Goal: Task Accomplishment & Management: Manage account settings

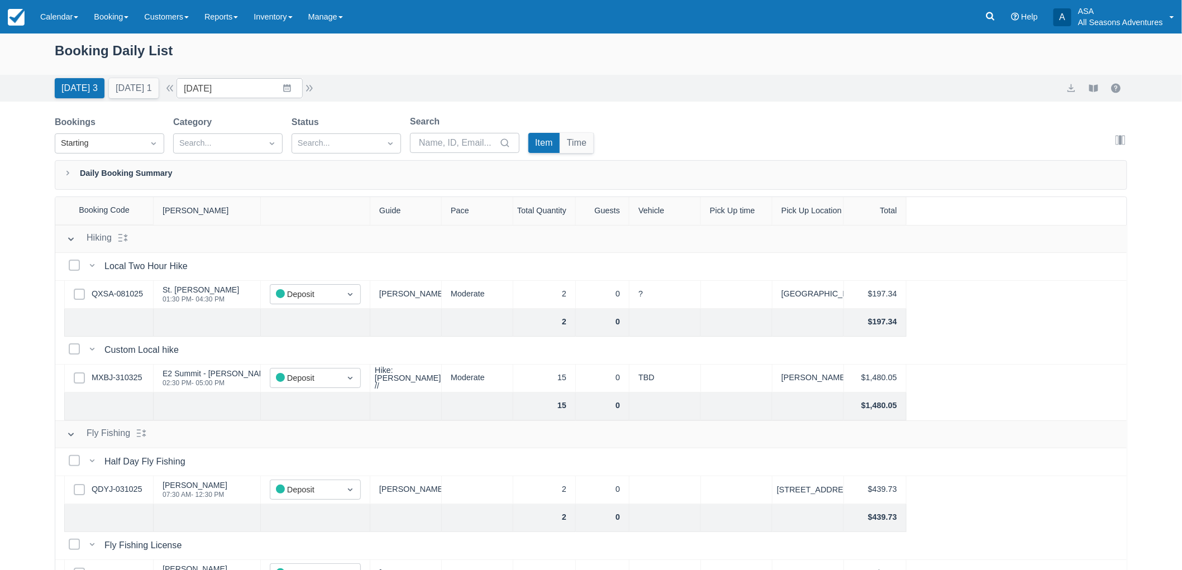
click at [84, 68] on div "Booking Daily List" at bounding box center [591, 56] width 1072 height 32
click at [89, 85] on button "Today 3" at bounding box center [80, 88] width 50 height 20
click at [694, 135] on div "Bookings Starting Category Search... Status Search... Search Item Time Edit col…" at bounding box center [591, 137] width 1072 height 45
click at [772, 138] on div "Bookings Starting Category Search... Status Search... Search Item Time Edit col…" at bounding box center [591, 137] width 1072 height 45
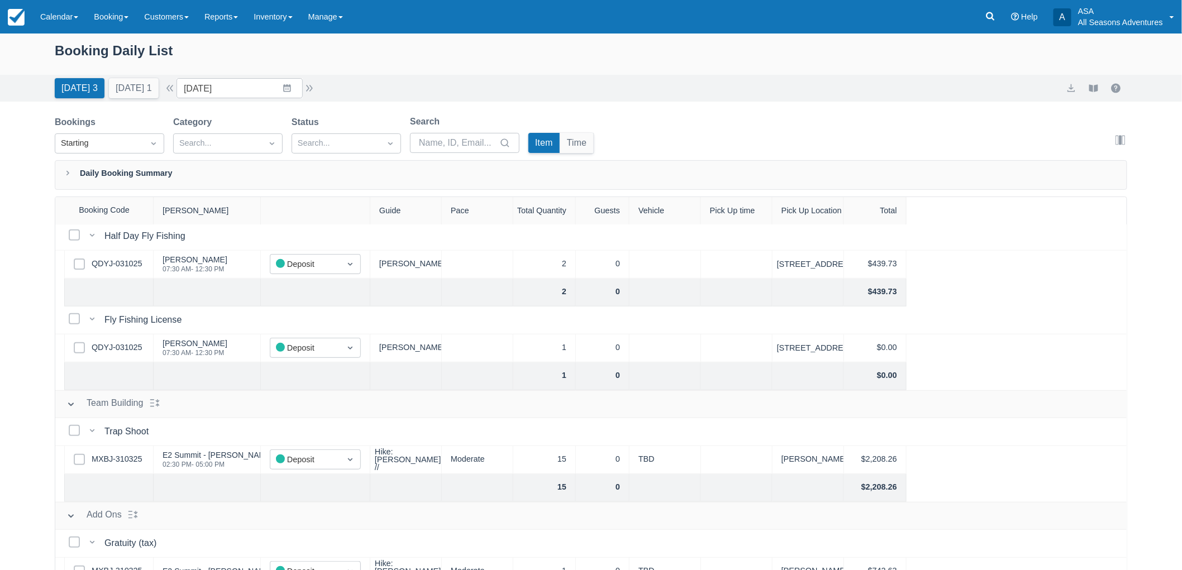
scroll to position [241, 0]
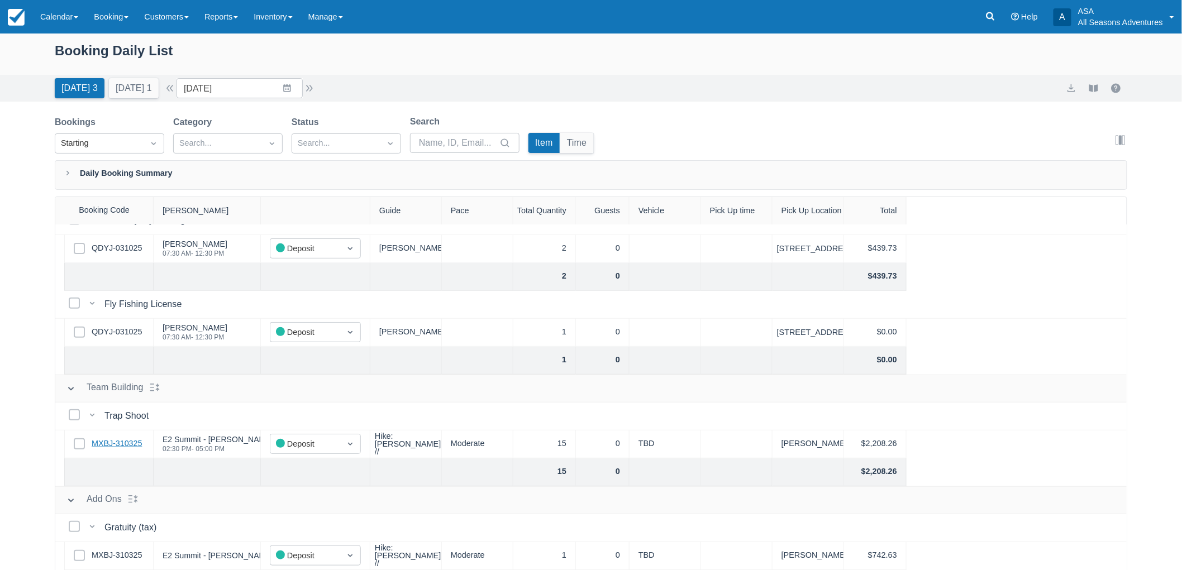
click at [105, 443] on link "MXBJ-310325" at bounding box center [117, 444] width 50 height 12
click at [264, 90] on input "10/10/25" at bounding box center [239, 88] width 126 height 20
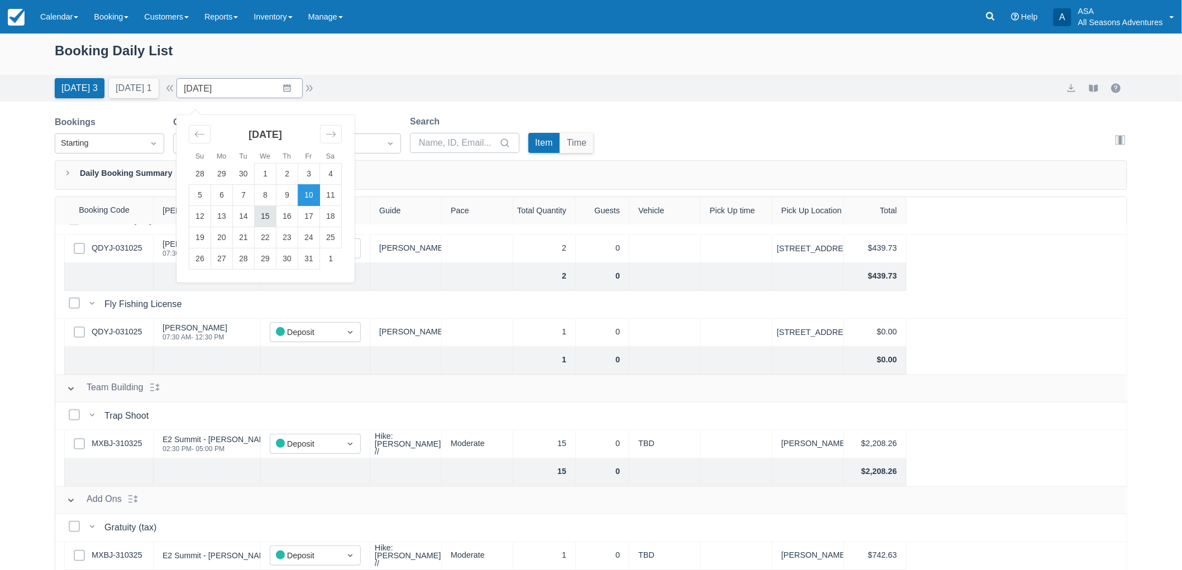
click at [273, 214] on td "15" at bounding box center [266, 216] width 22 height 21
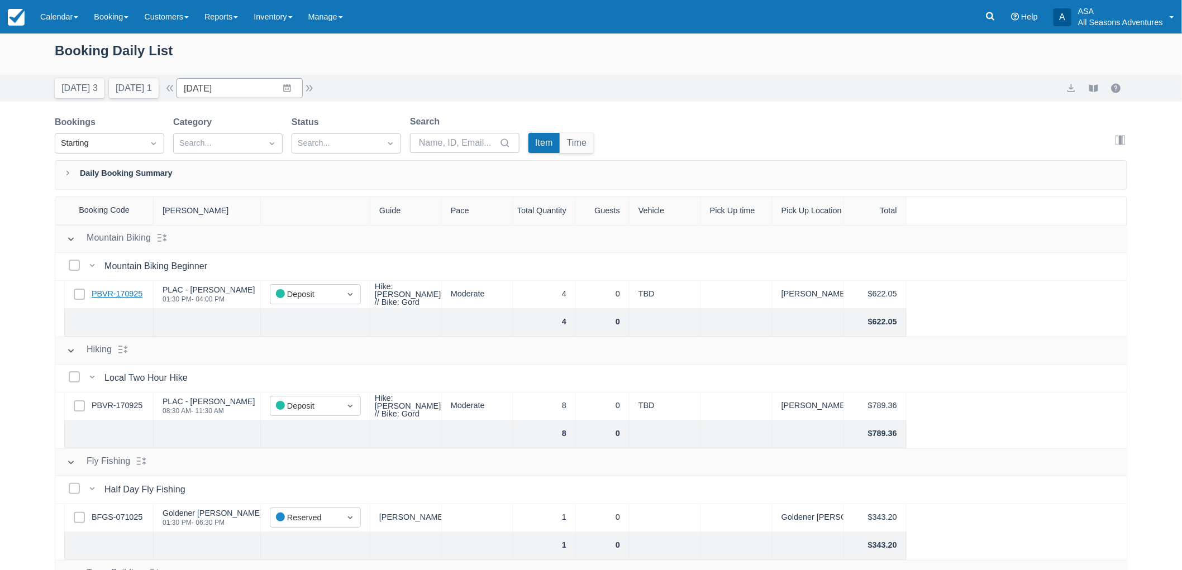
click at [114, 294] on link "PBVR-170925" at bounding box center [117, 294] width 51 height 12
click at [195, 92] on input "10/15/25" at bounding box center [239, 88] width 126 height 20
click at [232, 93] on input "10/15/25" at bounding box center [239, 88] width 126 height 20
click at [208, 235] on td "19" at bounding box center [200, 237] width 22 height 21
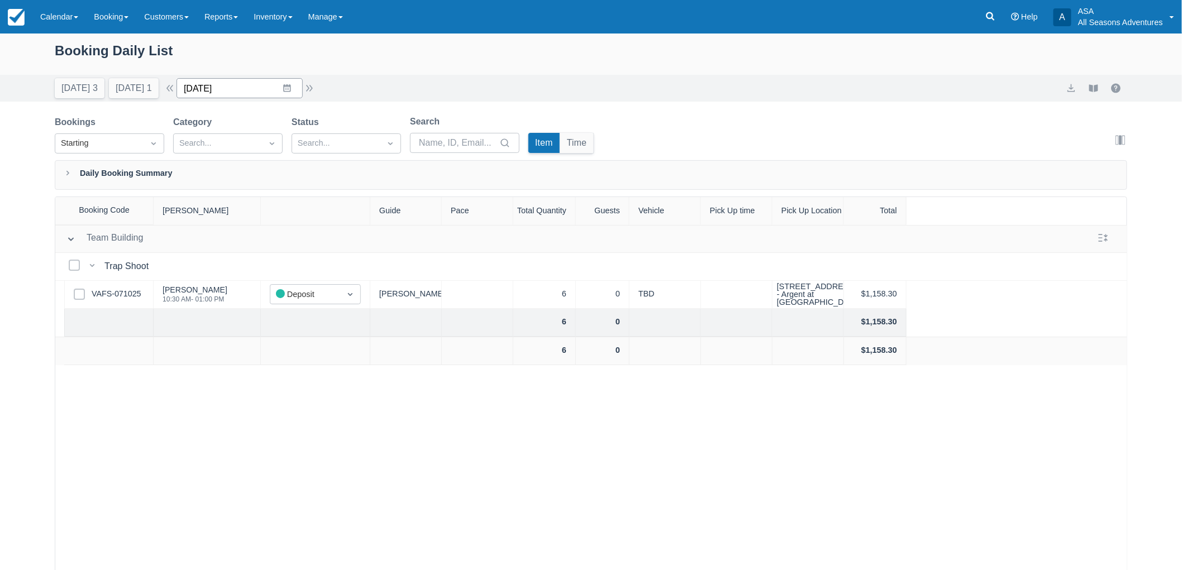
click at [296, 88] on input "10/19/25" at bounding box center [239, 88] width 126 height 20
click at [211, 220] on td "12" at bounding box center [200, 216] width 22 height 21
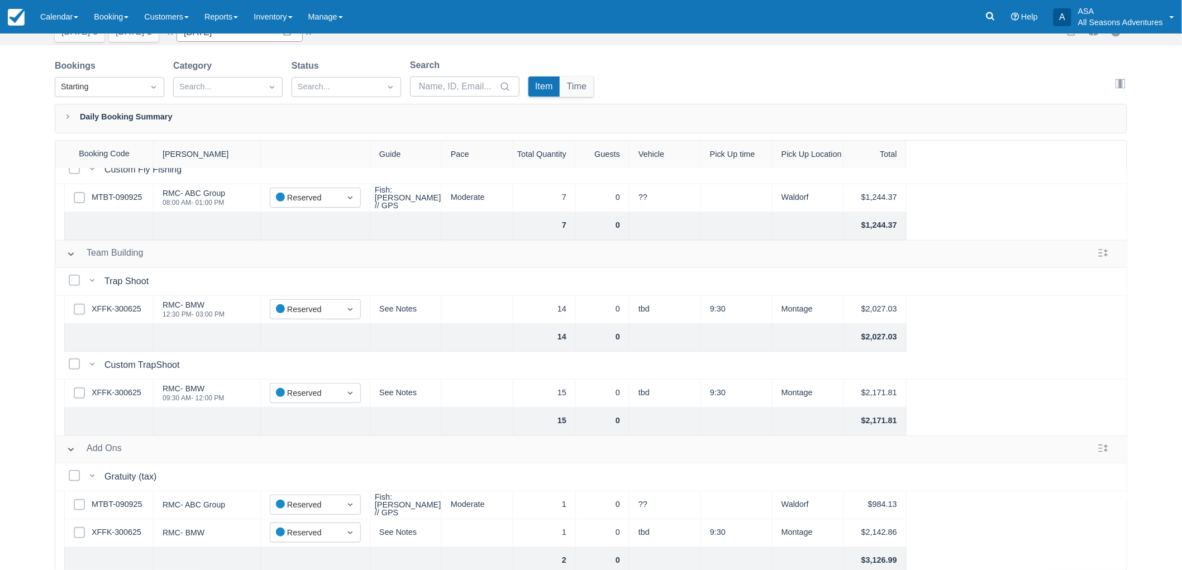
scroll to position [248, 0]
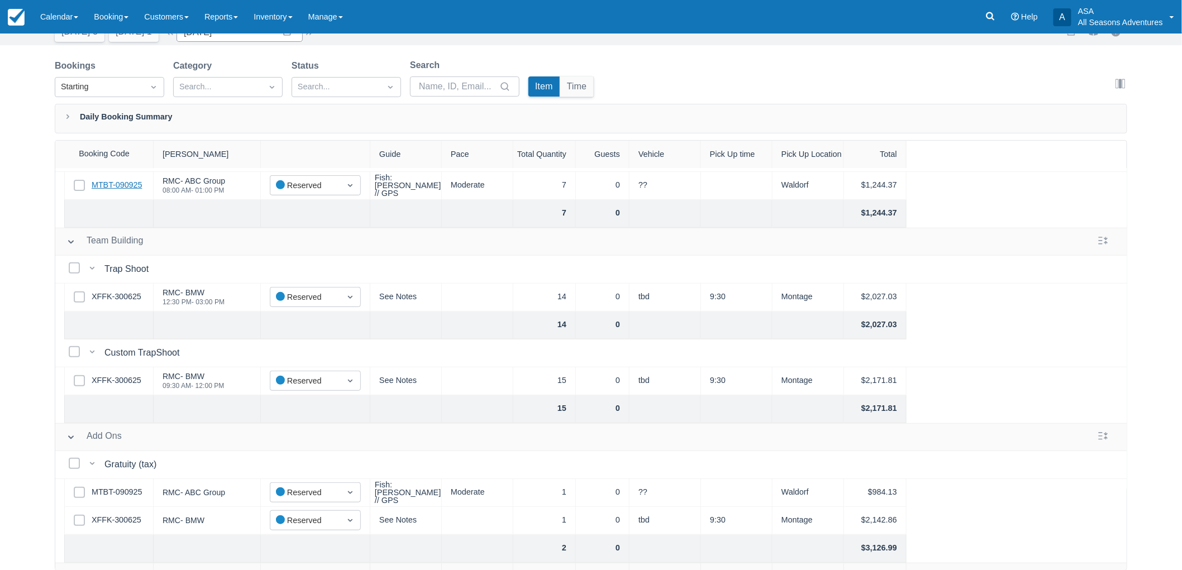
click at [127, 185] on link "MTBT-090925" at bounding box center [117, 185] width 50 height 12
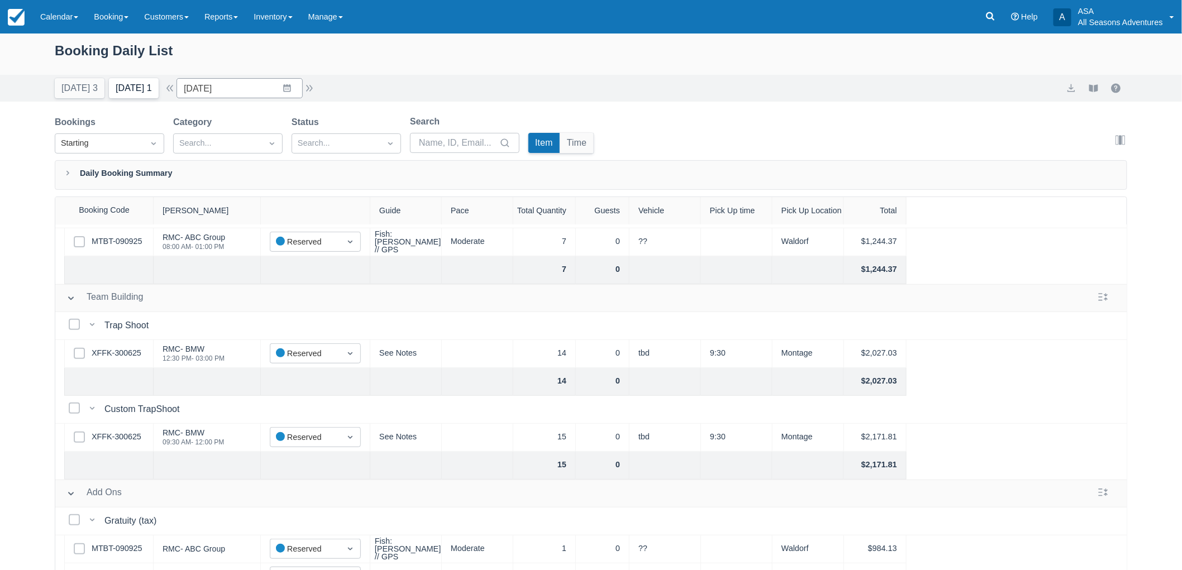
click at [146, 84] on button "Tomorrow 1" at bounding box center [134, 88] width 50 height 20
type input "10/11/25"
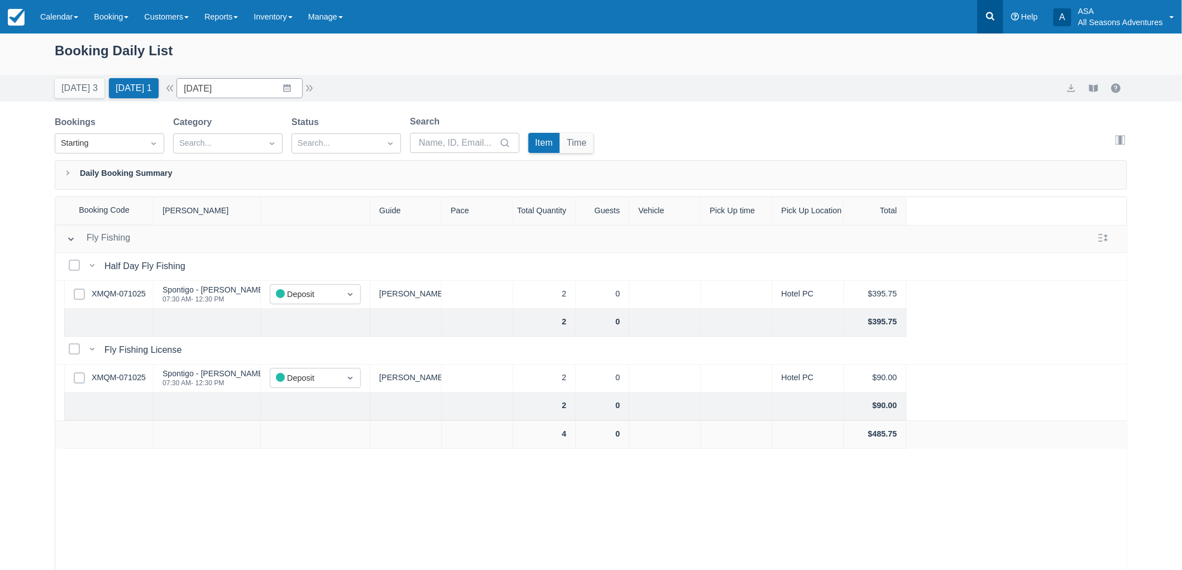
click at [996, 21] on icon at bounding box center [990, 16] width 11 height 11
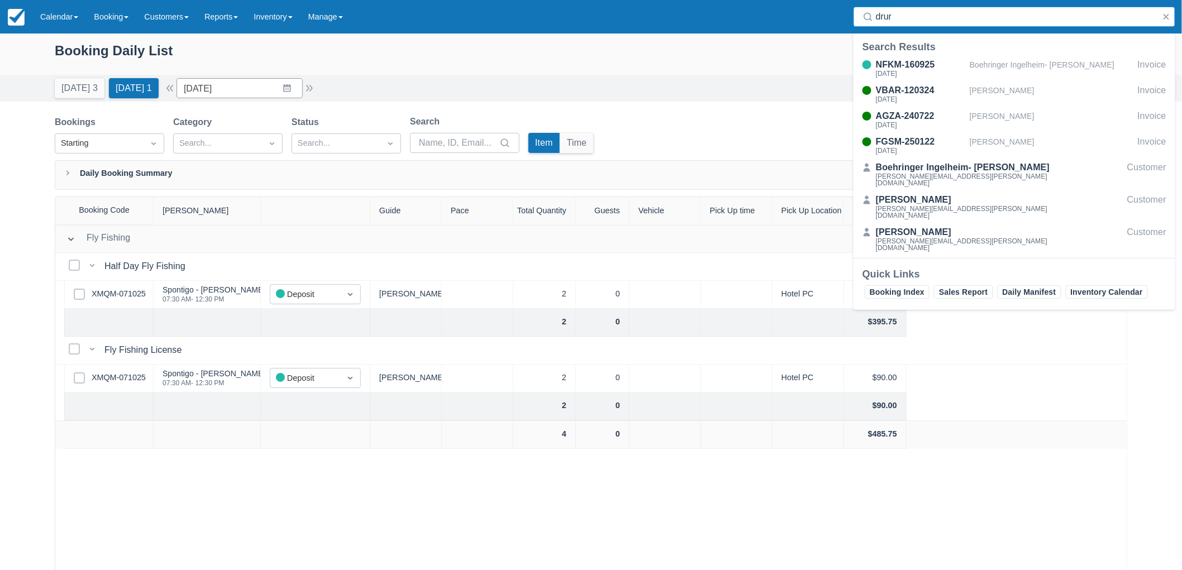
type input "drur"
click at [1029, 56] on div "NFKM-160925 Thu Oct 23, 2025 Boehringer Ingelheim- Russ Drury Invoice VBAR-1203…" at bounding box center [1014, 157] width 322 height 202
click at [1033, 63] on div "Boehringer Ingelheim- Russ Drury" at bounding box center [1052, 68] width 164 height 21
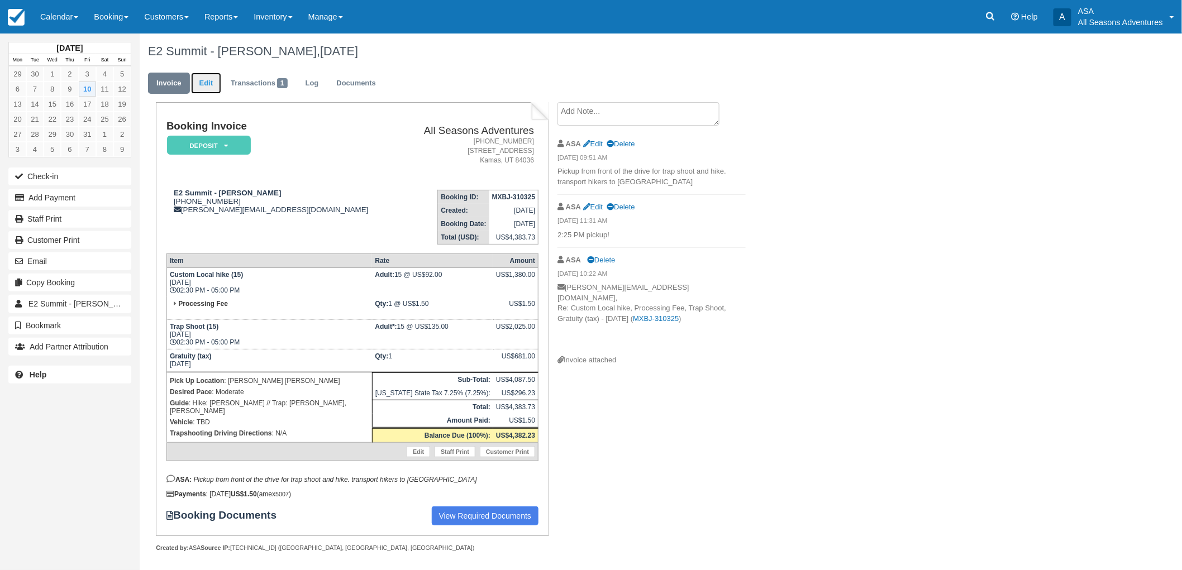
click at [207, 78] on link "Edit" at bounding box center [206, 84] width 30 height 22
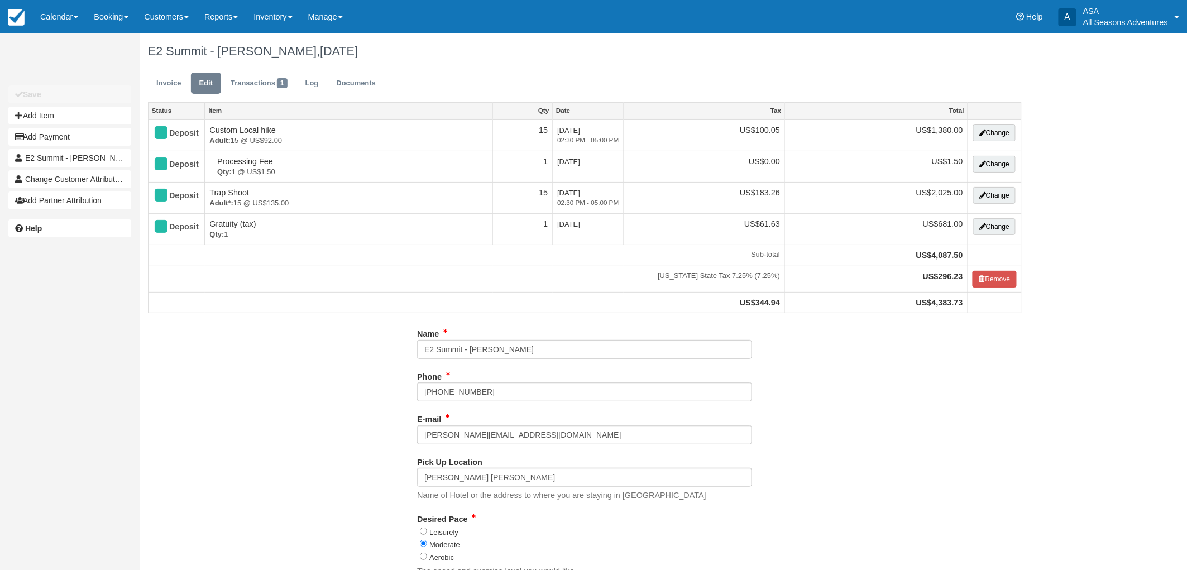
type input "(910) 850-6844"
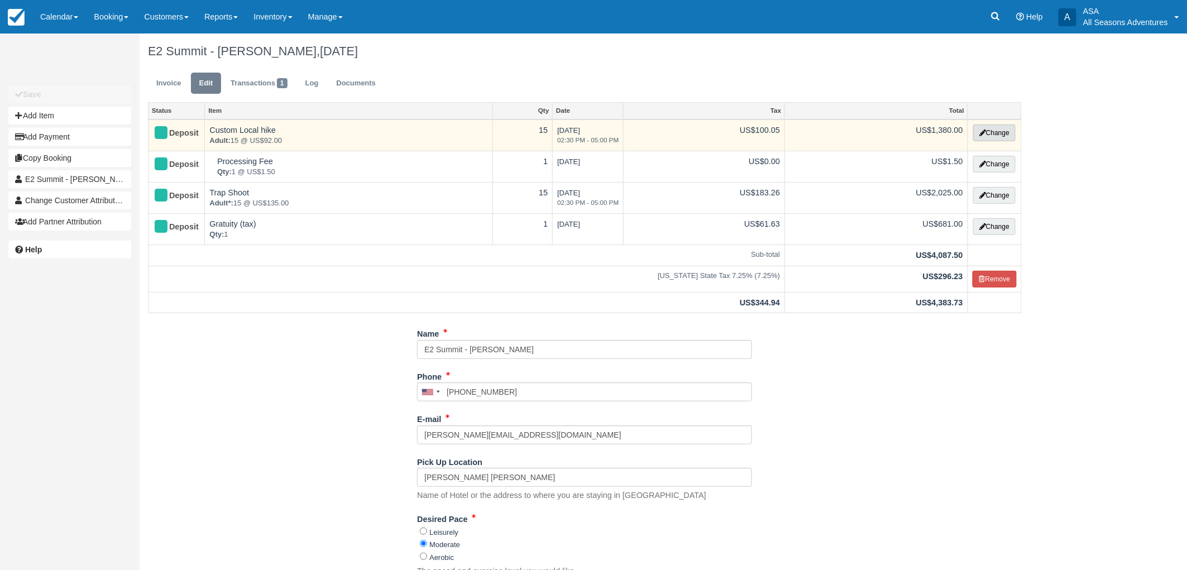
click at [1002, 137] on button "Change" at bounding box center [995, 133] width 42 height 17
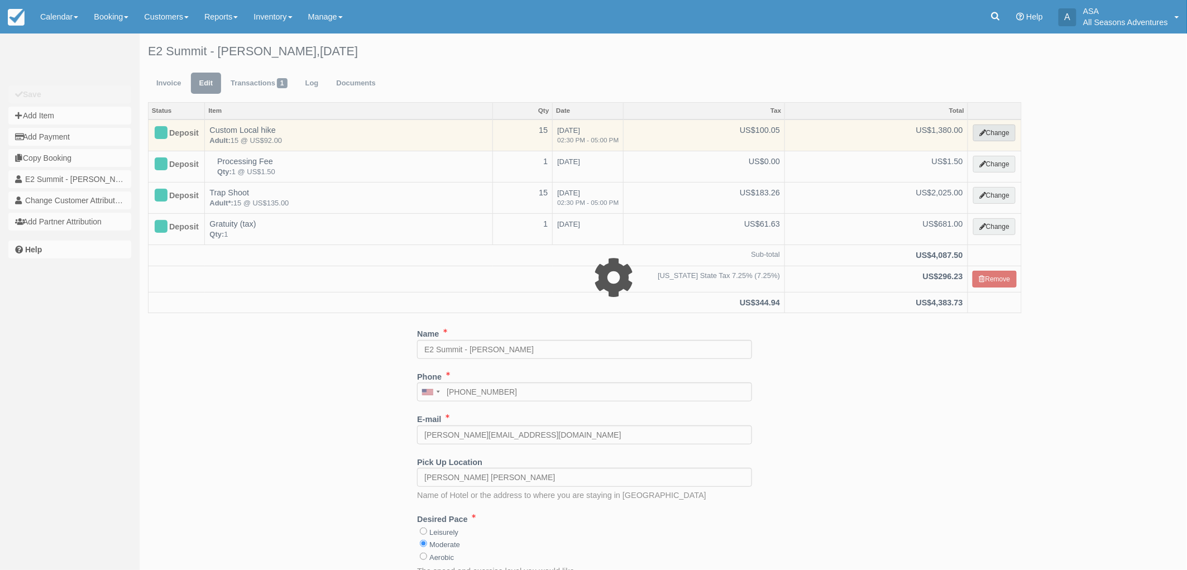
select select "2"
type input "1380.00"
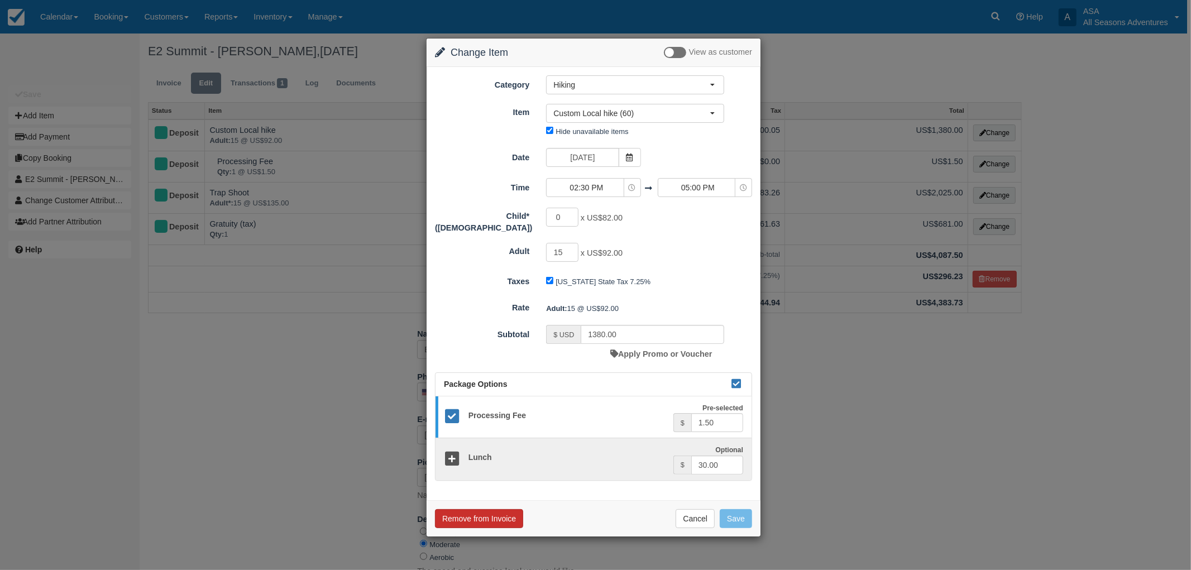
click at [476, 509] on button "Remove from Invoice" at bounding box center [479, 518] width 88 height 19
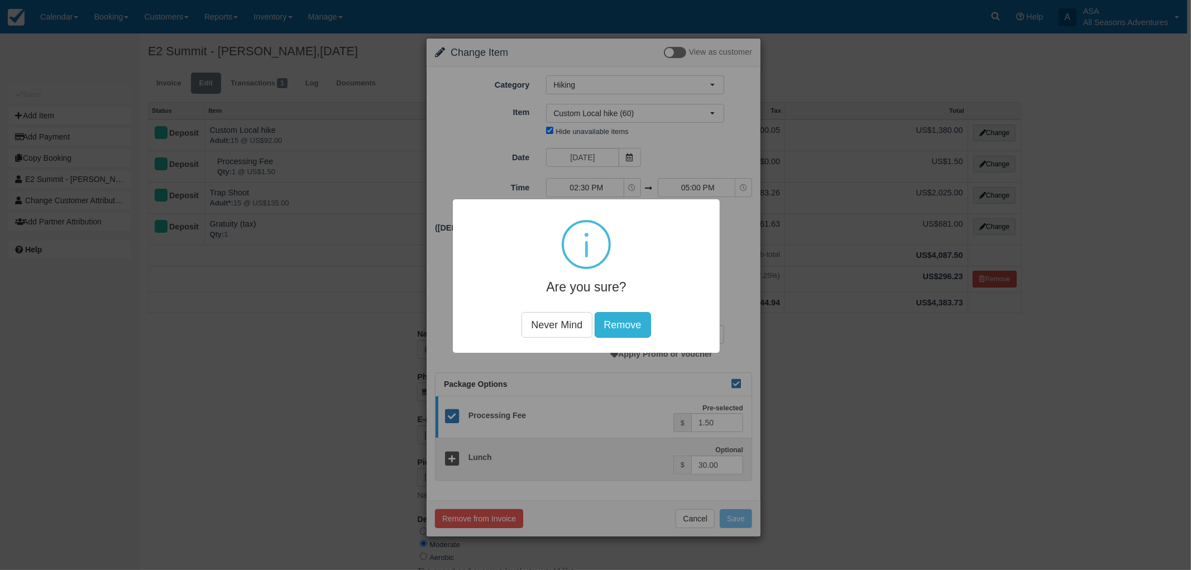
click at [638, 327] on button "Remove" at bounding box center [622, 325] width 56 height 26
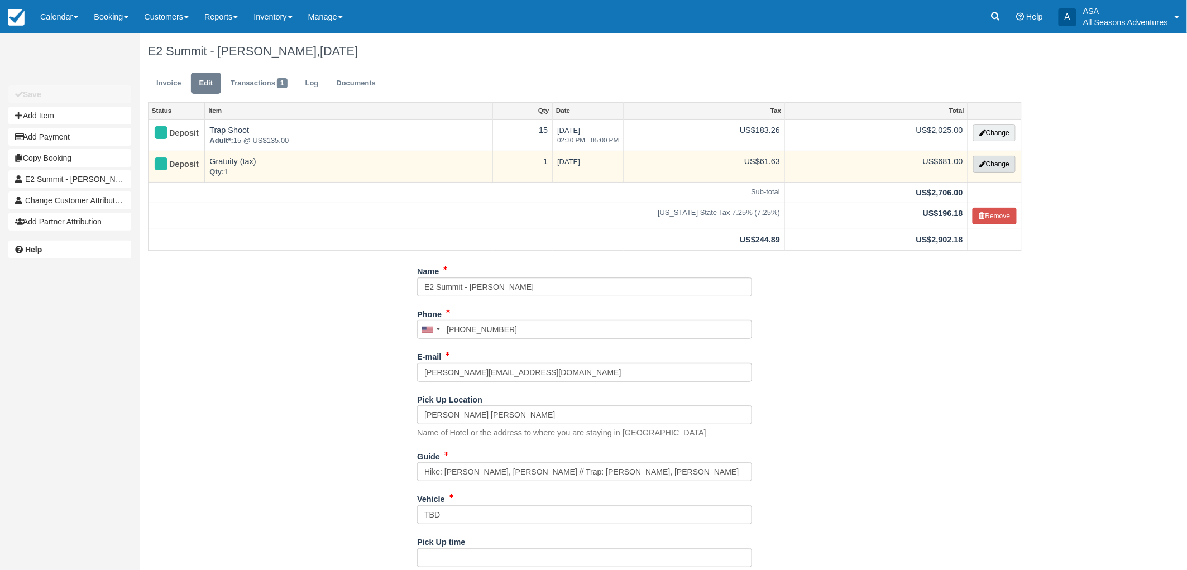
click at [983, 164] on icon "button" at bounding box center [983, 164] width 7 height 7
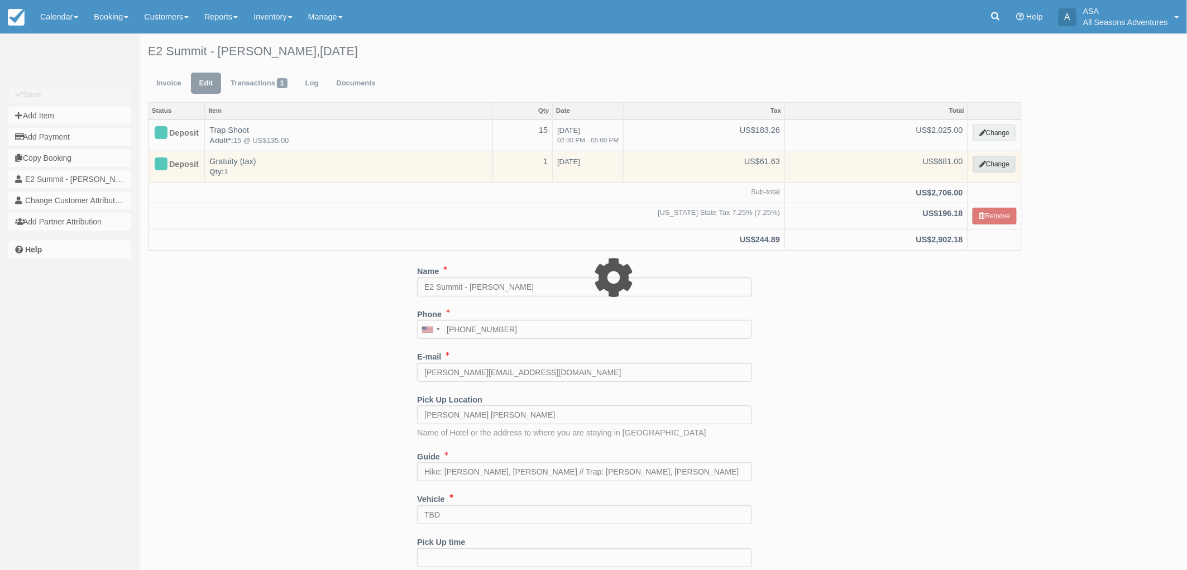
select select "13"
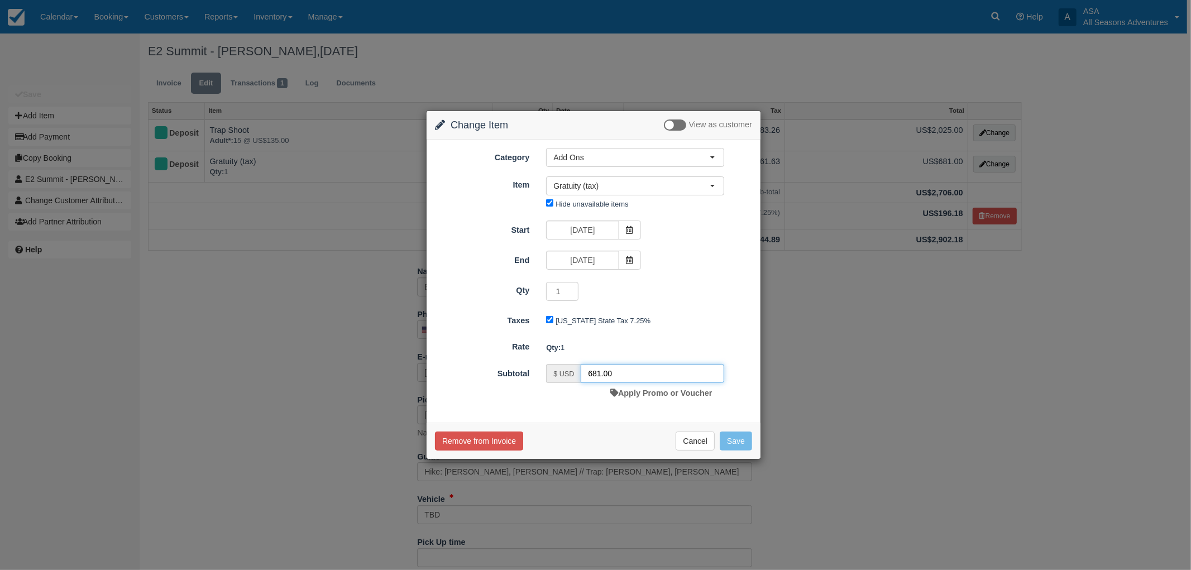
drag, startPoint x: 583, startPoint y: 375, endPoint x: 543, endPoint y: 368, distance: 40.9
click at [543, 368] on div "$ USD 681.00 Apply Promo or Voucher" at bounding box center [635, 383] width 195 height 39
type input "405.00"
click at [746, 431] on div "Remove from Invoice Cancel Save" at bounding box center [594, 441] width 334 height 36
click at [742, 439] on button "Save" at bounding box center [736, 441] width 32 height 19
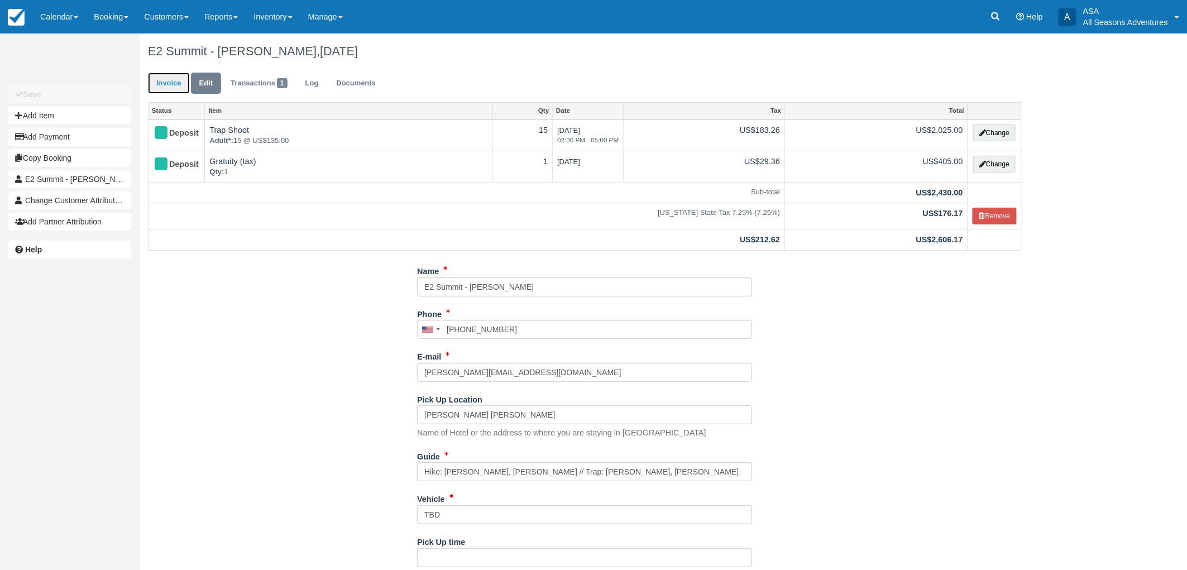
click at [165, 83] on link "Invoice" at bounding box center [169, 84] width 42 height 22
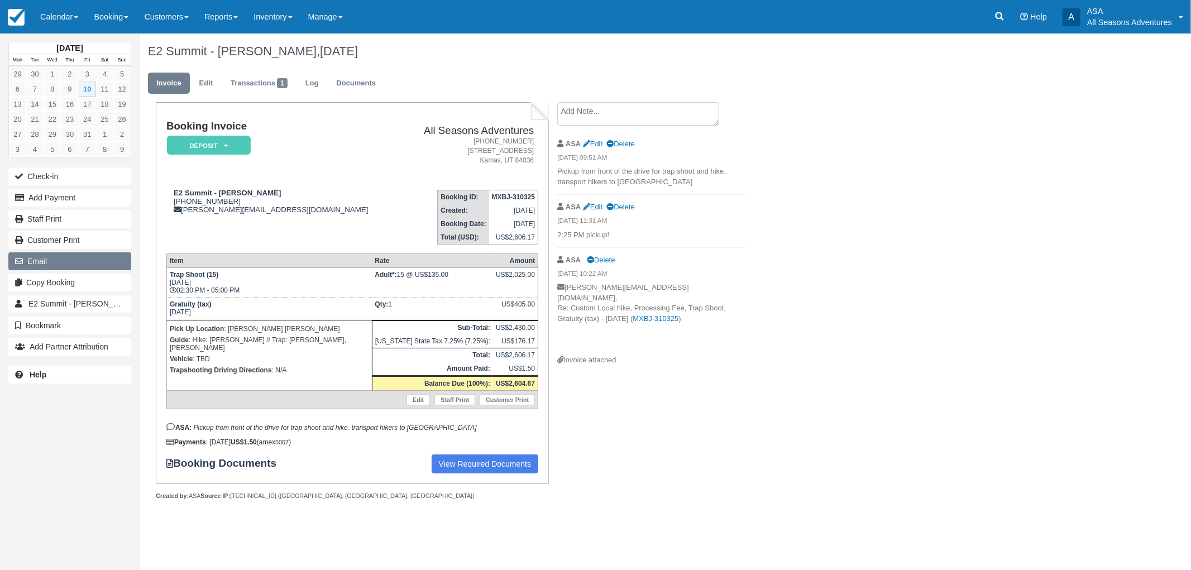
click at [83, 256] on button "Email" at bounding box center [69, 261] width 123 height 18
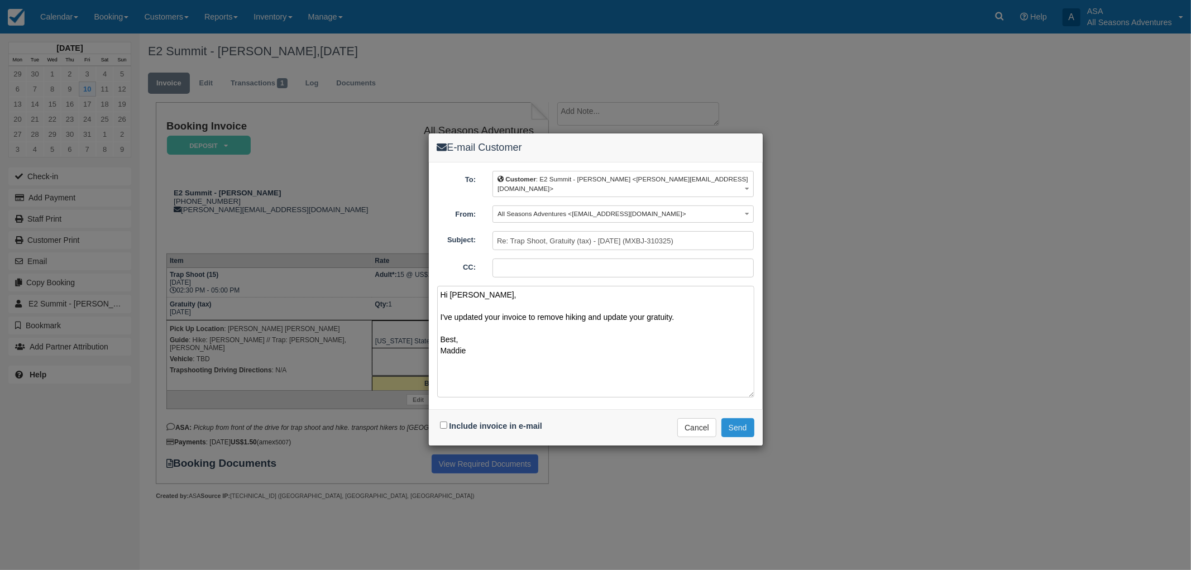
type textarea "Hi Olivia, I've updated your invoice to remove hiking and update your gratuity.…"
click at [733, 419] on button "Send" at bounding box center [738, 427] width 33 height 19
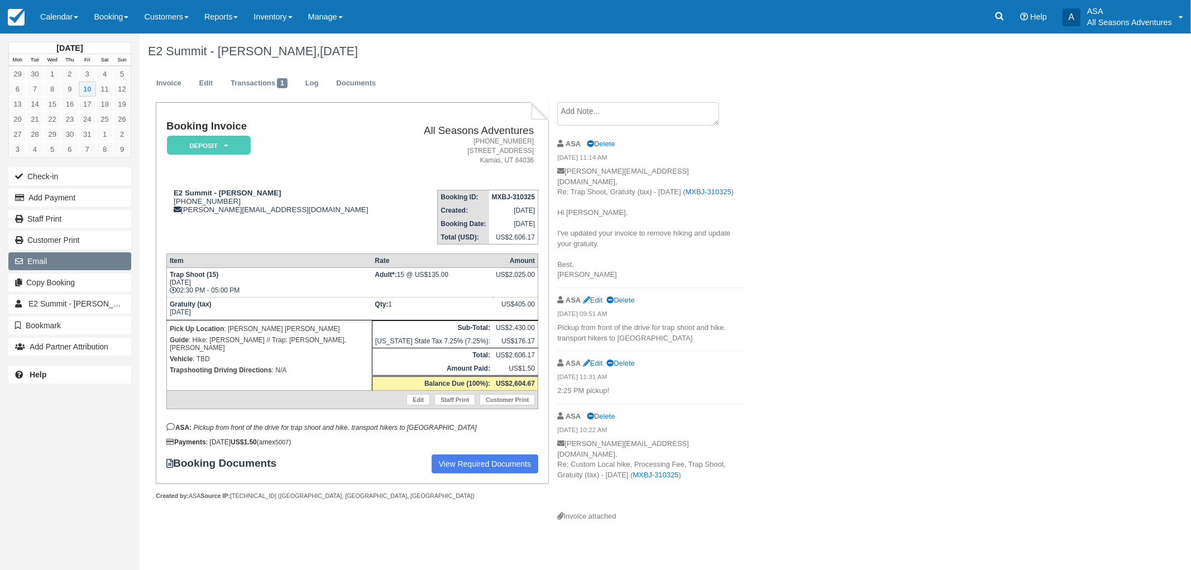
click at [49, 258] on button "Email" at bounding box center [69, 261] width 123 height 18
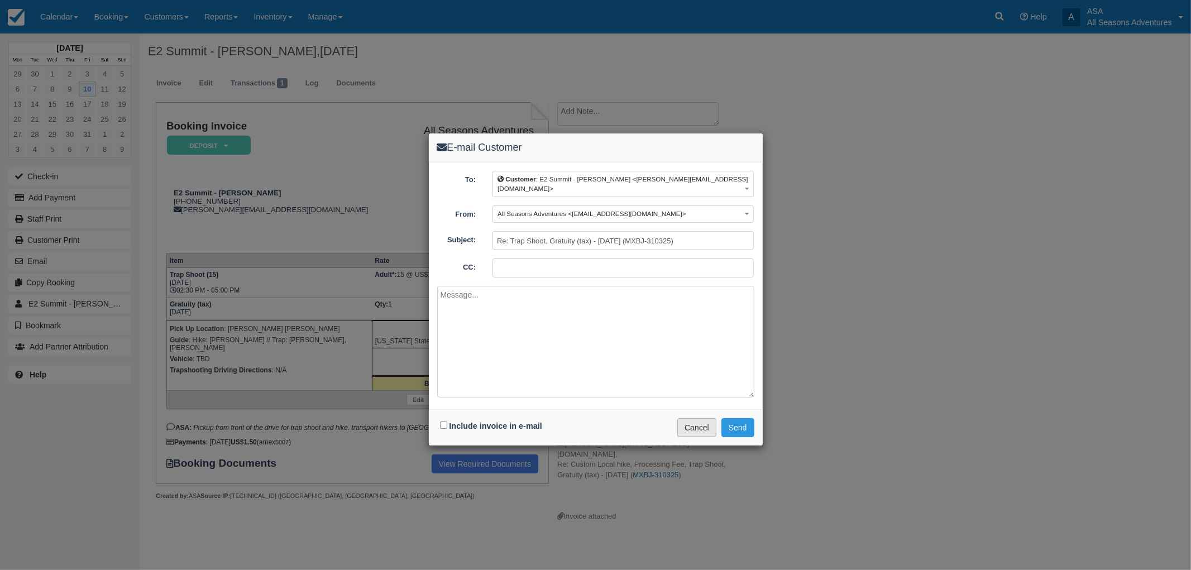
click at [703, 418] on button "Cancel" at bounding box center [696, 427] width 39 height 19
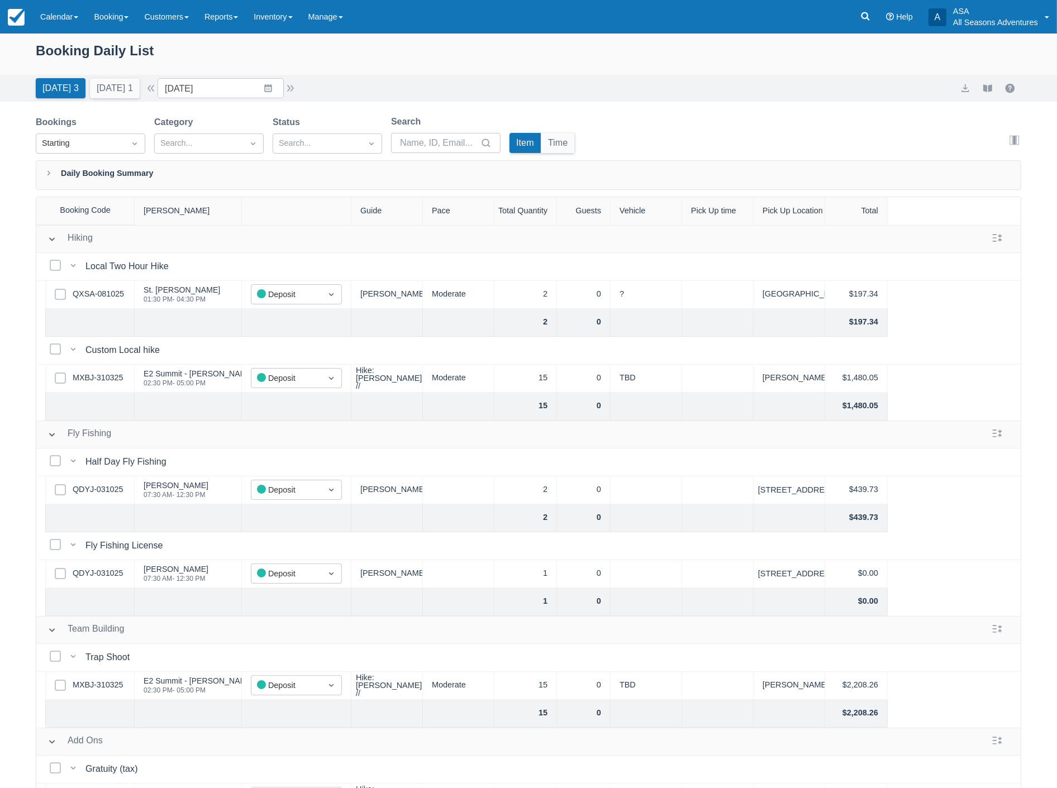
scroll to position [32, 0]
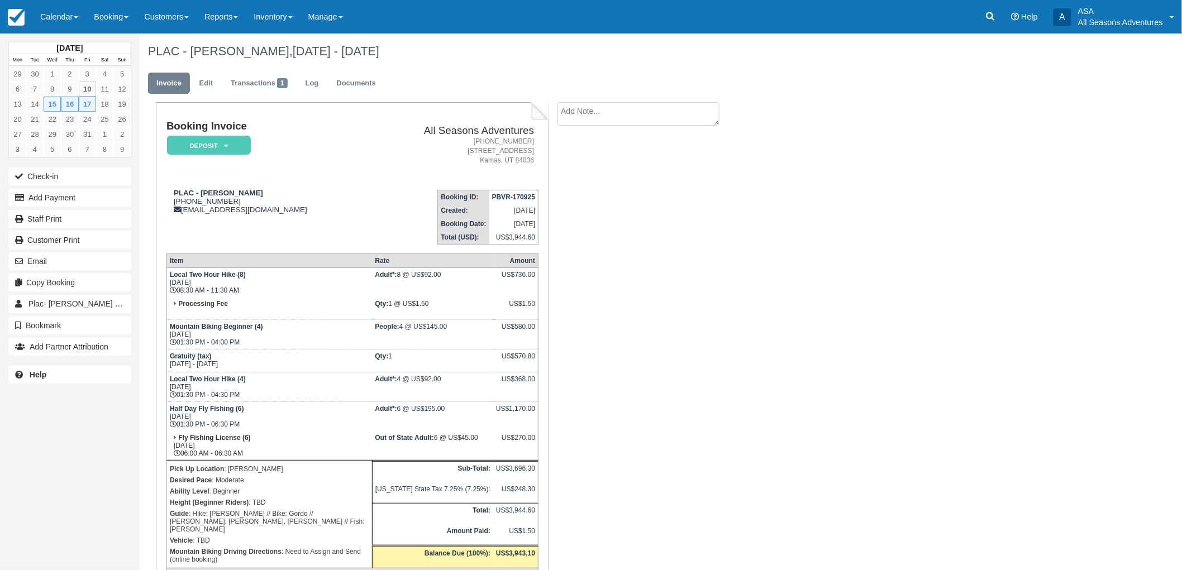
click at [727, 222] on div "Booking Invoice Deposit   Pending Reserved Paid Waiting Cancelled All Seasons A…" at bounding box center [447, 391] width 614 height 578
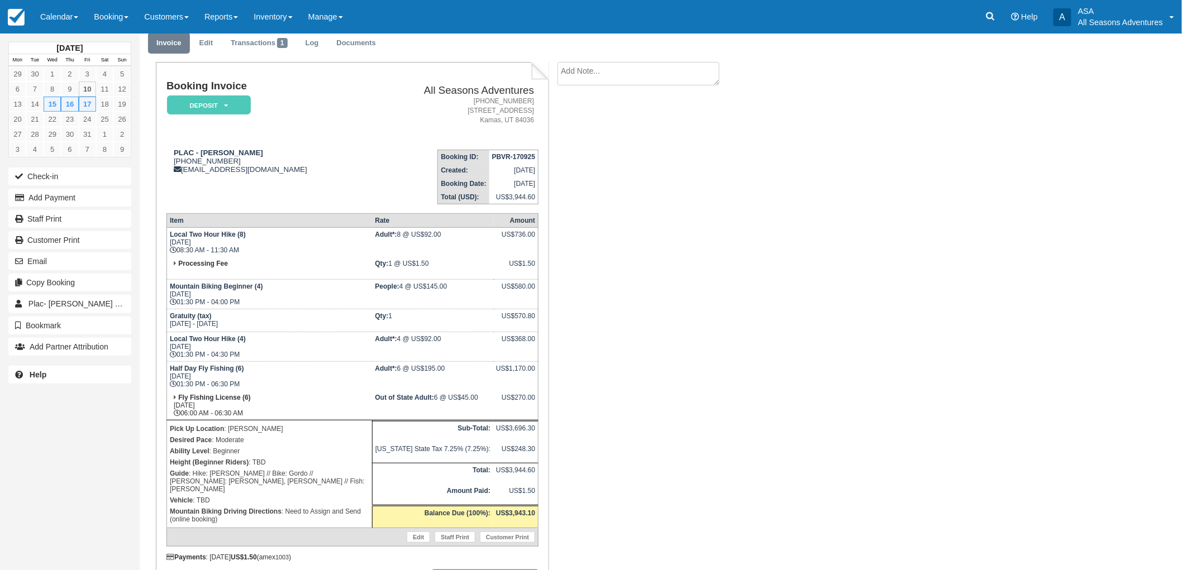
scroll to position [62, 0]
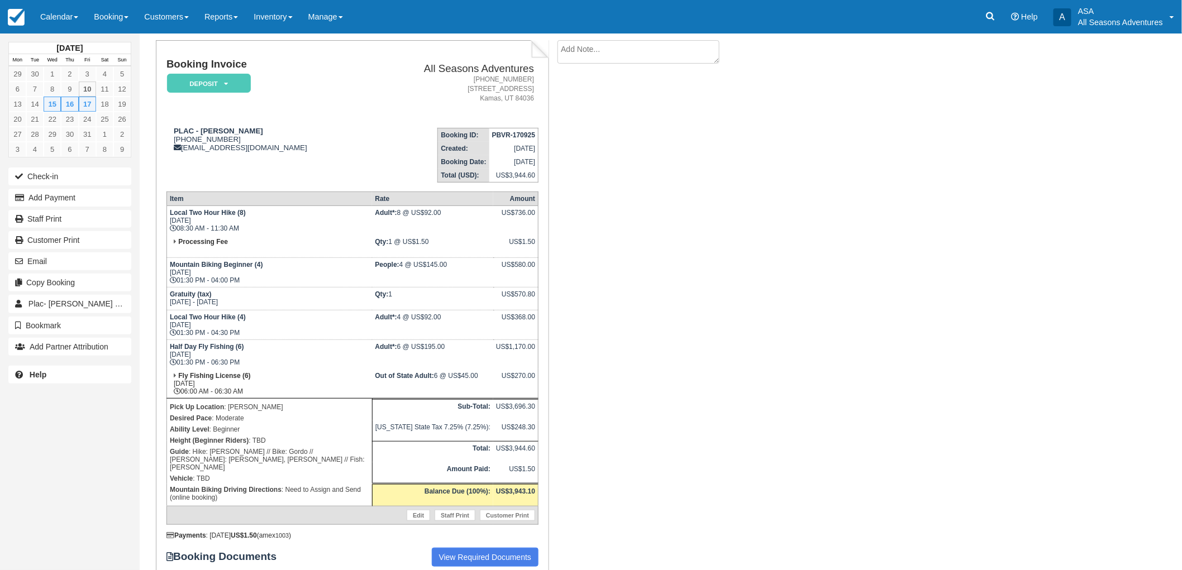
click at [621, 171] on div "Booking Invoice Deposit   Pending Reserved Paid Waiting Cancelled All Seasons A…" at bounding box center [447, 329] width 614 height 578
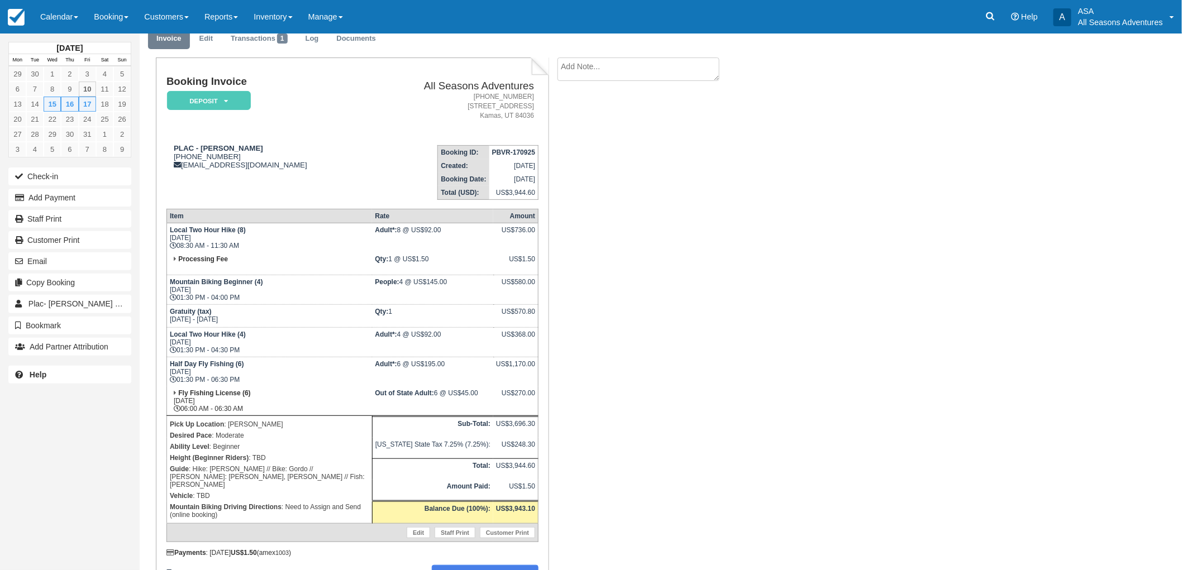
scroll to position [0, 0]
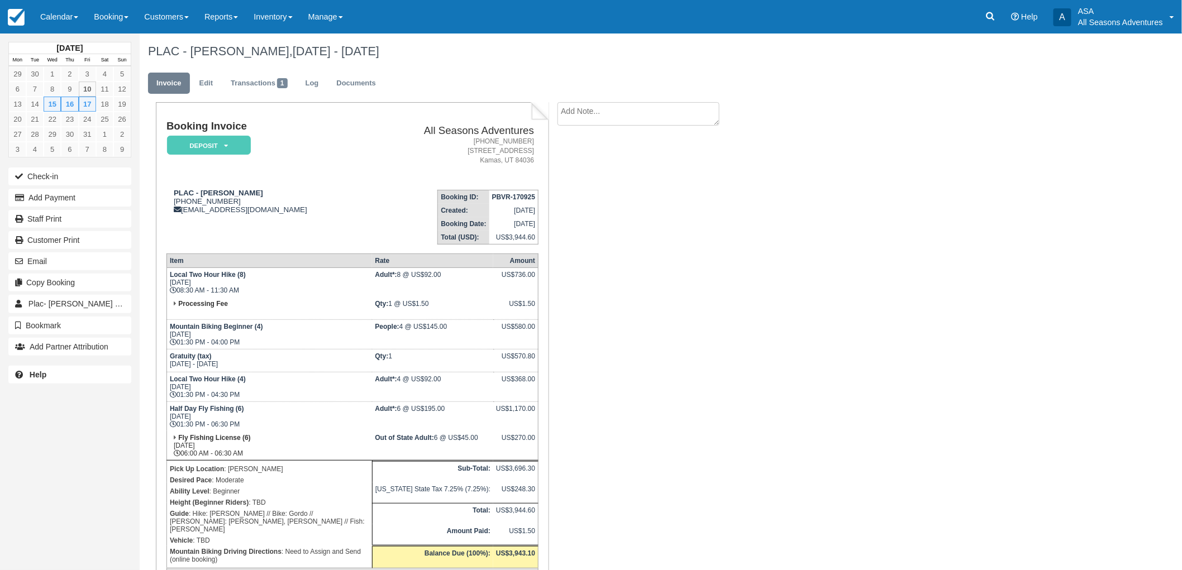
click at [605, 456] on div "Booking Invoice Deposit   Pending Reserved Paid Waiting Cancelled All Seasons A…" at bounding box center [447, 391] width 614 height 578
click at [371, 84] on link "Documents" at bounding box center [356, 84] width 56 height 22
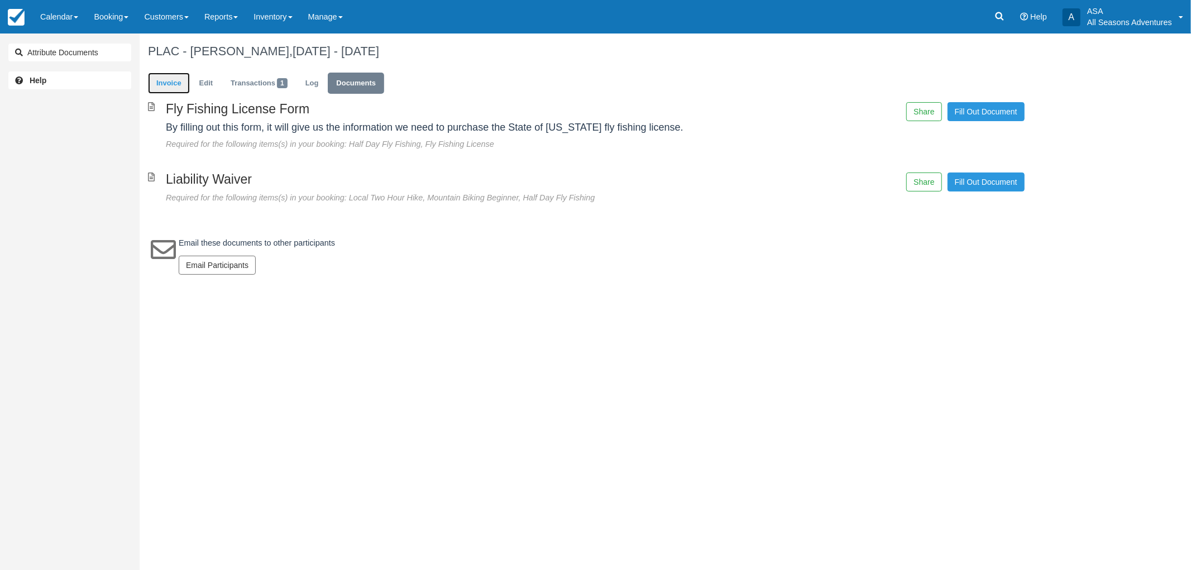
click at [168, 87] on link "Invoice" at bounding box center [169, 84] width 42 height 22
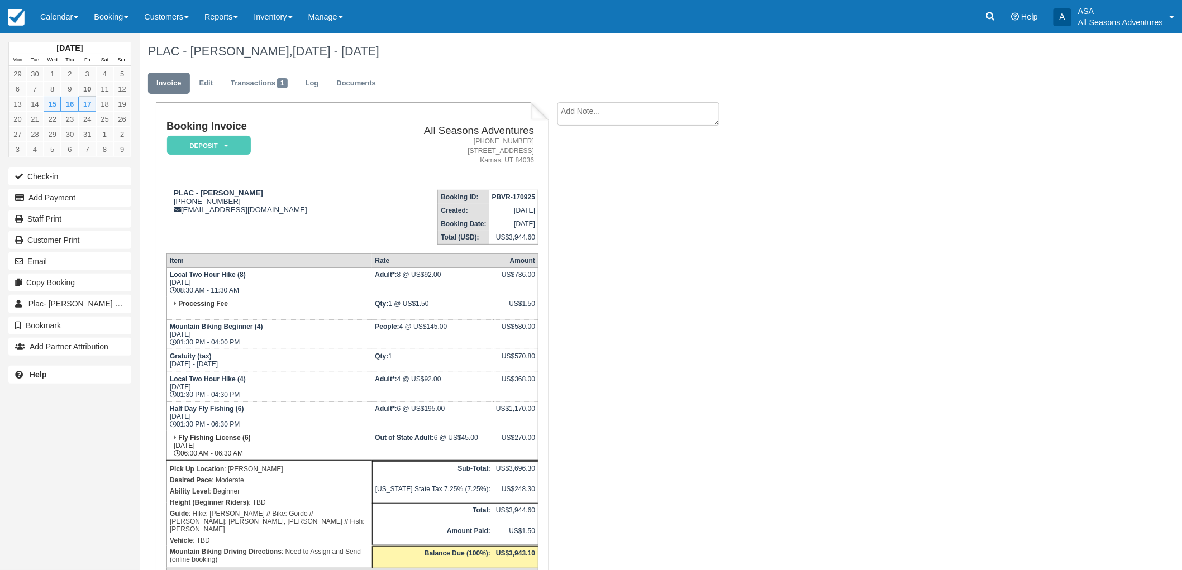
click at [644, 249] on div "Booking Invoice Deposit   Pending Reserved Paid Waiting Cancelled All Seasons A…" at bounding box center [447, 391] width 614 height 578
click at [842, 166] on div "PLAC - Kim Condon, Oct 15 - Oct 17 2025 Invoice Edit Transactions 1 Log Documen…" at bounding box center [583, 357] width 886 height 647
click at [827, 180] on div "PLAC - Kim Condon, Oct 15 - Oct 17 2025 Invoice Edit Transactions 1 Log Documen…" at bounding box center [583, 357] width 886 height 647
click at [586, 369] on div "Booking Invoice Deposit   Pending Reserved Paid Waiting Cancelled All Seasons A…" at bounding box center [447, 391] width 614 height 578
click at [576, 231] on div "Booking Invoice Deposit   Pending Reserved Paid Waiting Cancelled All Seasons A…" at bounding box center [447, 391] width 614 height 578
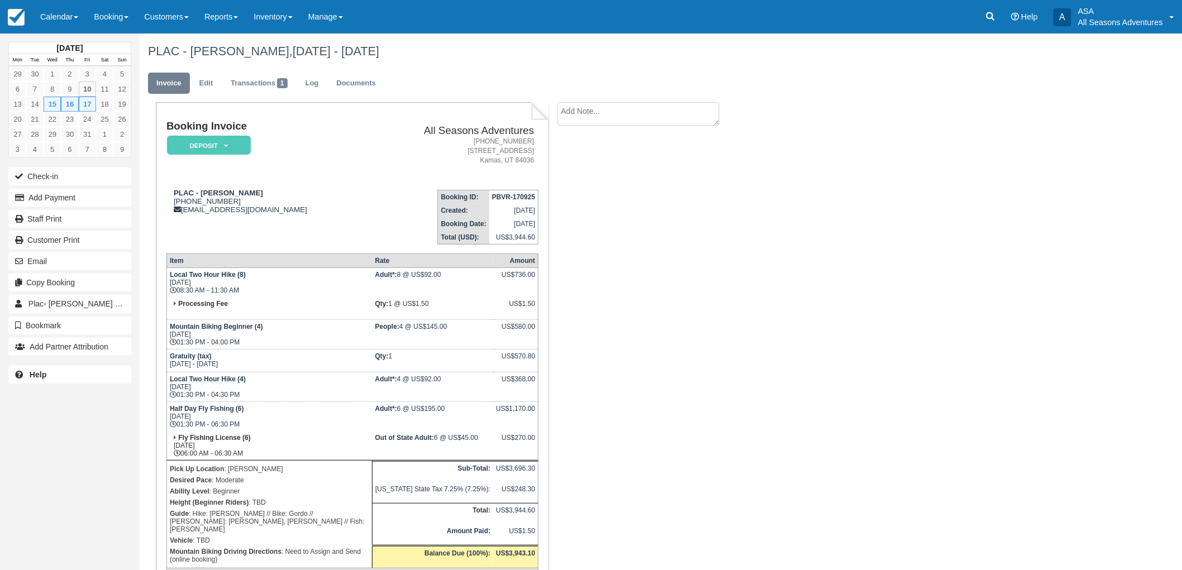
click at [617, 266] on div "Booking Invoice Deposit   Pending Reserved Paid Waiting Cancelled All Seasons A…" at bounding box center [447, 391] width 614 height 578
click at [215, 79] on link "Edit" at bounding box center [206, 84] width 30 height 22
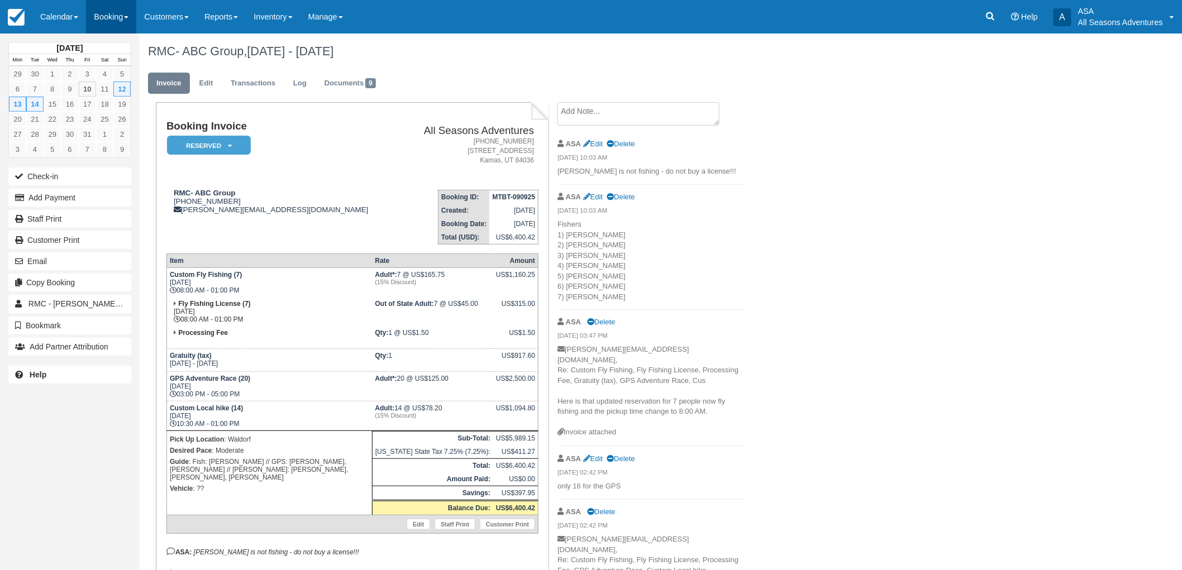
click at [118, 30] on link "Booking" at bounding box center [111, 17] width 50 height 34
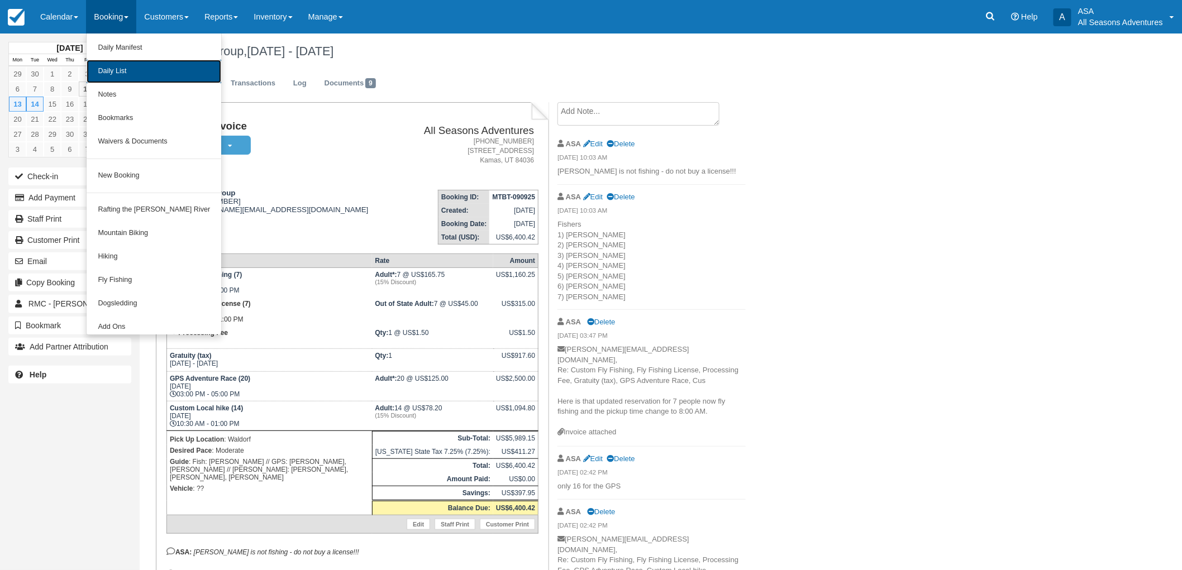
click at [130, 67] on link "Daily List" at bounding box center [154, 71] width 135 height 23
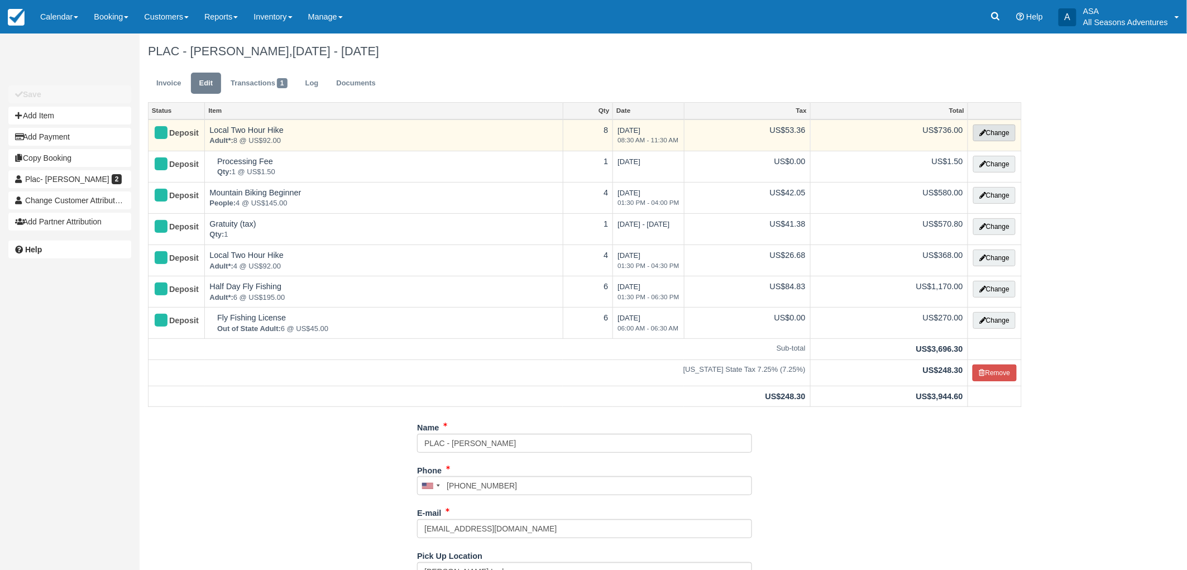
click at [1003, 130] on button "Change" at bounding box center [995, 133] width 42 height 17
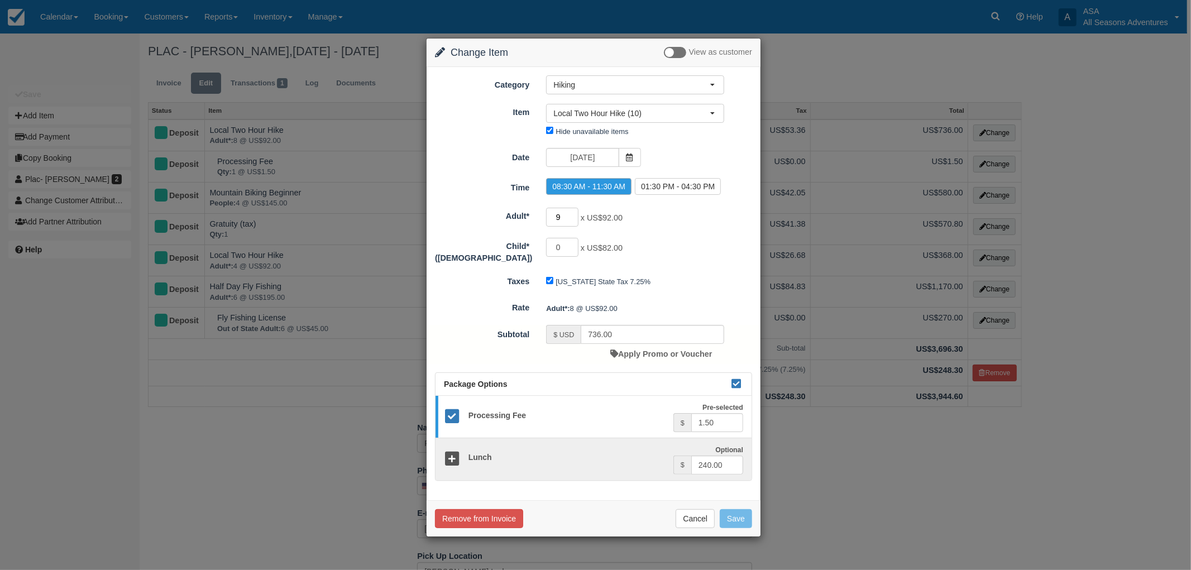
click at [571, 213] on input "9" at bounding box center [562, 217] width 32 height 19
type input "10"
click at [571, 213] on input "10" at bounding box center [562, 217] width 32 height 19
type input "920.00"
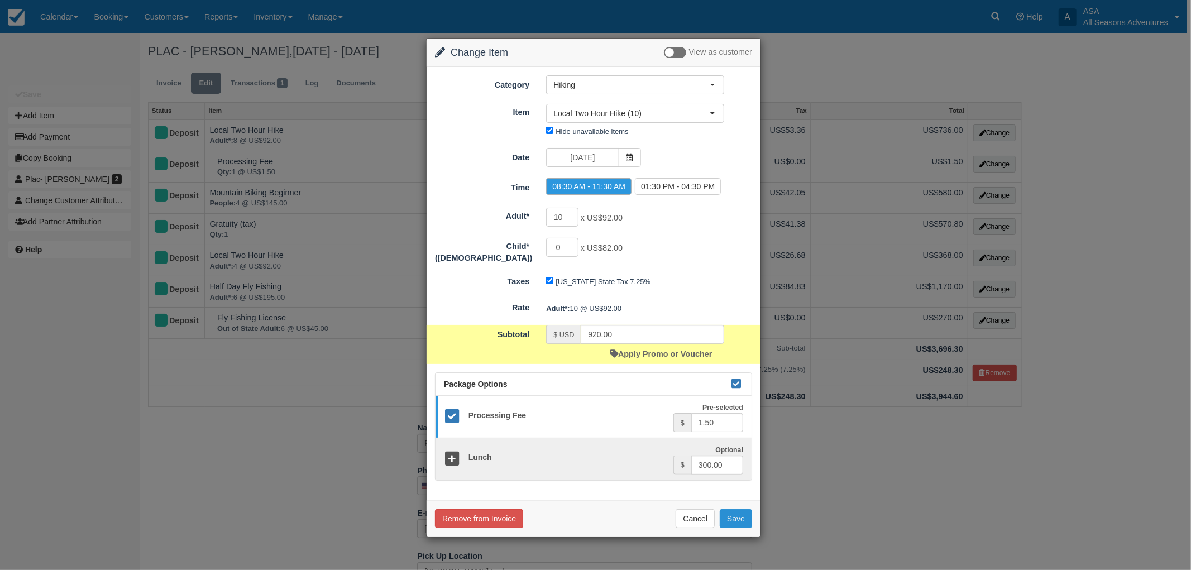
click at [737, 513] on button "Save" at bounding box center [736, 518] width 32 height 19
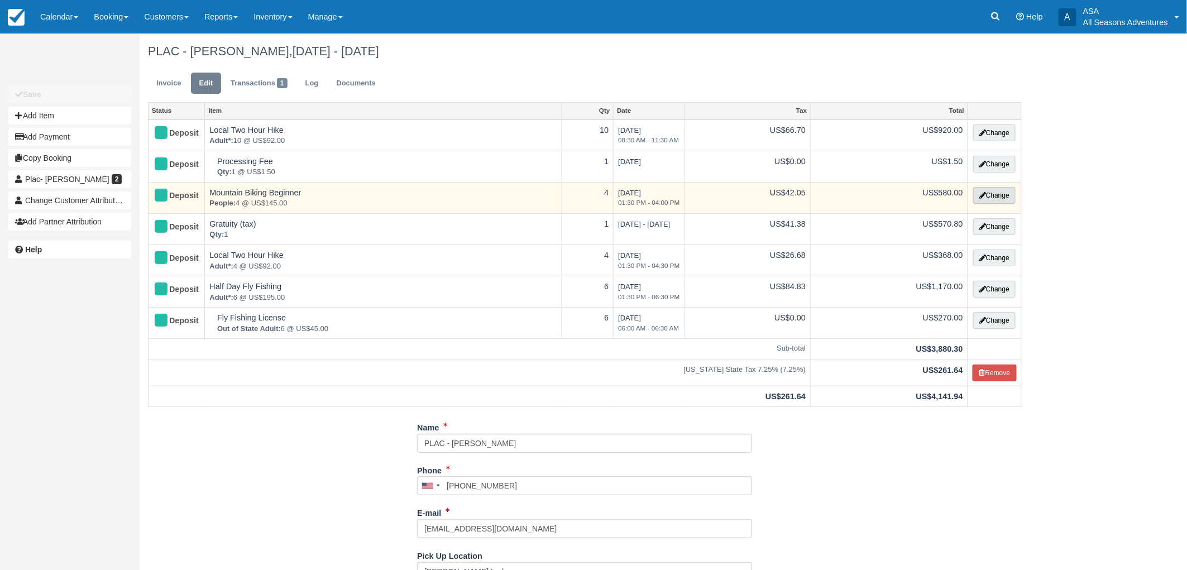
click at [983, 193] on icon "button" at bounding box center [983, 195] width 7 height 7
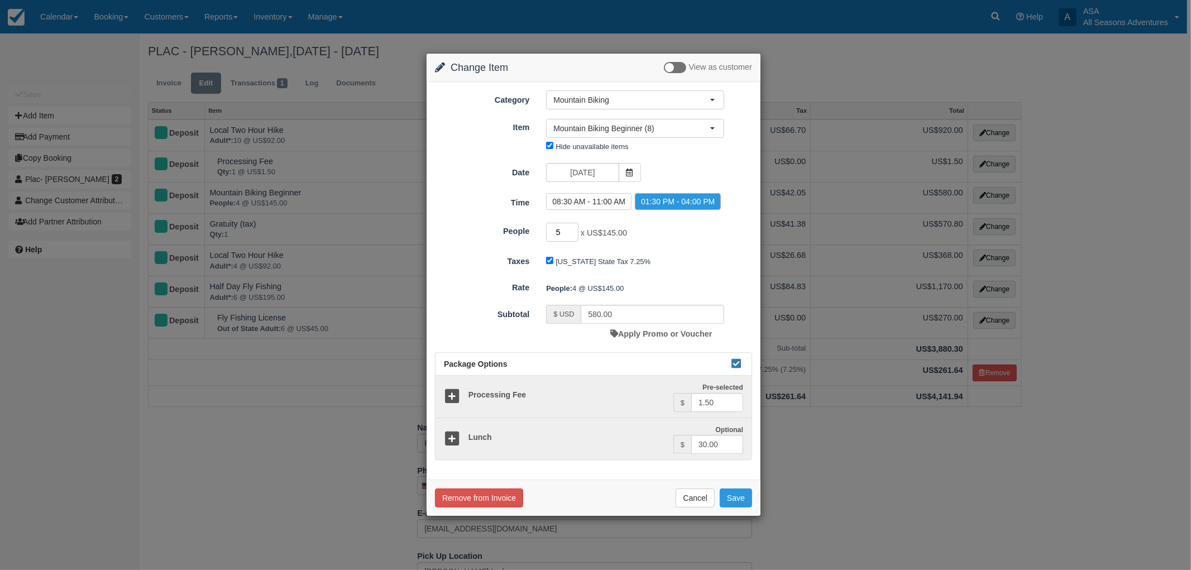
type input "5"
click at [574, 231] on input "5" at bounding box center [562, 232] width 32 height 19
type input "725.00"
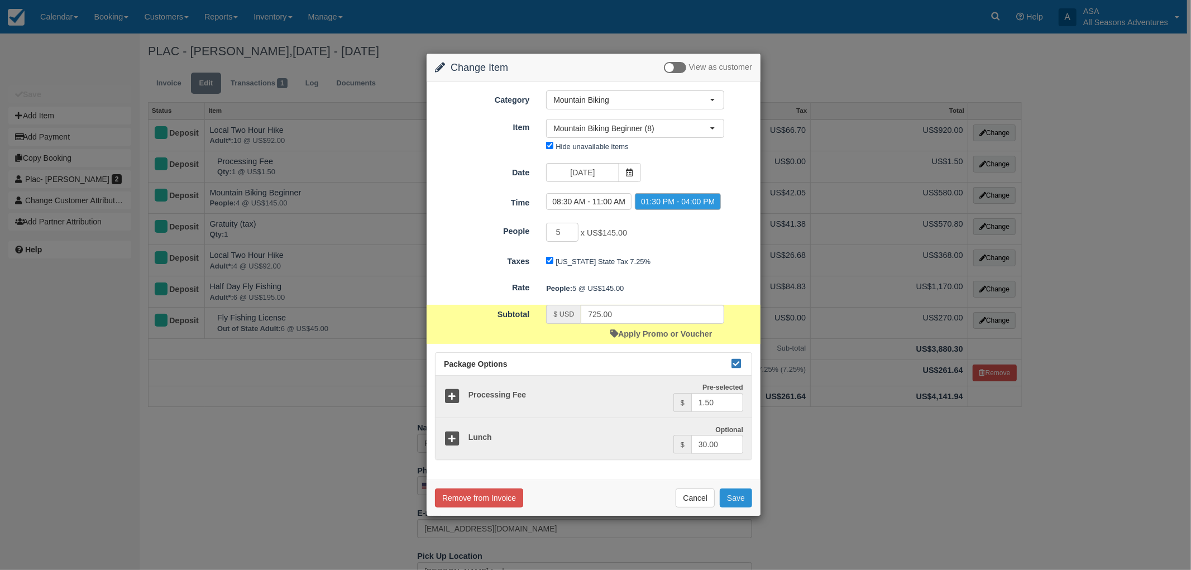
click at [738, 495] on button "Save" at bounding box center [736, 498] width 32 height 19
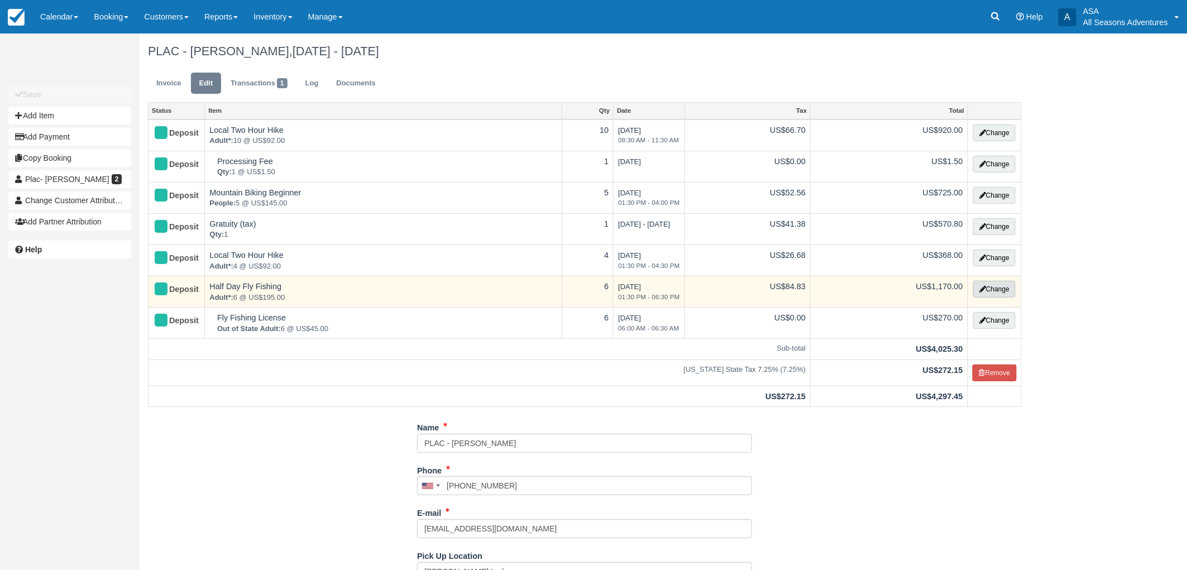
click at [1001, 293] on button "Change" at bounding box center [995, 289] width 42 height 17
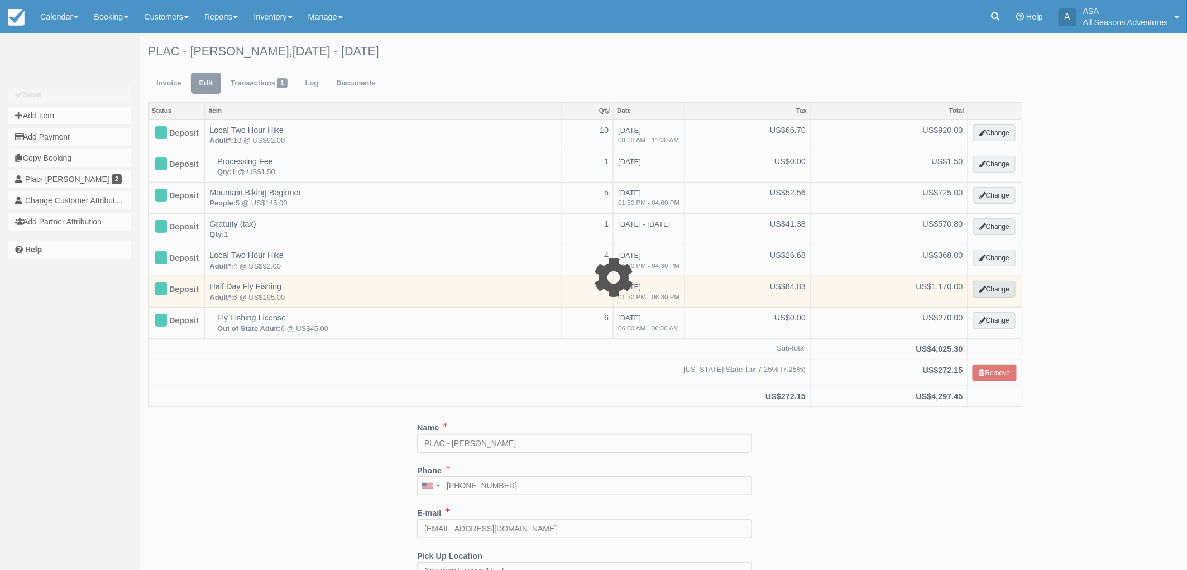
select select "8"
type input "1170.00"
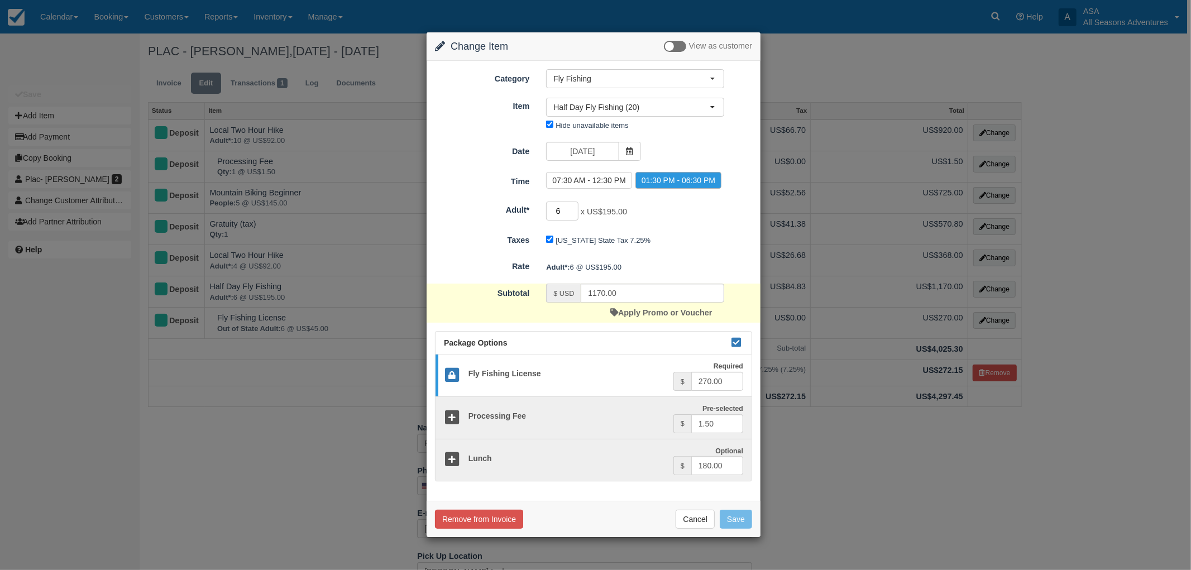
click at [570, 204] on input "6" at bounding box center [562, 211] width 32 height 19
click at [574, 205] on input "6" at bounding box center [562, 211] width 32 height 19
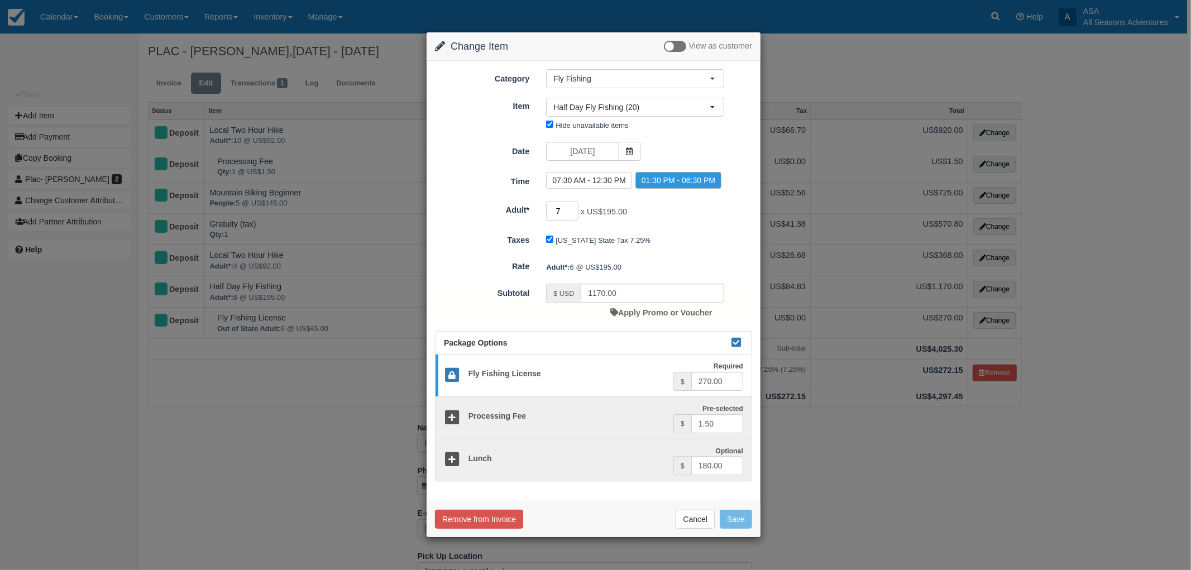
type input "7"
click at [576, 209] on input "7" at bounding box center [562, 211] width 32 height 19
type input "1404.97"
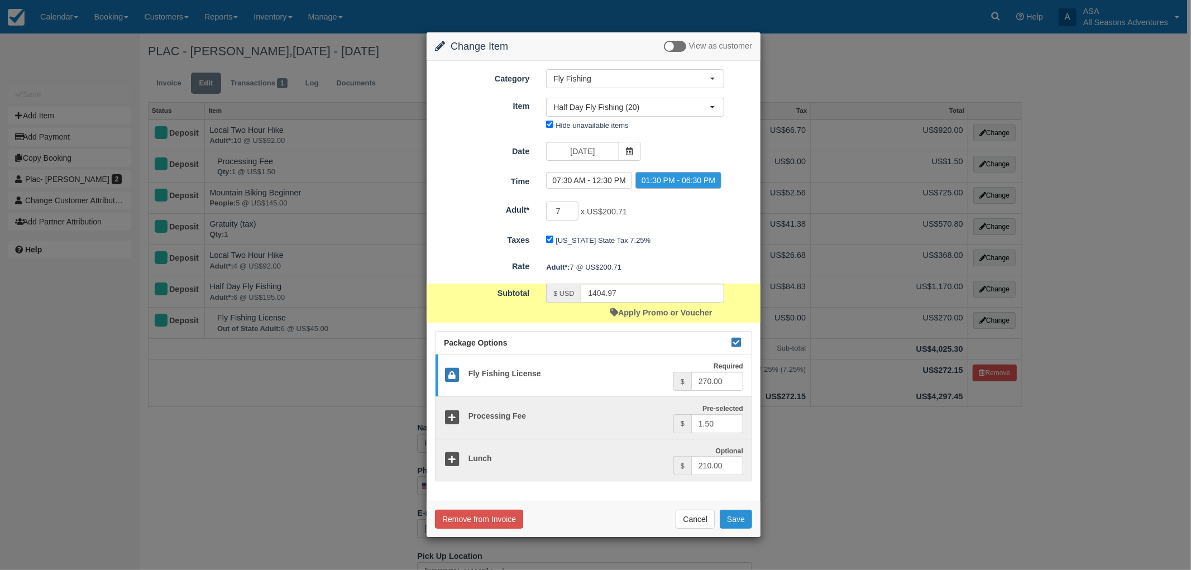
click at [734, 518] on button "Save" at bounding box center [736, 519] width 32 height 19
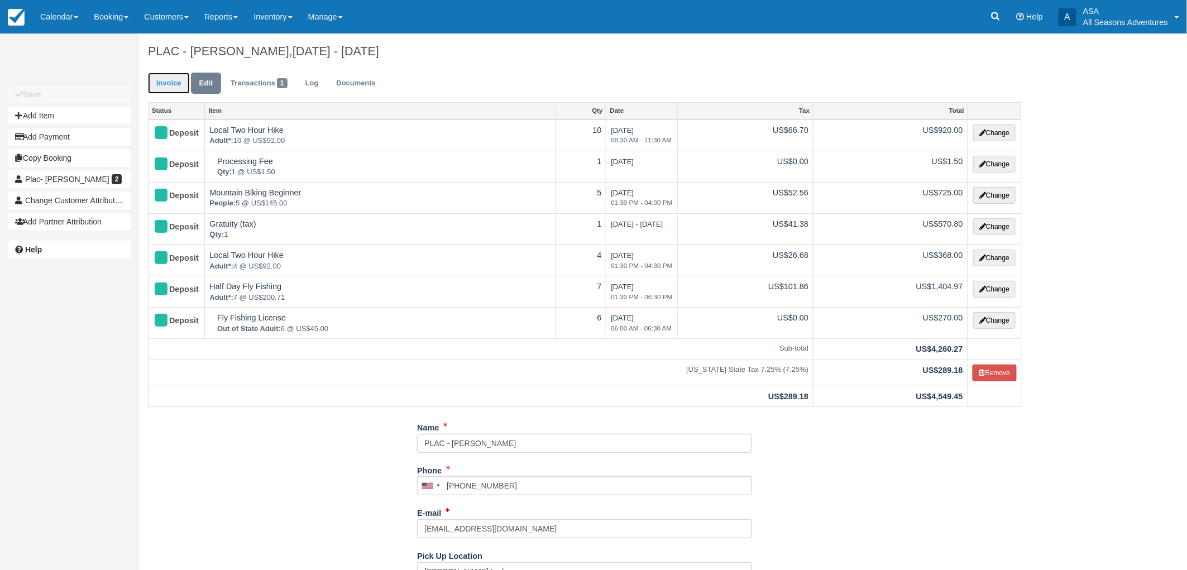
click at [169, 85] on link "Invoice" at bounding box center [169, 84] width 42 height 22
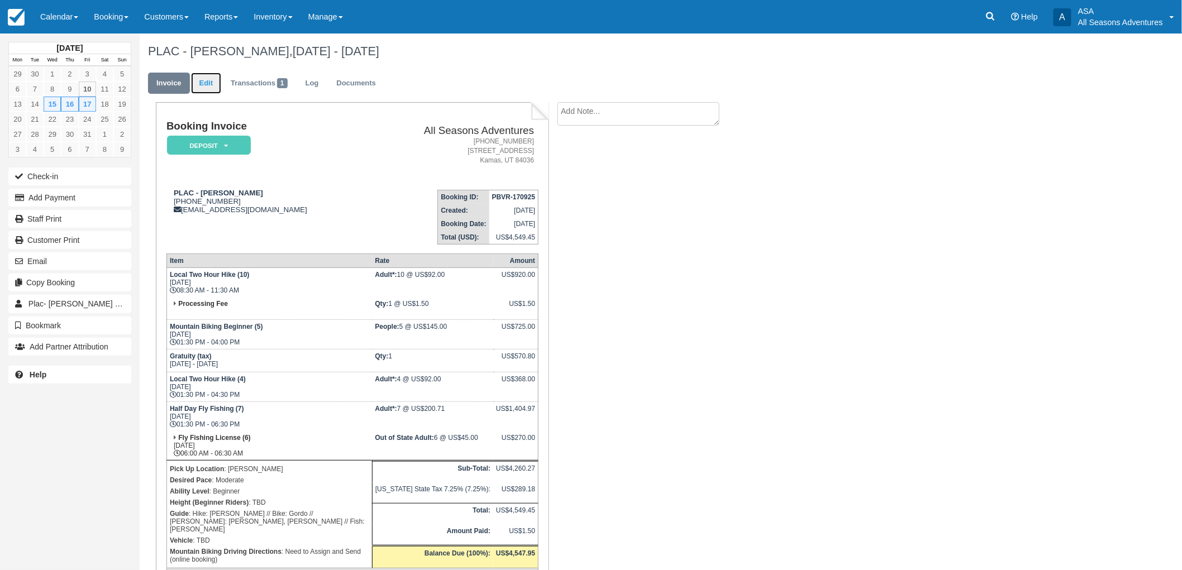
click at [207, 88] on link "Edit" at bounding box center [206, 84] width 30 height 22
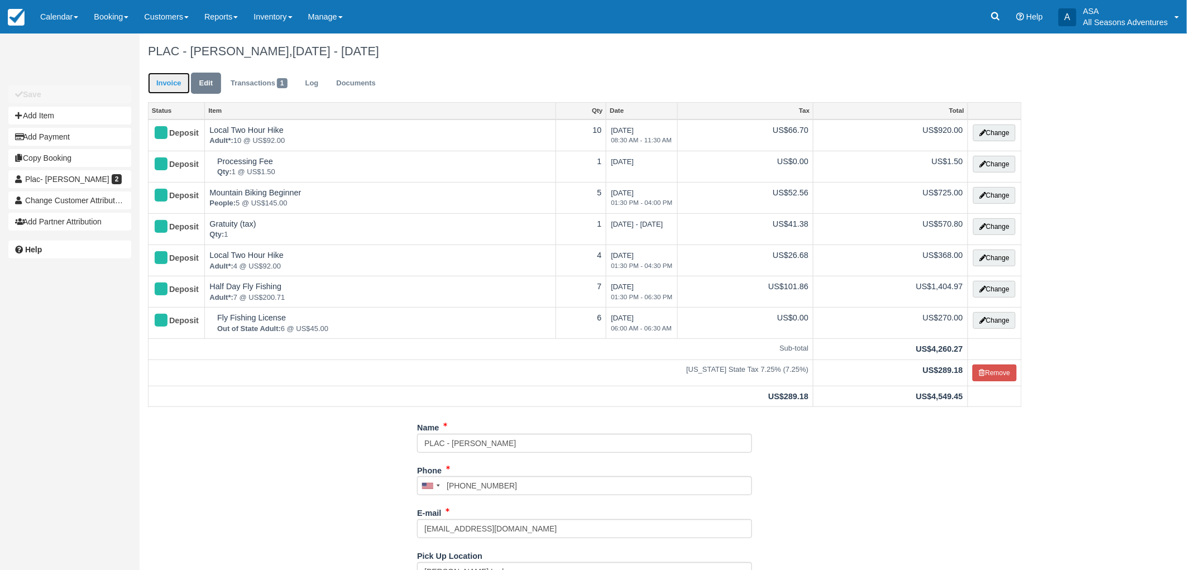
click at [154, 77] on link "Invoice" at bounding box center [169, 84] width 42 height 22
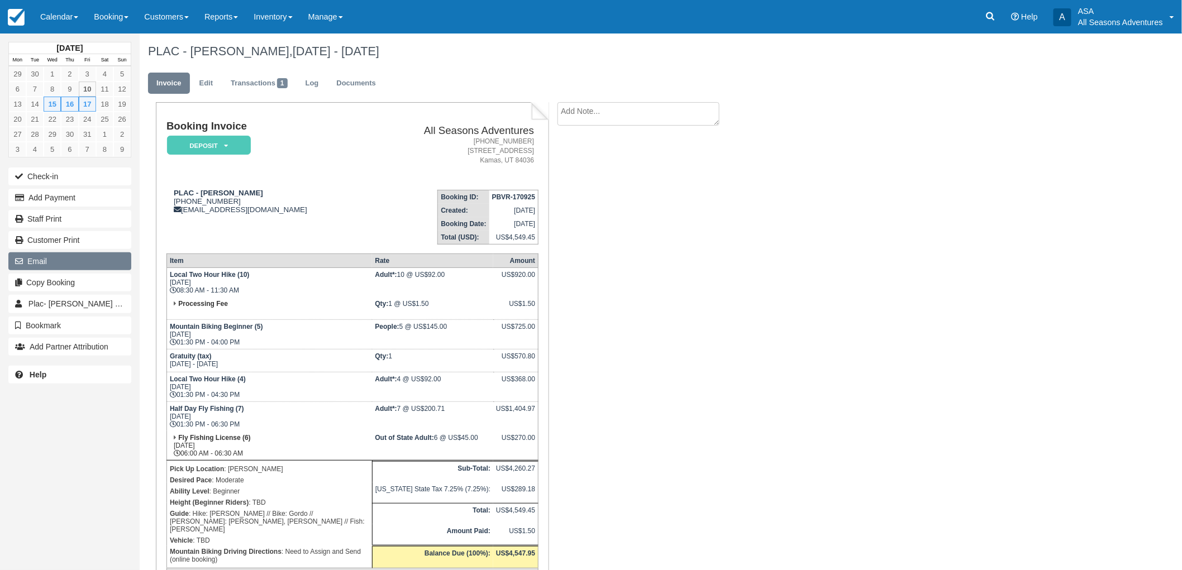
click at [65, 265] on button "Email" at bounding box center [69, 261] width 123 height 18
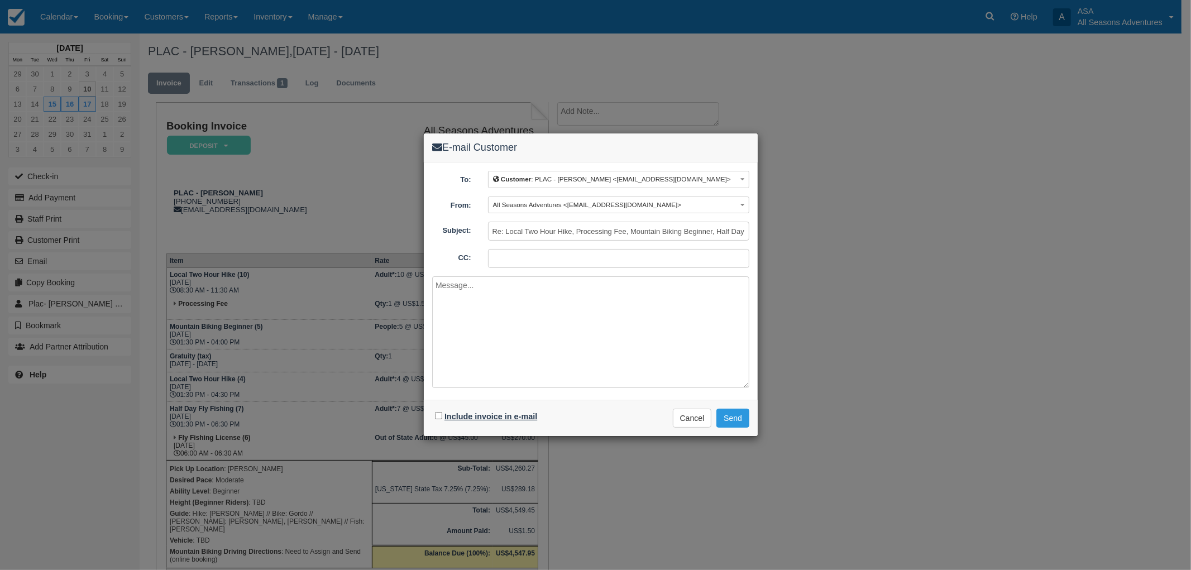
click at [504, 413] on label "Include invoice in e-mail" at bounding box center [491, 416] width 93 height 9
click at [442, 413] on input "Include invoice in e-mail" at bounding box center [438, 415] width 7 height 7
checkbox input "true"
click at [512, 354] on textarea at bounding box center [590, 332] width 317 height 112
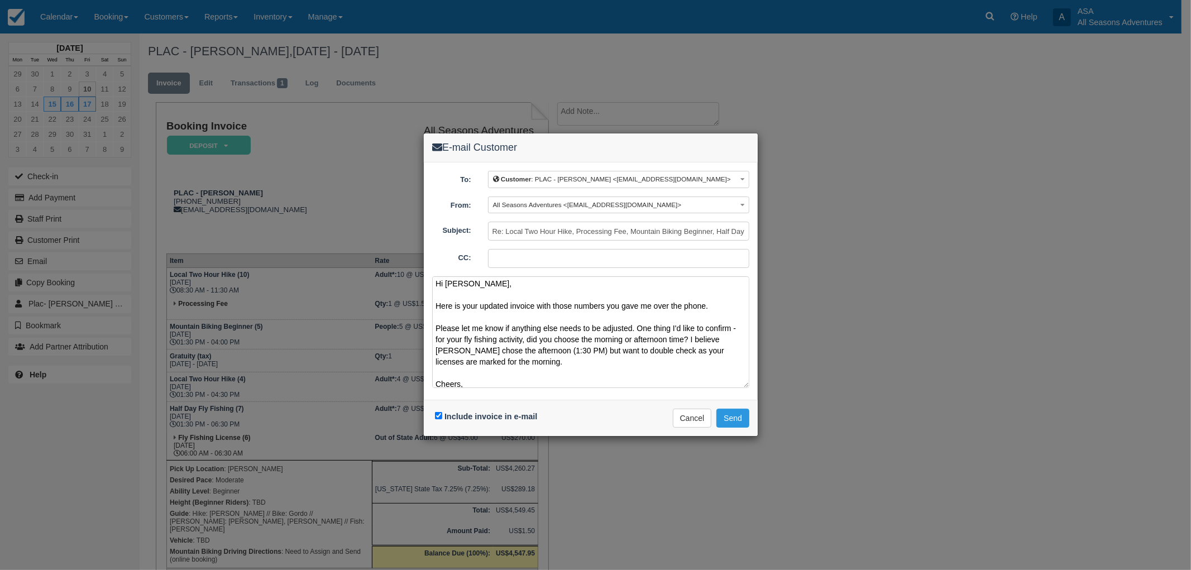
scroll to position [13, 0]
click at [727, 334] on textarea "Hi [PERSON_NAME], Here is your updated invoice with those numbers you gave me o…" at bounding box center [590, 332] width 317 height 112
type textarea "Hi [PERSON_NAME], Here is your updated invoice with those numbers you gave me o…"
click at [739, 414] on button "Send" at bounding box center [733, 418] width 33 height 19
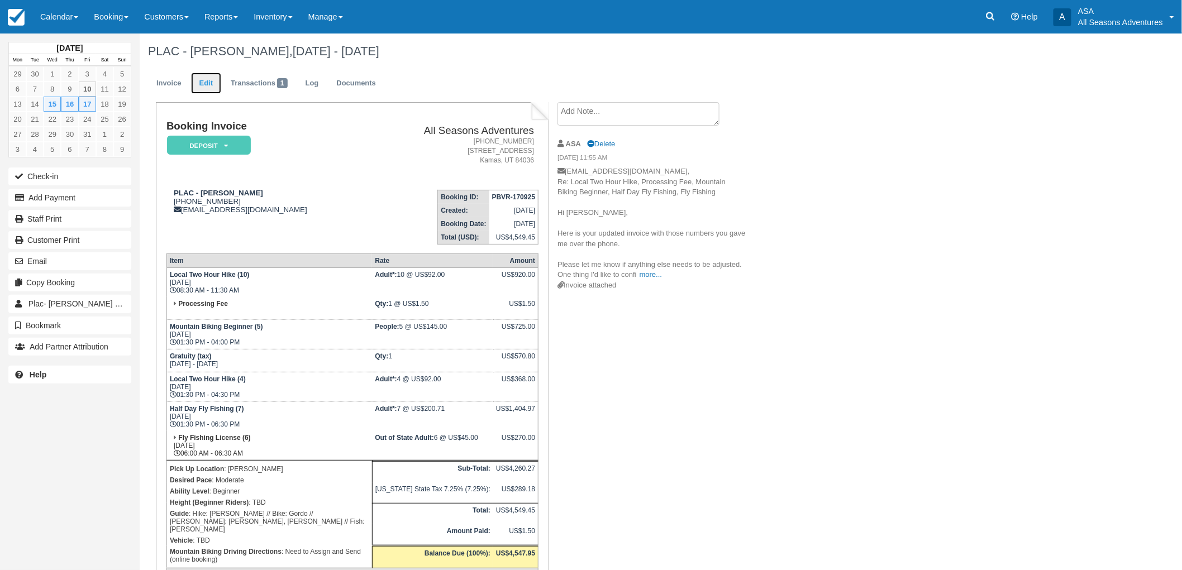
click at [210, 80] on link "Edit" at bounding box center [206, 84] width 30 height 22
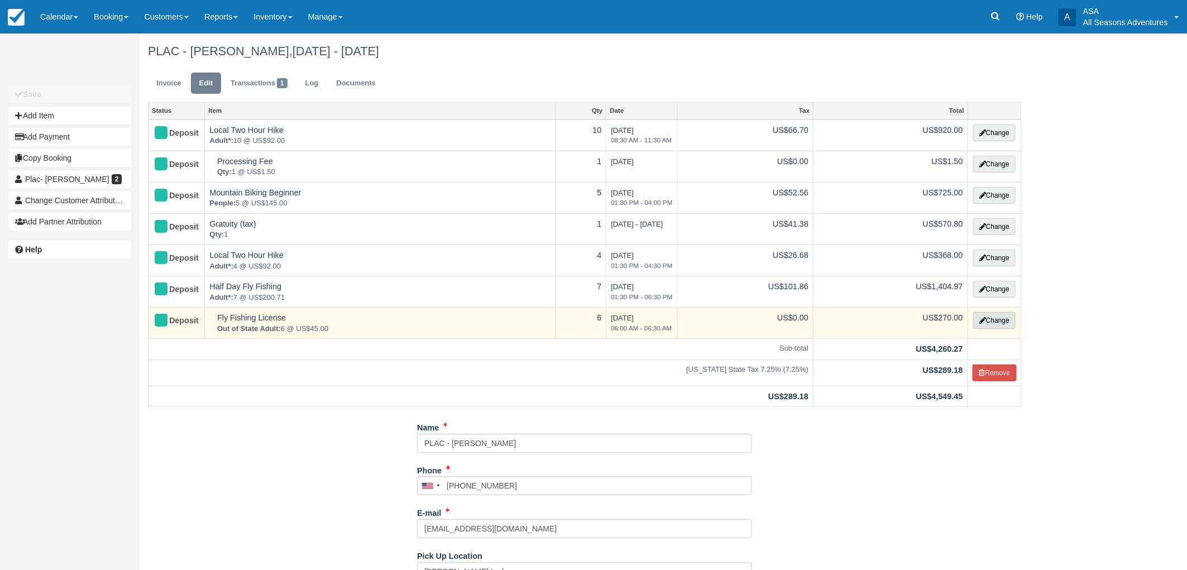
click at [1010, 319] on button "Change" at bounding box center [995, 320] width 42 height 17
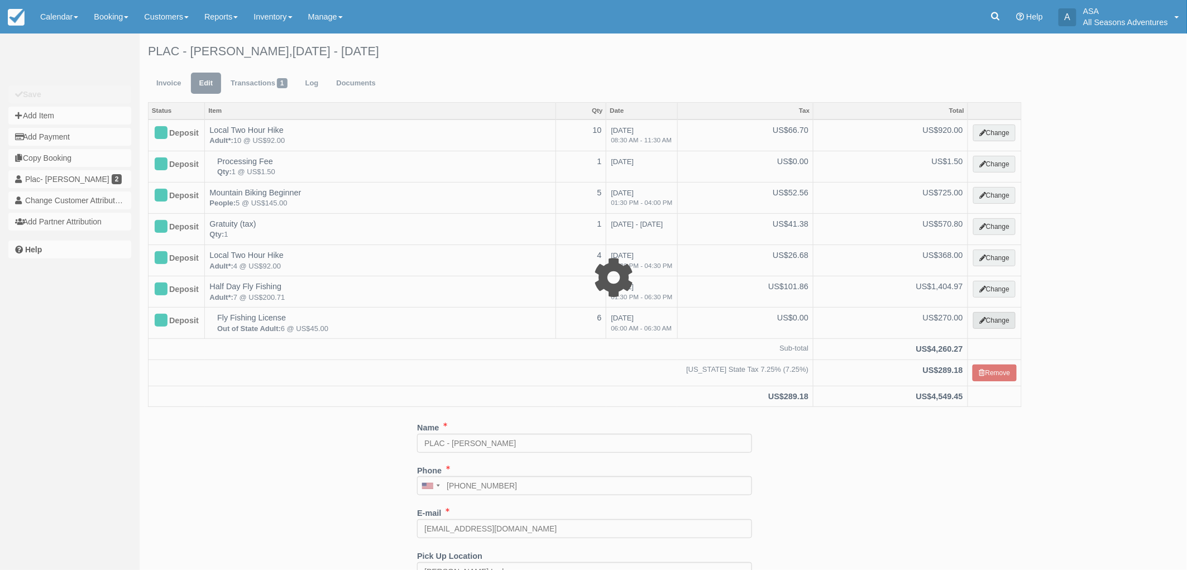
select select "8"
type input "270.00"
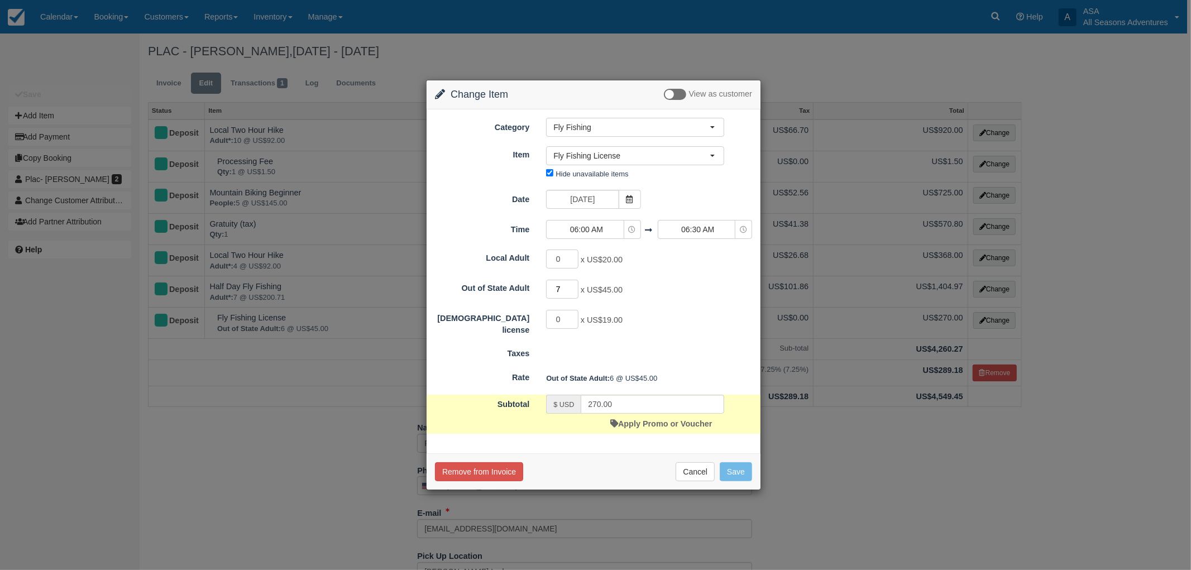
type input "7"
click at [574, 287] on input "7" at bounding box center [562, 289] width 32 height 19
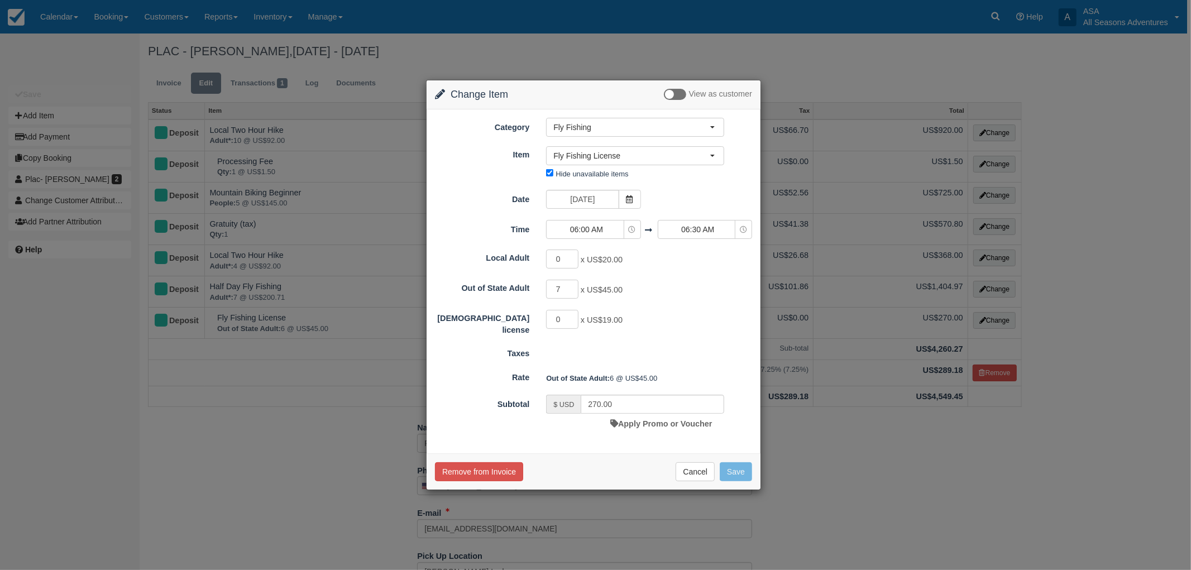
type input "315.00"
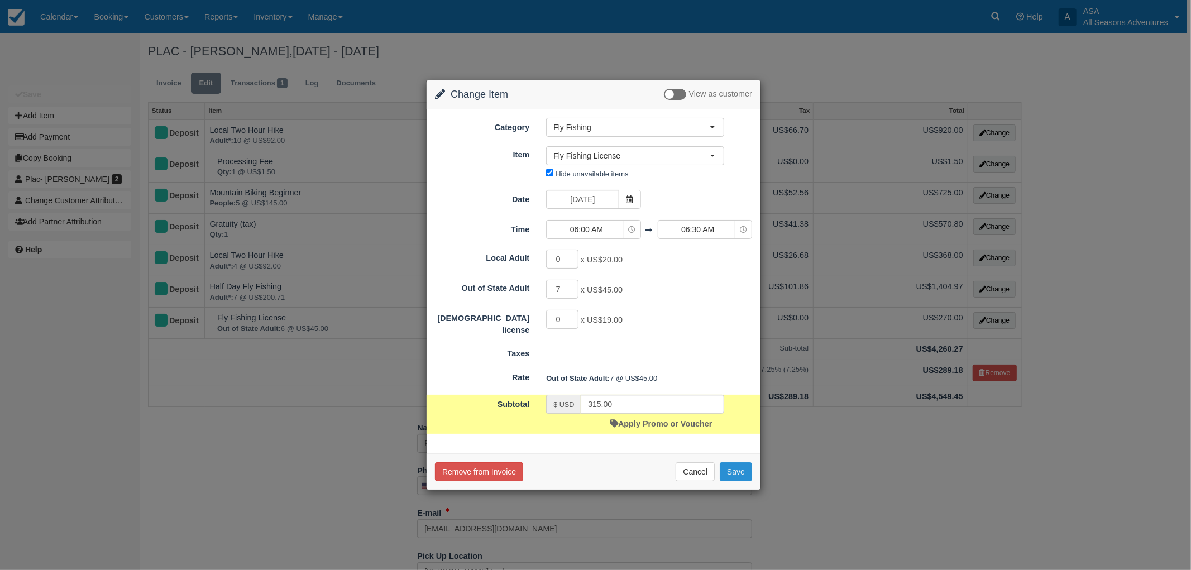
click at [744, 469] on button "Save" at bounding box center [736, 471] width 32 height 19
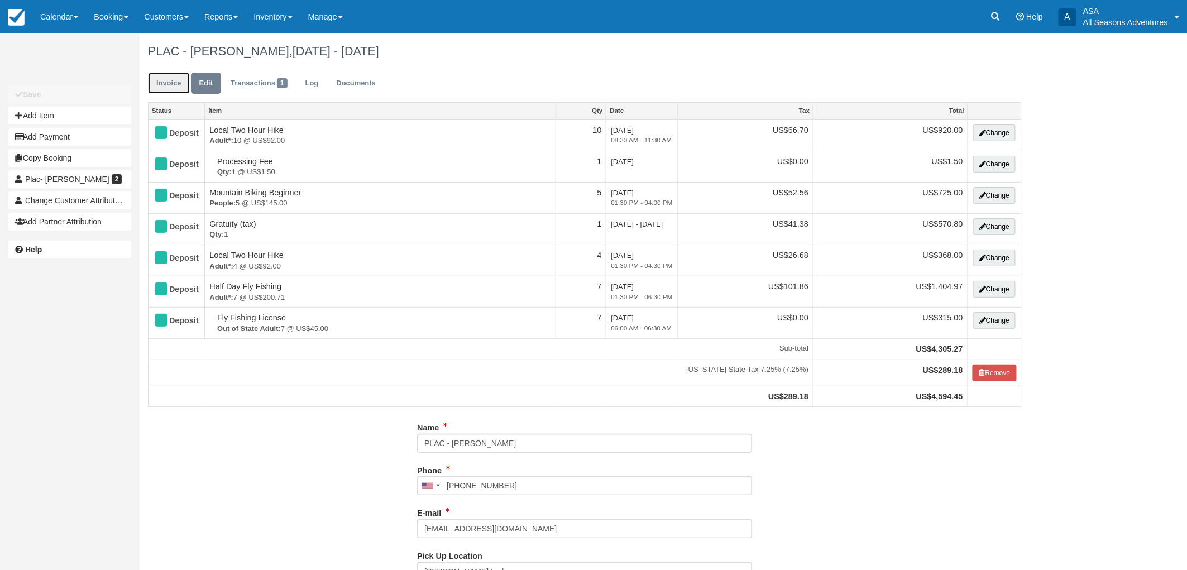
click at [168, 87] on link "Invoice" at bounding box center [169, 84] width 42 height 22
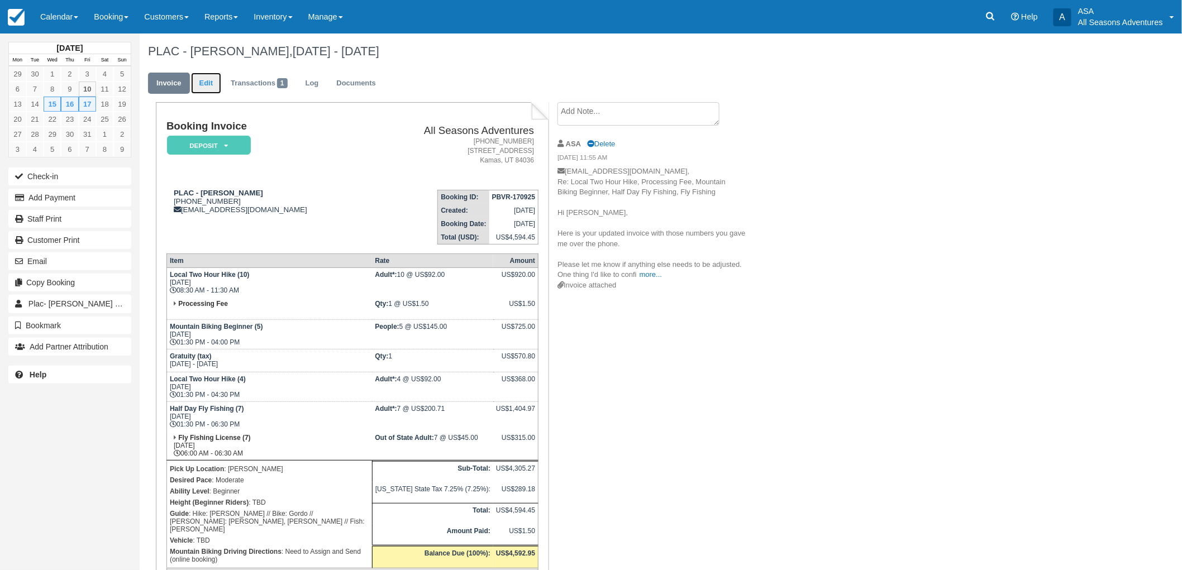
click at [202, 79] on link "Edit" at bounding box center [206, 84] width 30 height 22
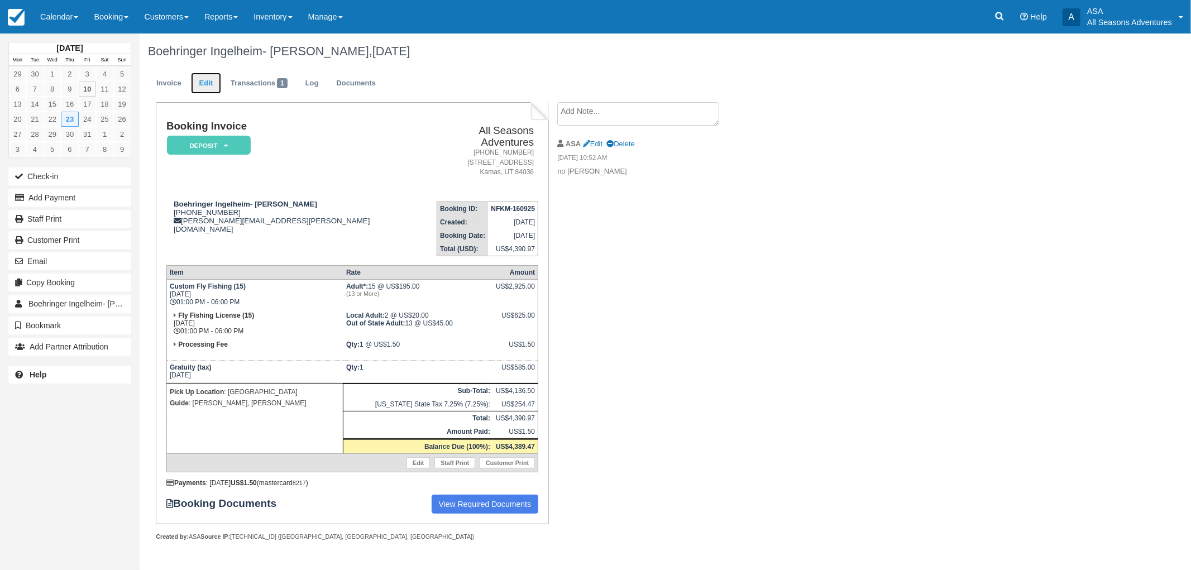
click at [211, 80] on link "Edit" at bounding box center [206, 84] width 30 height 22
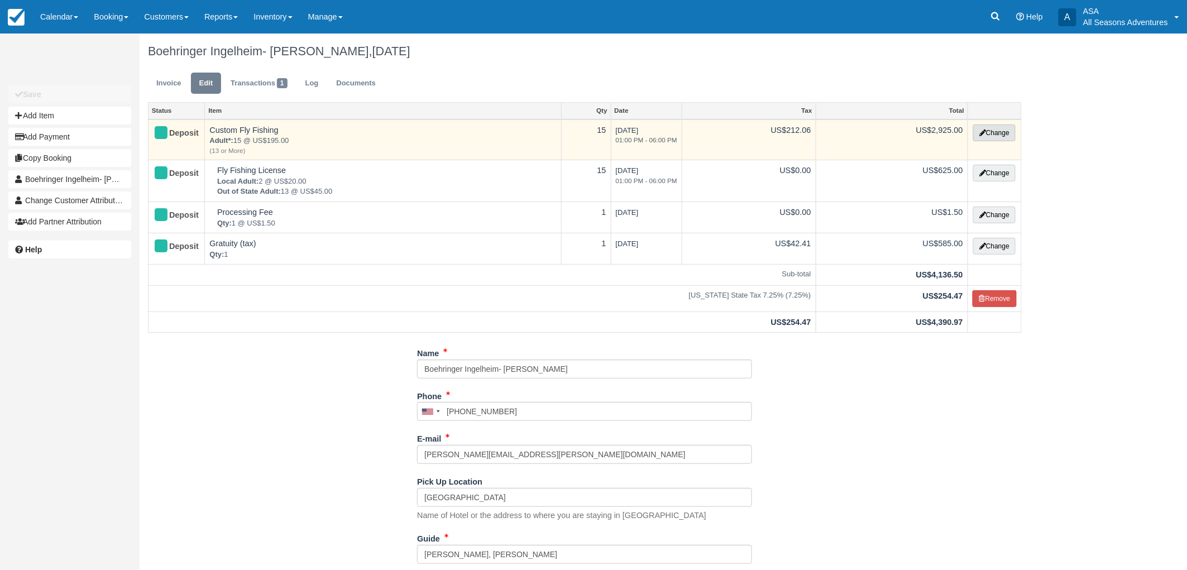
click at [1003, 133] on button "Change" at bounding box center [995, 133] width 42 height 17
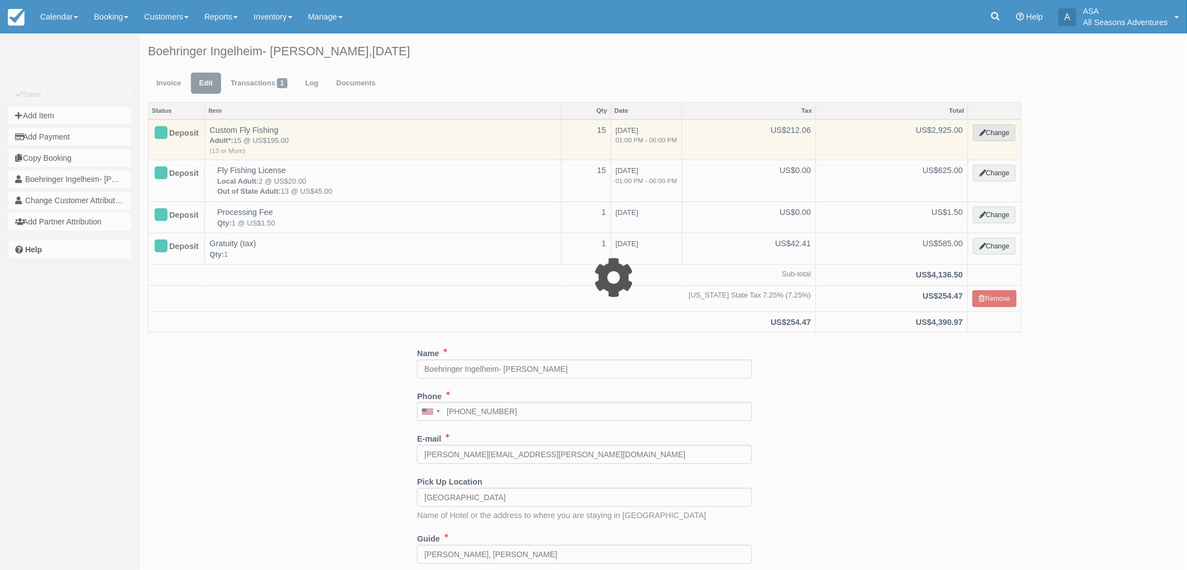
select select "8"
type input "2925.00"
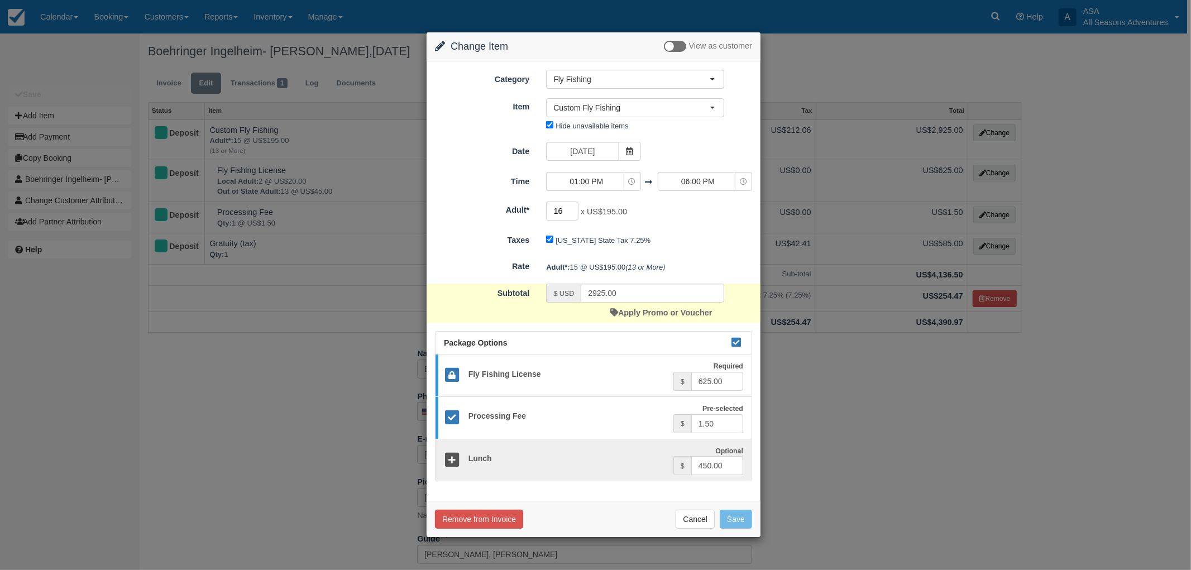
type input "16"
click at [576, 207] on input "16" at bounding box center [562, 211] width 32 height 19
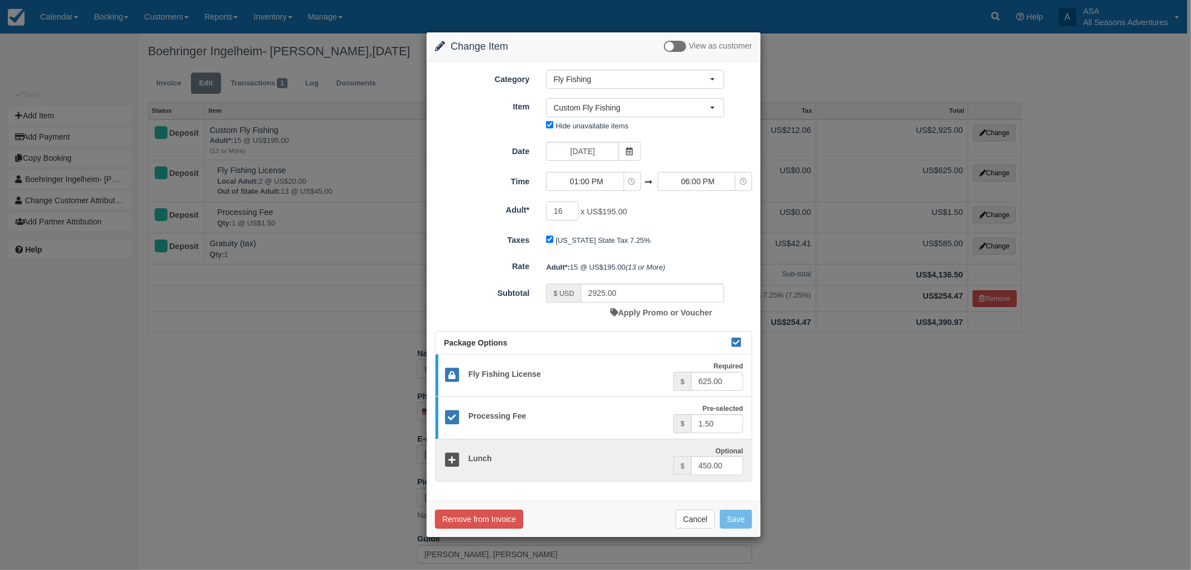
type input "3120.00"
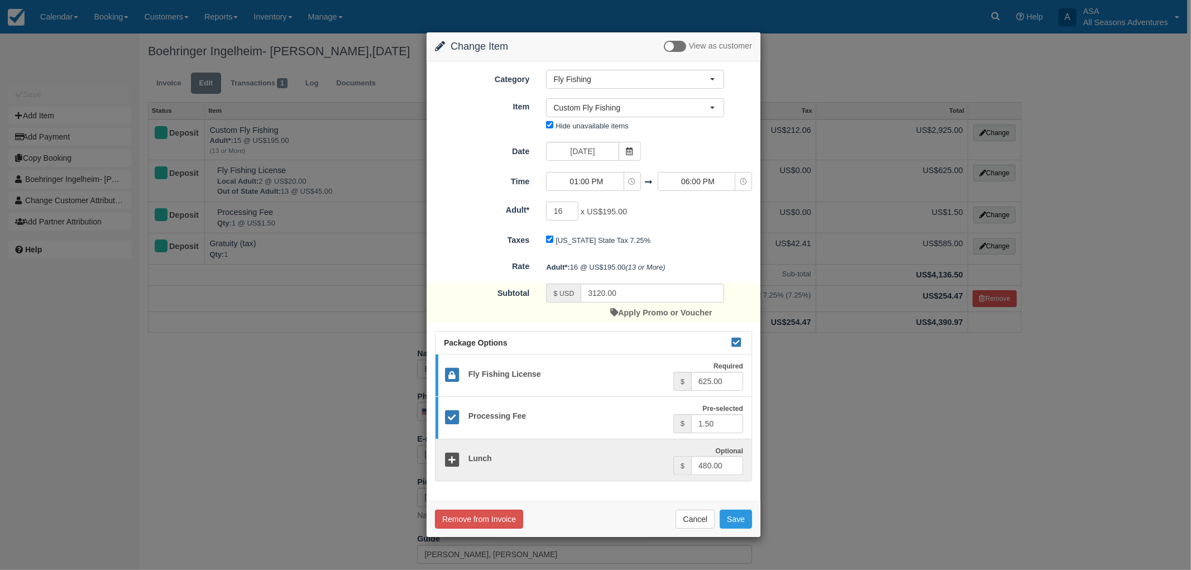
click at [741, 510] on div "Cancel Save" at bounding box center [593, 519] width 317 height 19
click at [742, 516] on button "Save" at bounding box center [736, 519] width 32 height 19
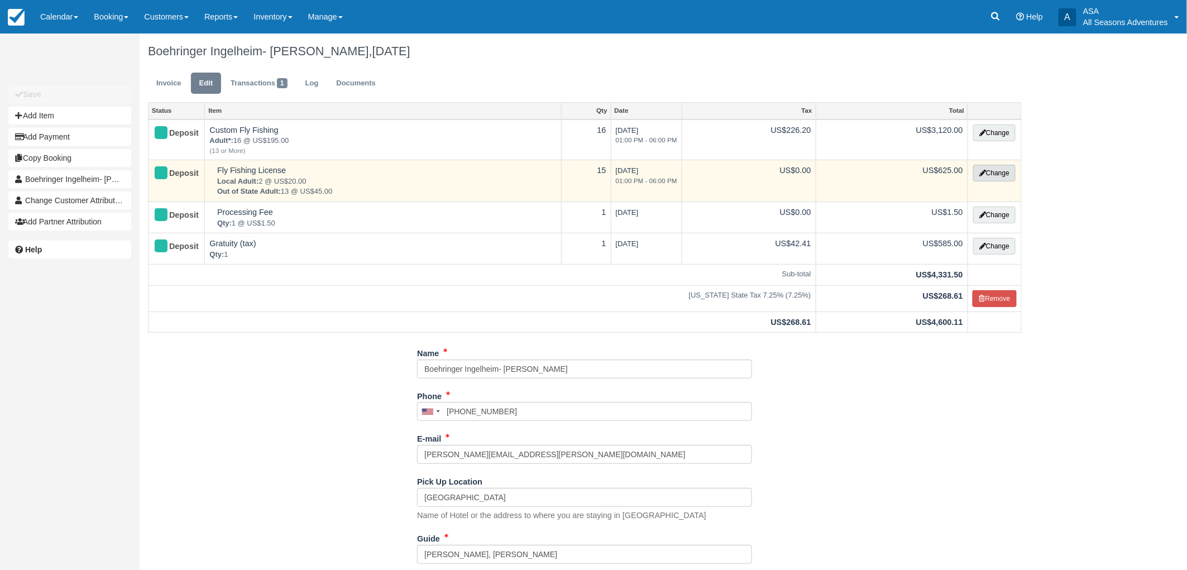
click at [986, 172] on button "Change" at bounding box center [995, 173] width 42 height 17
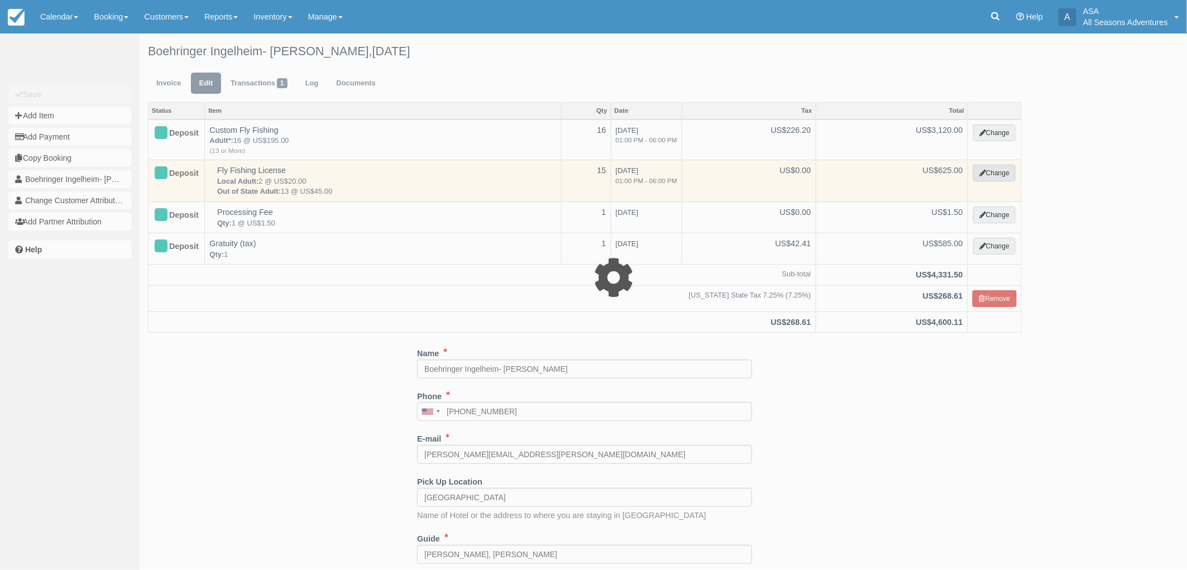
select select "8"
type input "625.00"
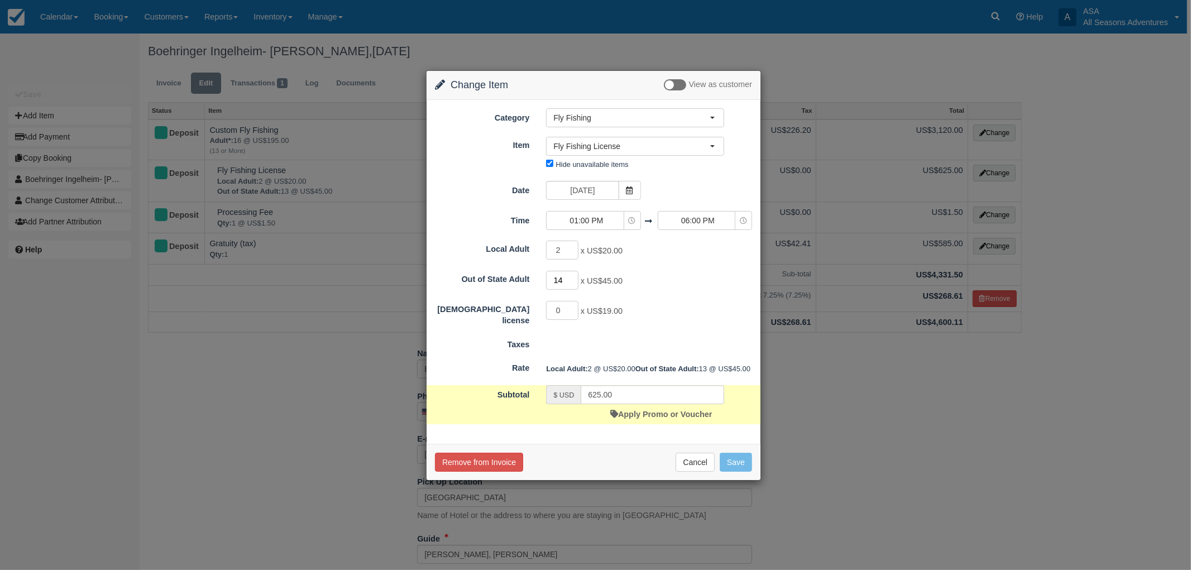
type input "14"
click at [574, 277] on input "14" at bounding box center [562, 280] width 32 height 19
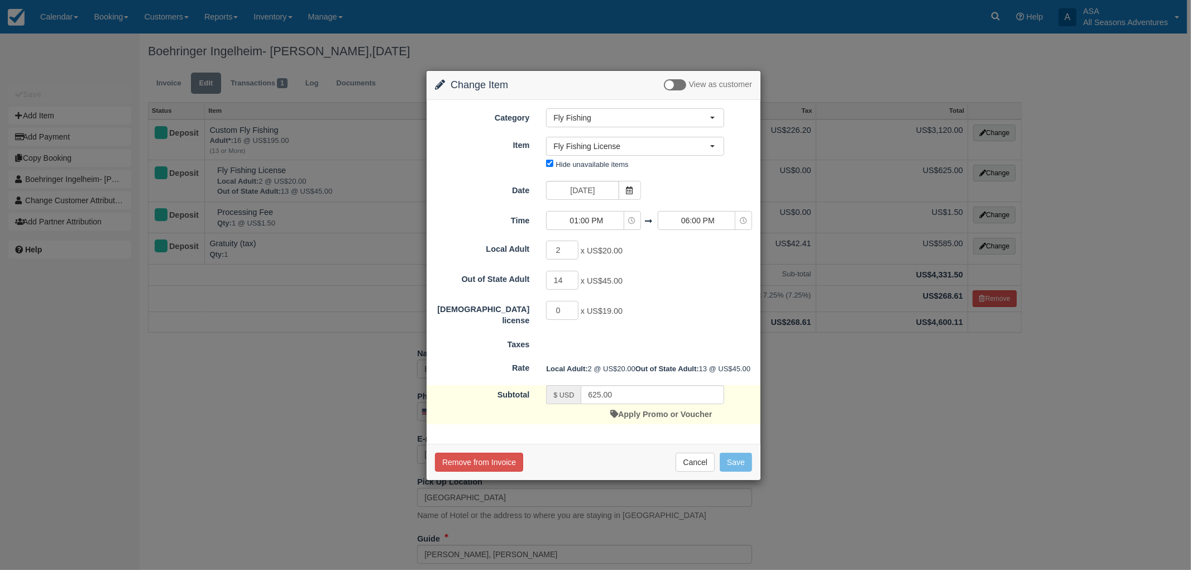
type input "670.00"
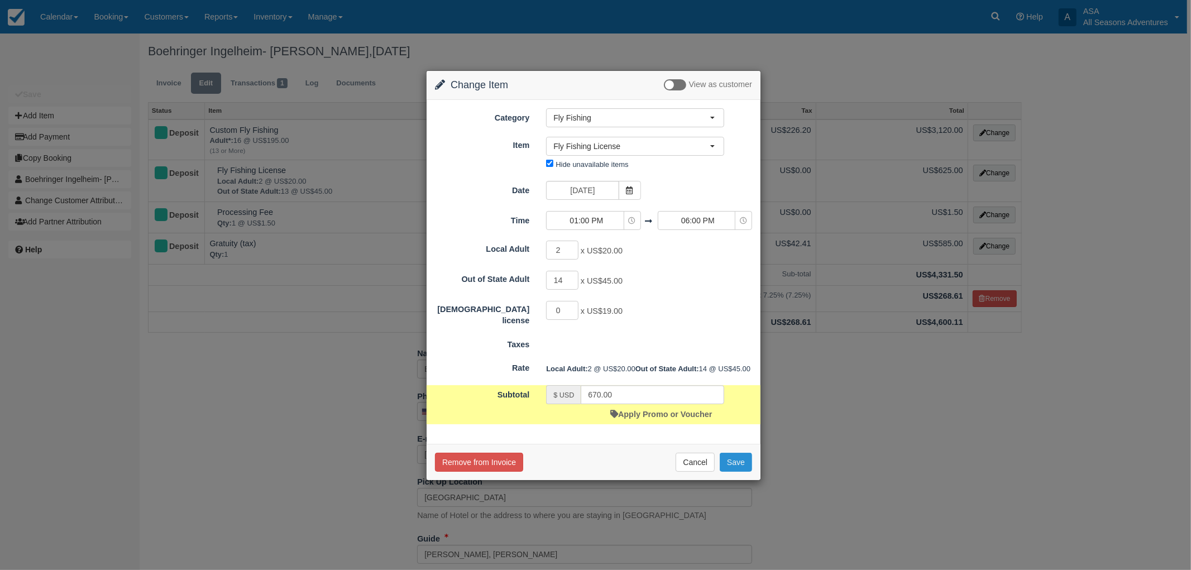
click at [736, 472] on button "Save" at bounding box center [736, 462] width 32 height 19
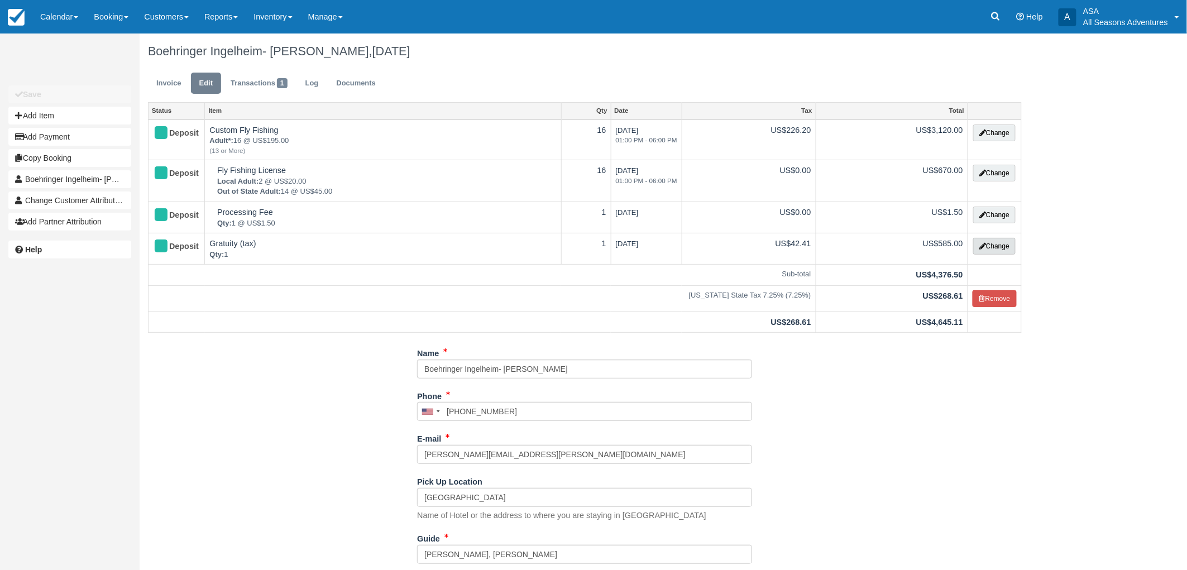
click at [996, 246] on button "Change" at bounding box center [995, 246] width 42 height 17
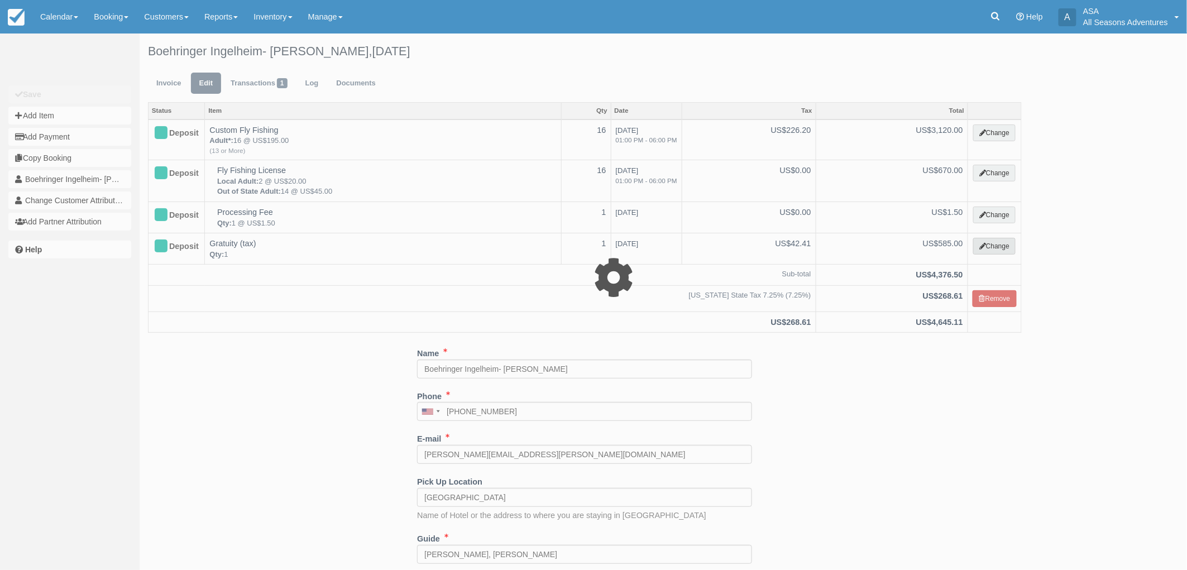
select select "13"
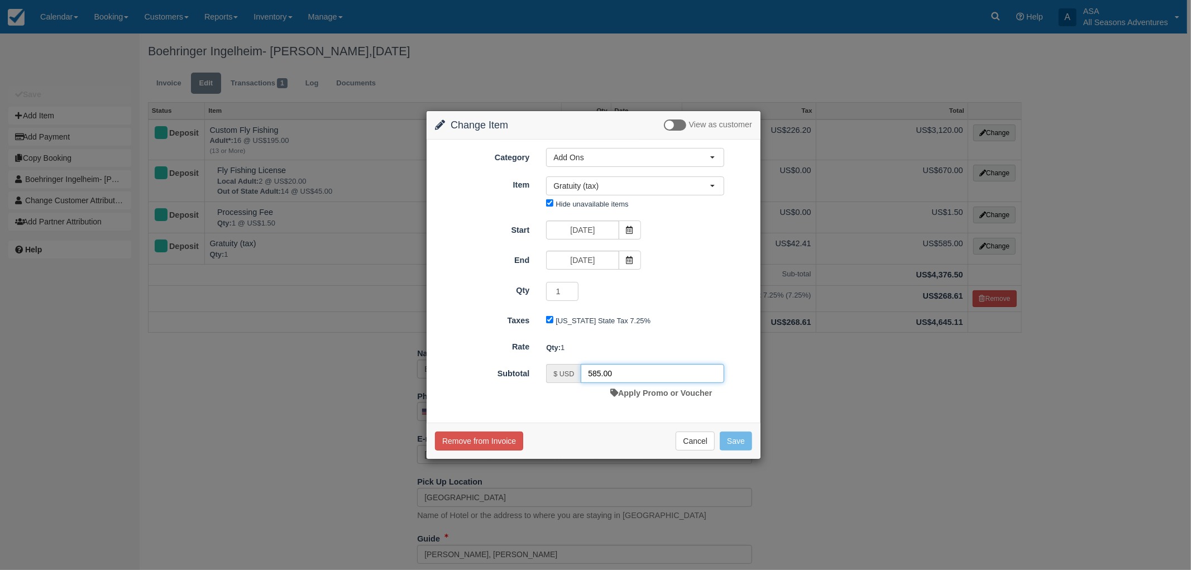
drag, startPoint x: 600, startPoint y: 369, endPoint x: 568, endPoint y: 371, distance: 31.9
click at [568, 371] on div "$ USD 585.00" at bounding box center [635, 373] width 178 height 19
click at [762, 451] on div "Change Item Add Item View as customer Category Add Ons Rafting the Weber River …" at bounding box center [595, 285] width 1191 height 570
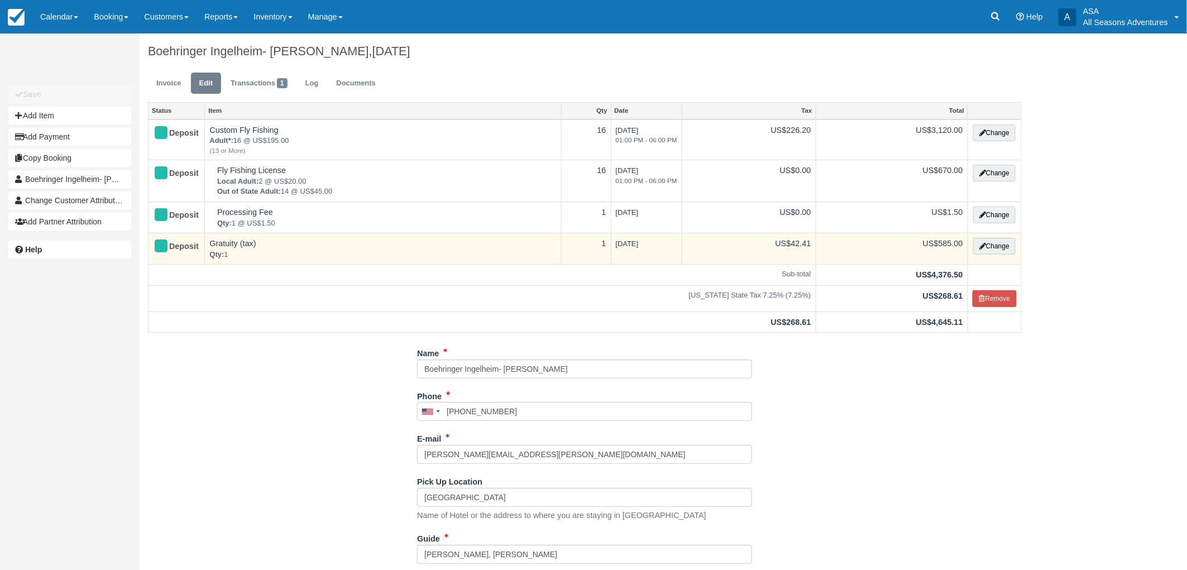
click at [998, 256] on td "Change" at bounding box center [995, 248] width 54 height 31
click at [993, 241] on button "Change" at bounding box center [995, 246] width 42 height 17
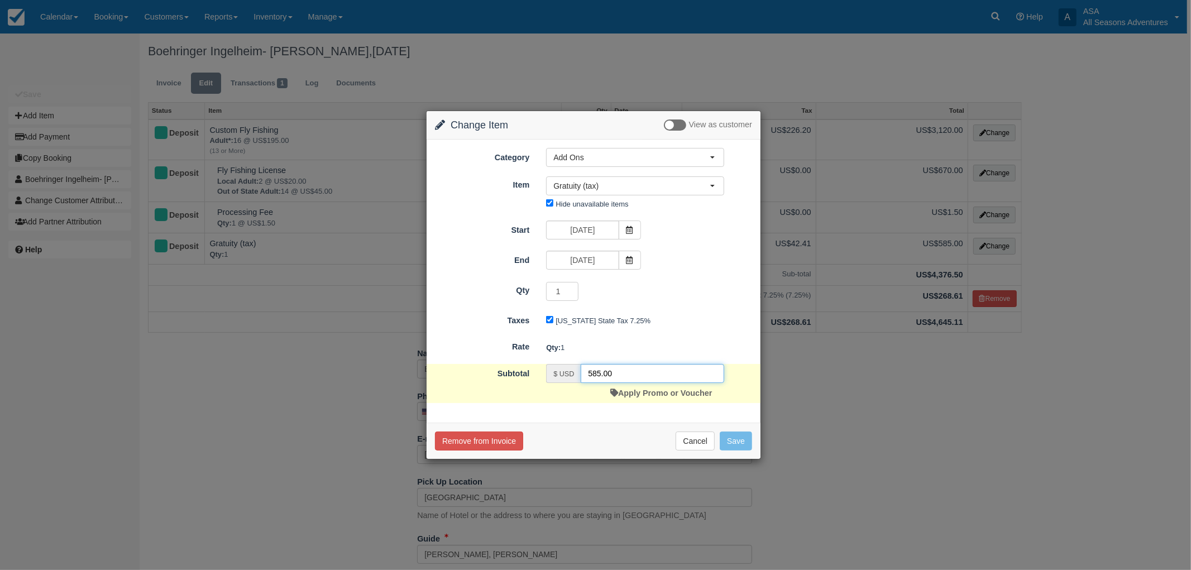
drag, startPoint x: 602, startPoint y: 371, endPoint x: 561, endPoint y: 375, distance: 41.0
click at [561, 375] on div "$ USD 585.00" at bounding box center [635, 373] width 178 height 19
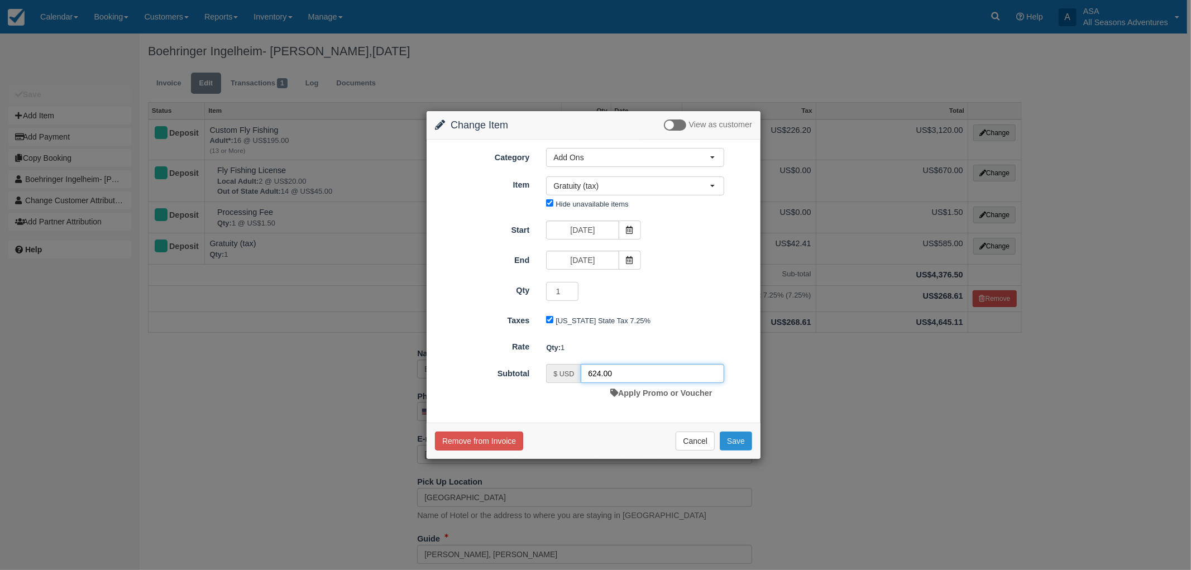
type input "624.00"
click at [727, 440] on button "Save" at bounding box center [736, 441] width 32 height 19
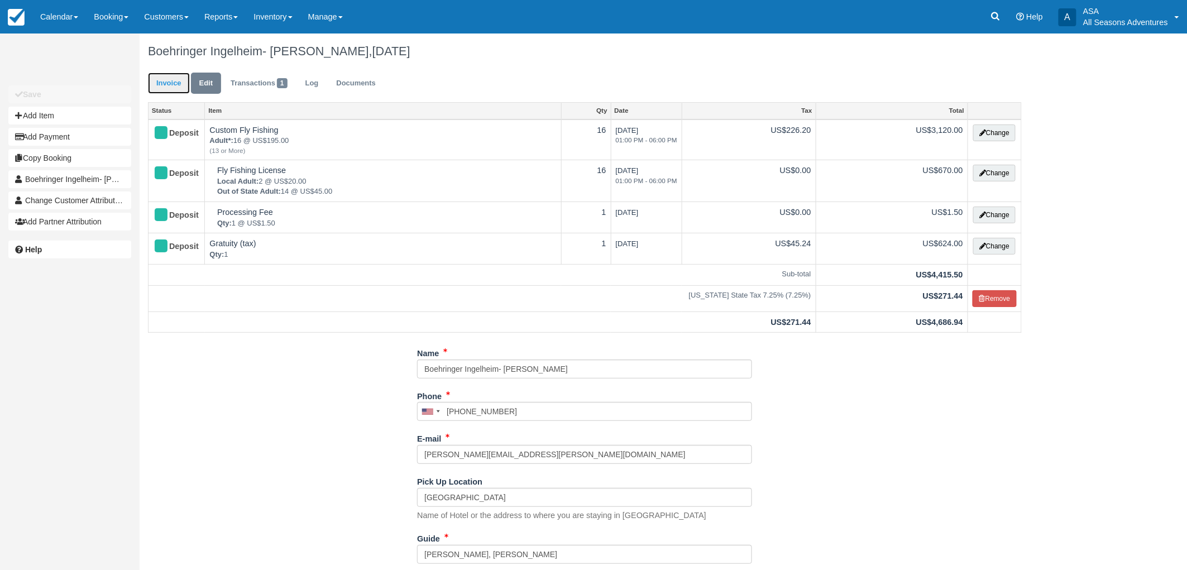
click at [170, 84] on link "Invoice" at bounding box center [169, 84] width 42 height 22
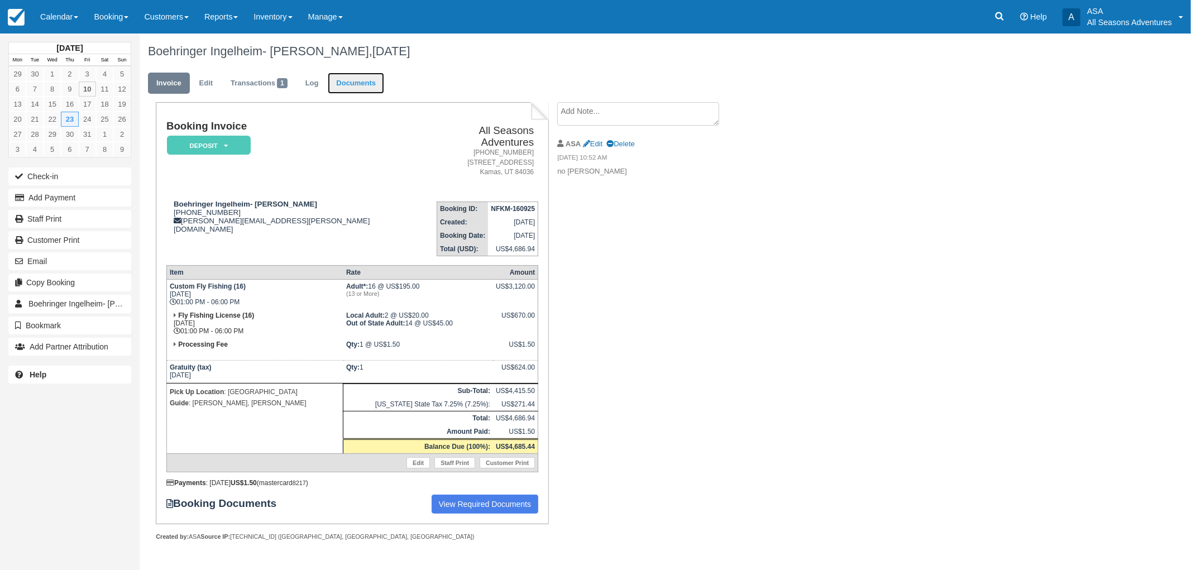
click at [337, 82] on link "Documents" at bounding box center [356, 84] width 56 height 22
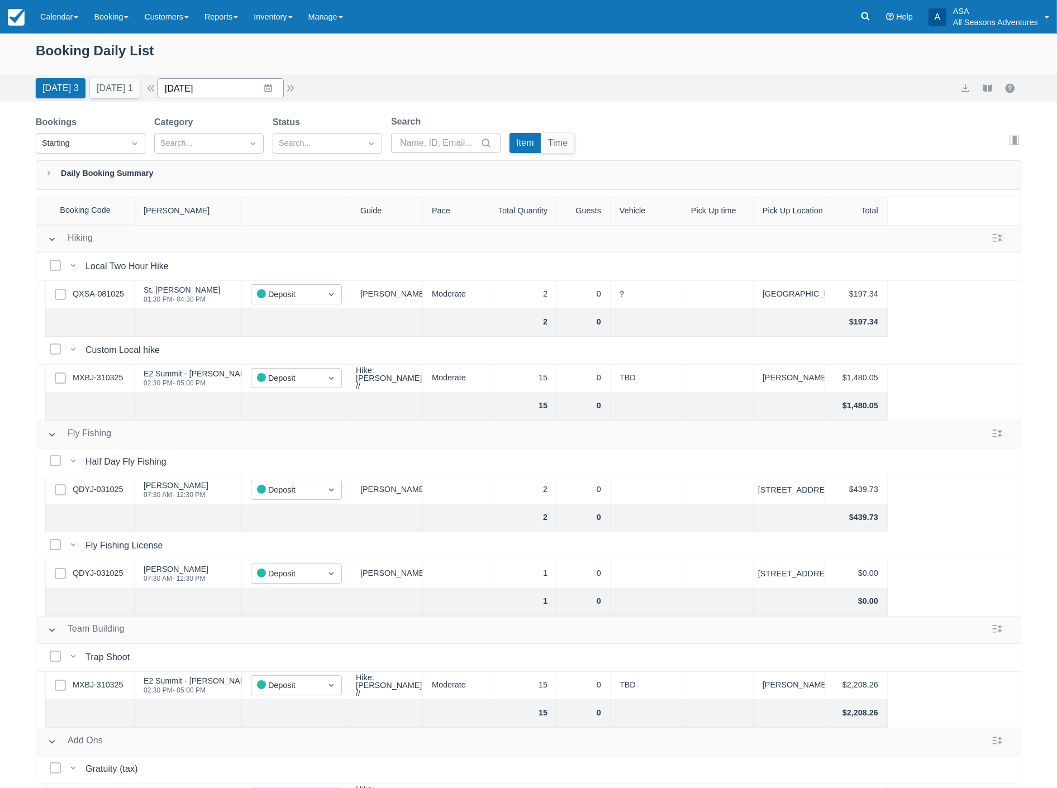
click at [226, 90] on input "10/10/25" at bounding box center [221, 88] width 126 height 20
click at [186, 218] on td "12" at bounding box center [181, 216] width 22 height 21
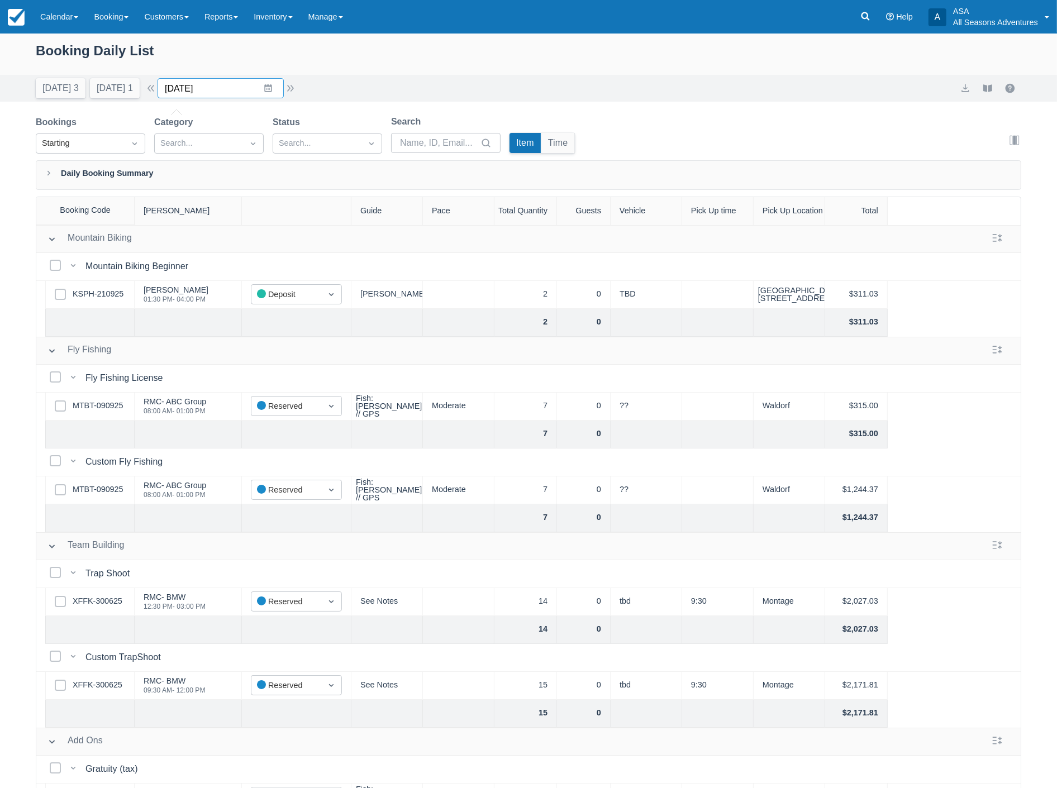
click at [223, 88] on input "10/12/25" at bounding box center [221, 88] width 126 height 20
click at [190, 239] on td "19" at bounding box center [181, 237] width 22 height 21
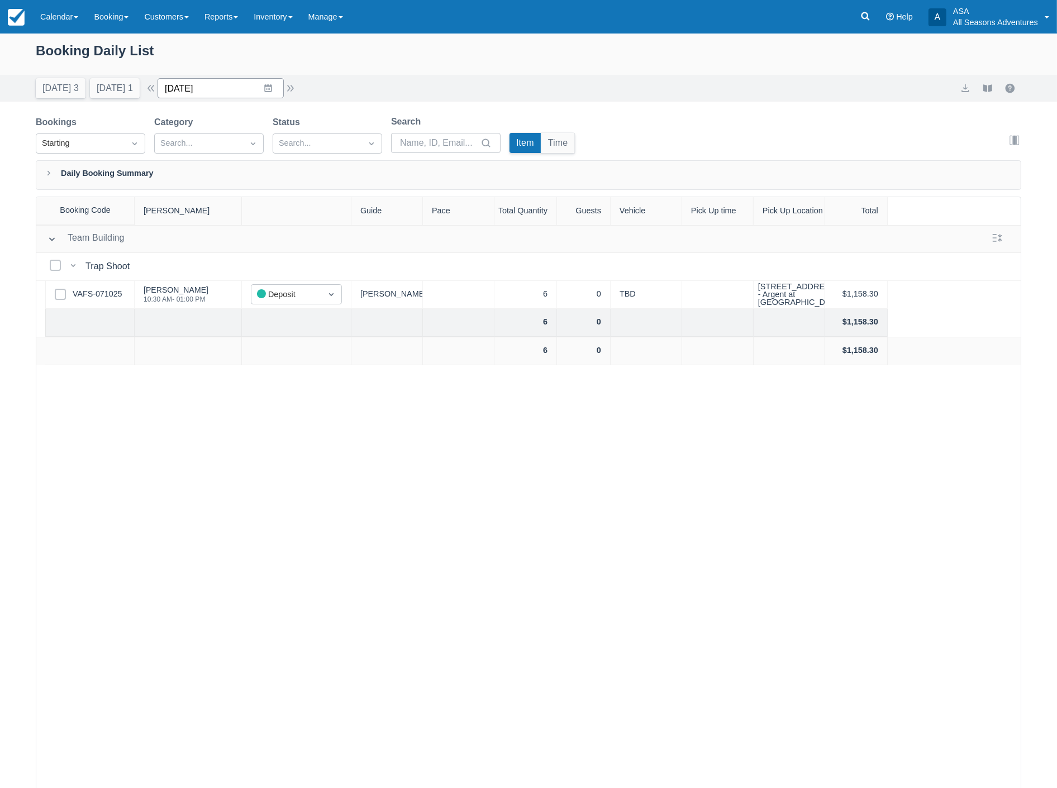
click at [244, 93] on input "10/19/25" at bounding box center [221, 88] width 126 height 20
click at [189, 216] on td "12" at bounding box center [181, 216] width 22 height 21
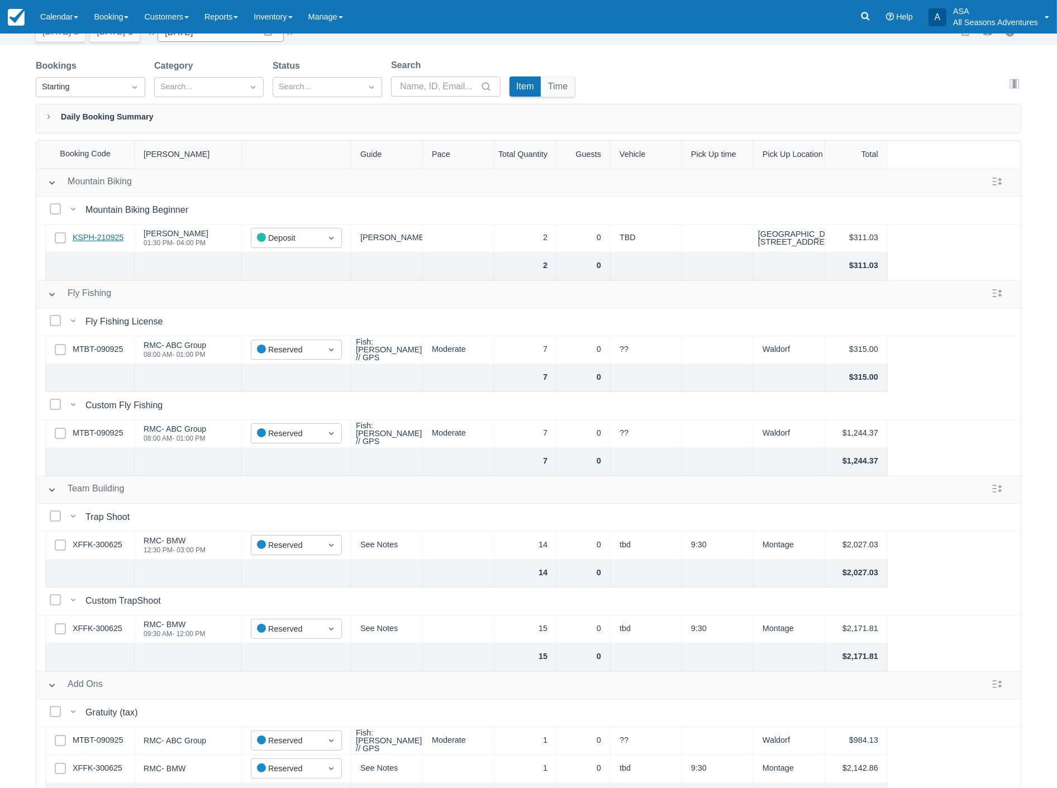
click at [99, 236] on link "KSPH-210925" at bounding box center [98, 238] width 51 height 12
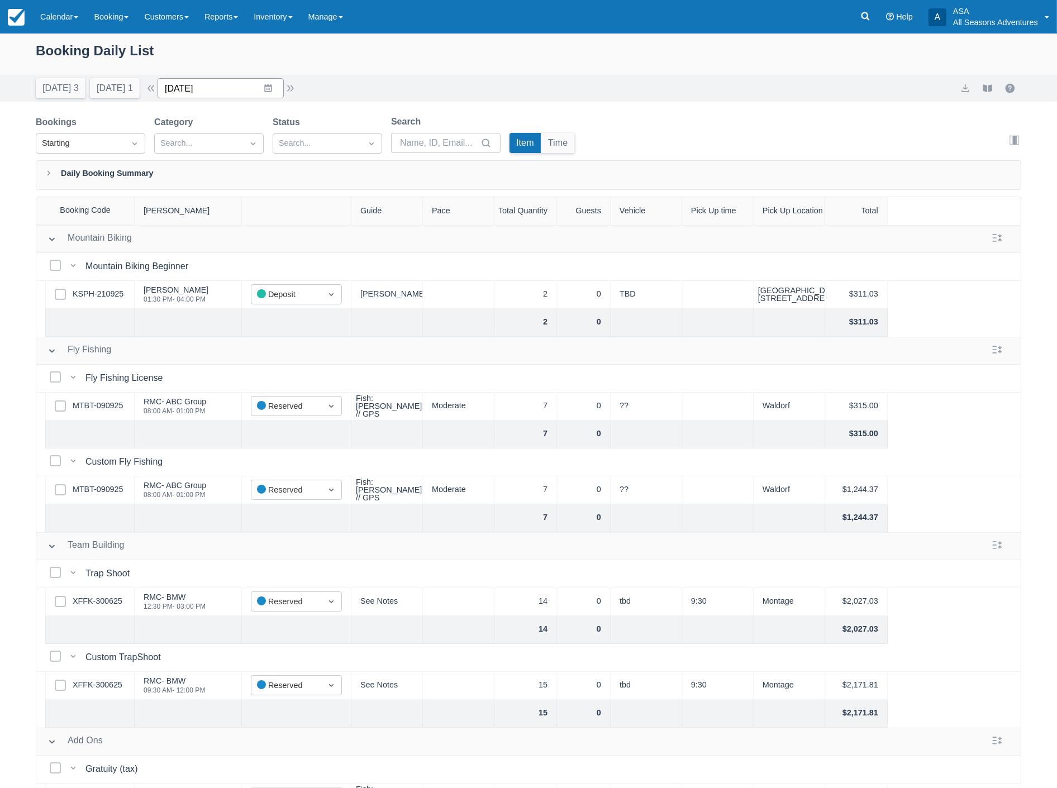
click at [221, 90] on input "10/12/25" at bounding box center [221, 88] width 126 height 20
click at [192, 236] on td "19" at bounding box center [181, 237] width 22 height 21
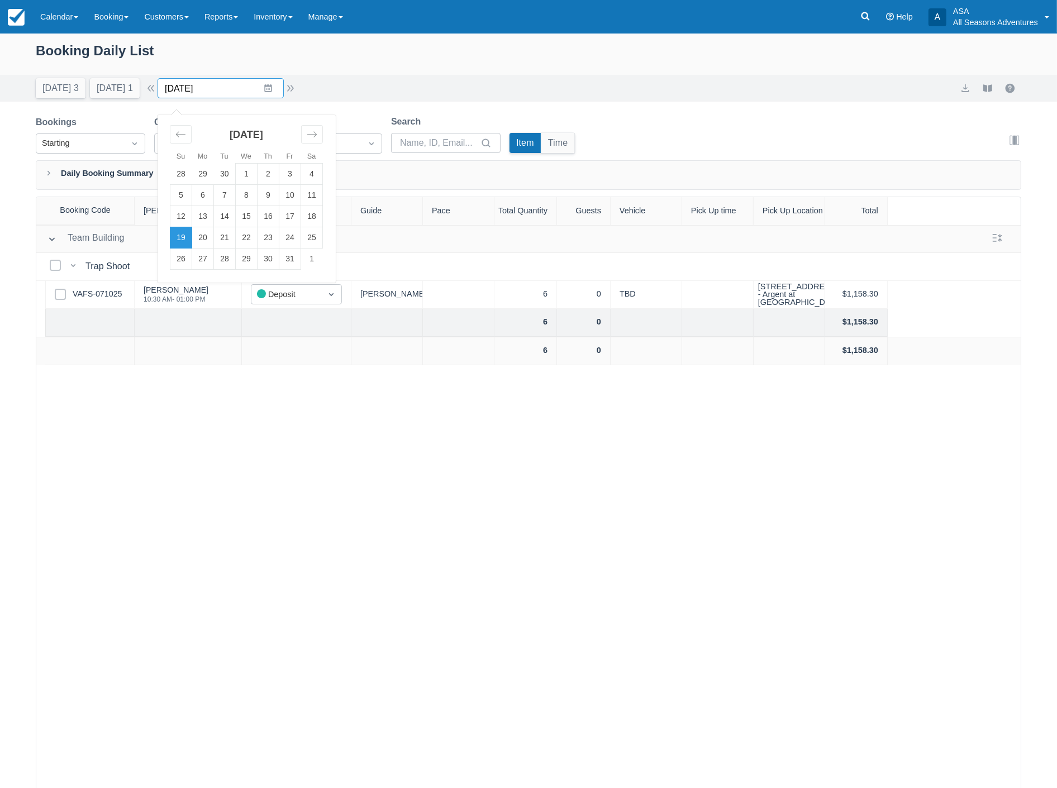
click at [220, 90] on input "10/19/25" at bounding box center [221, 88] width 126 height 20
click at [319, 216] on td "18" at bounding box center [312, 216] width 22 height 21
type input "10/18/25"
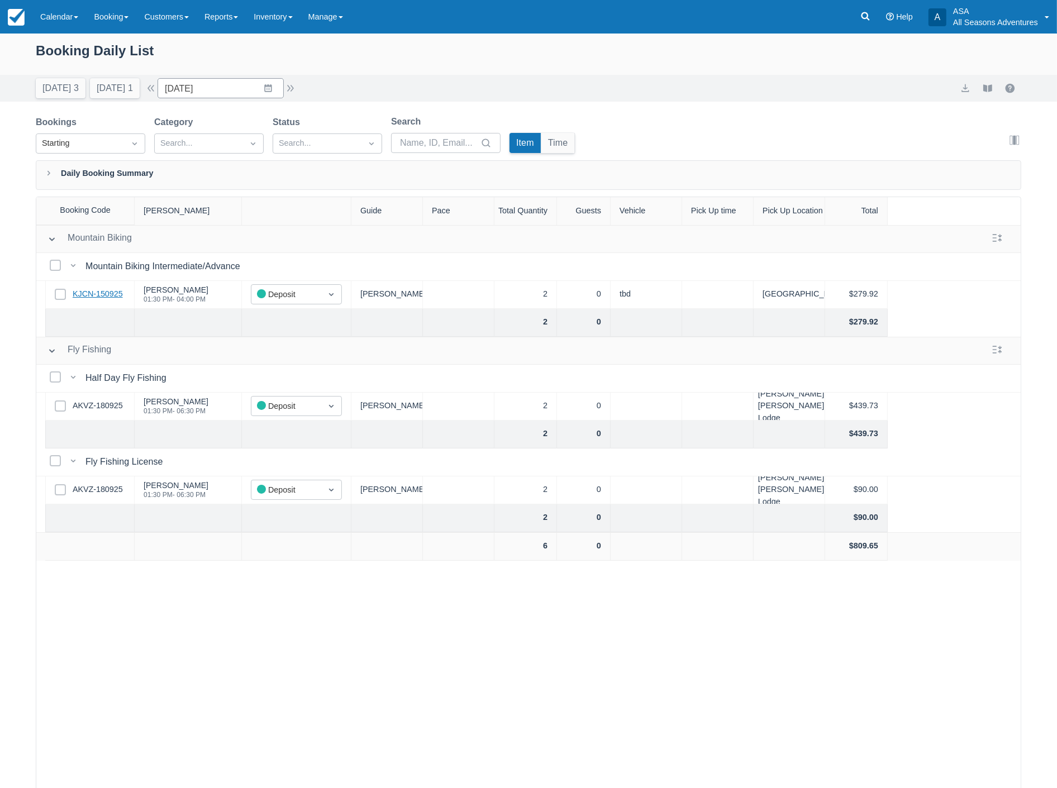
click at [90, 293] on link "KJCN-150925" at bounding box center [98, 294] width 50 height 12
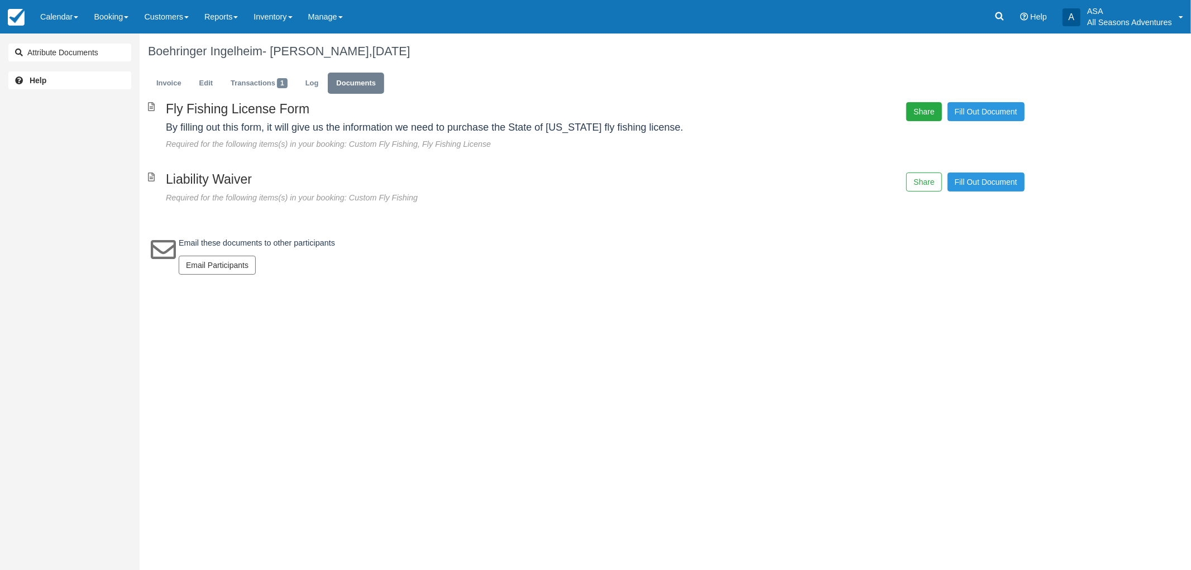
click at [930, 114] on button "Share" at bounding box center [923, 111] width 35 height 19
click at [981, 79] on span "Copy" at bounding box center [976, 80] width 32 height 19
click at [168, 82] on link "Invoice" at bounding box center [169, 84] width 42 height 22
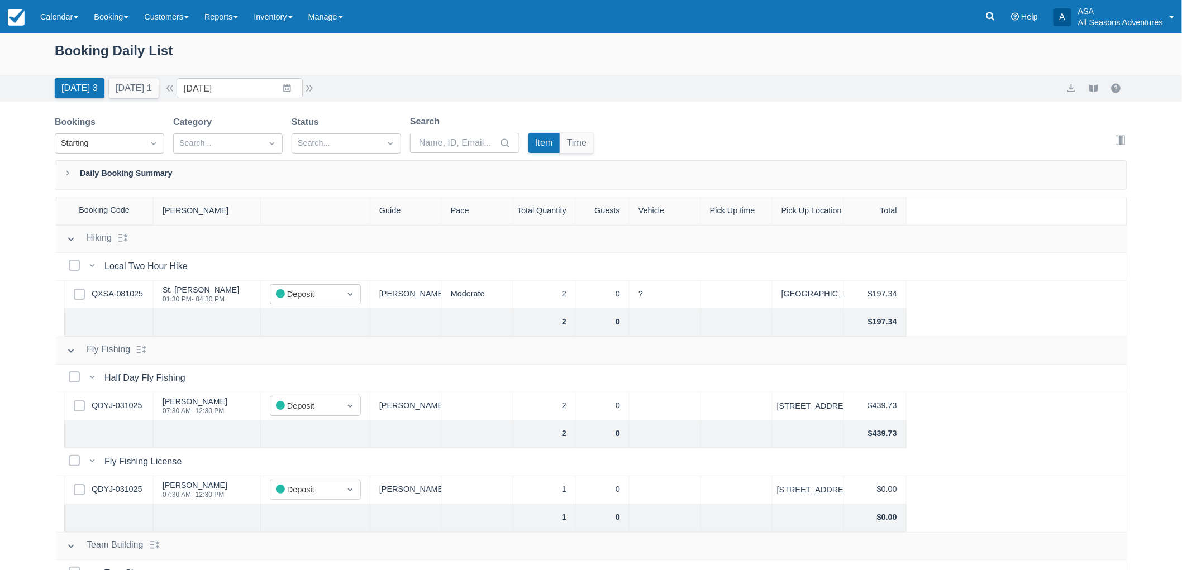
click at [213, 98] on div "Today 3 Tomorrow 1 Date 10/10/25 Navigate forward to interact with the calendar…" at bounding box center [591, 88] width 1182 height 27
click at [216, 92] on input "10/10/25" at bounding box center [239, 88] width 126 height 20
click at [298, 235] on td "23" at bounding box center [287, 237] width 22 height 21
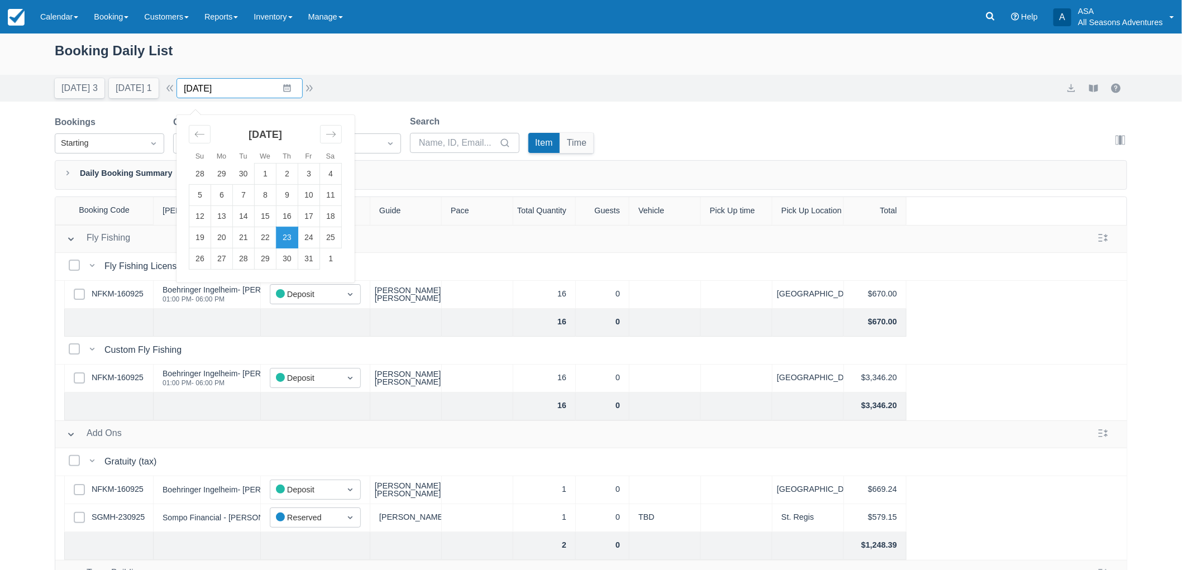
click at [255, 90] on input "10/23/25" at bounding box center [239, 88] width 126 height 20
click at [311, 203] on td "10" at bounding box center [309, 195] width 22 height 21
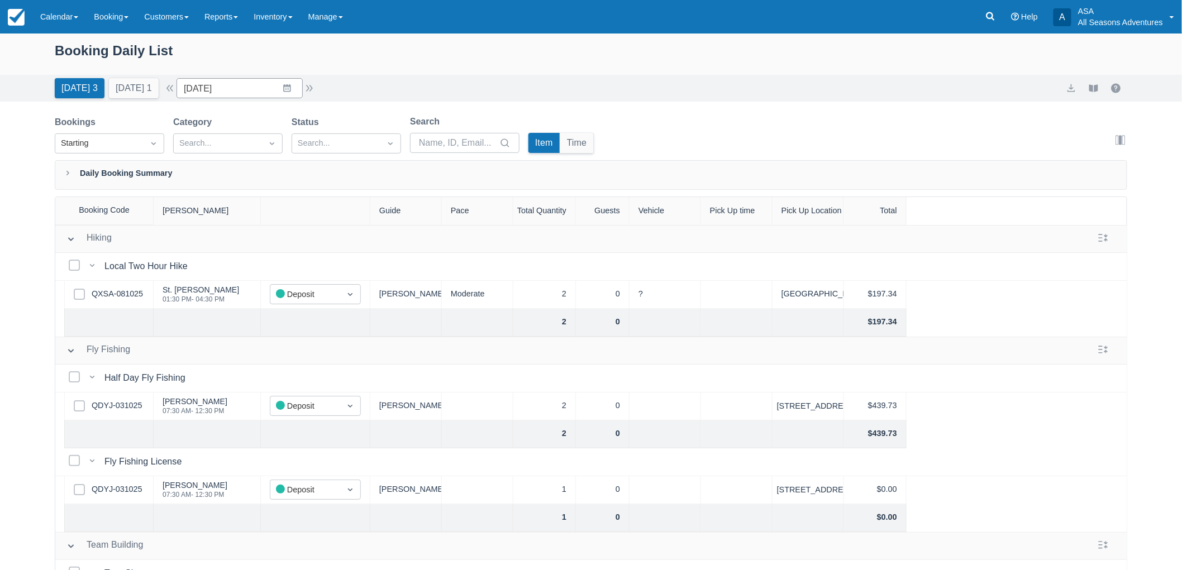
click at [266, 99] on div "Today 3 Tomorrow 1 Date 10/10/25 Navigate forward to interact with the calendar…" at bounding box center [591, 88] width 1182 height 27
click at [267, 92] on input "10/10/25" at bounding box center [239, 88] width 126 height 20
click at [320, 217] on td "17" at bounding box center [309, 216] width 22 height 21
type input "10/17/25"
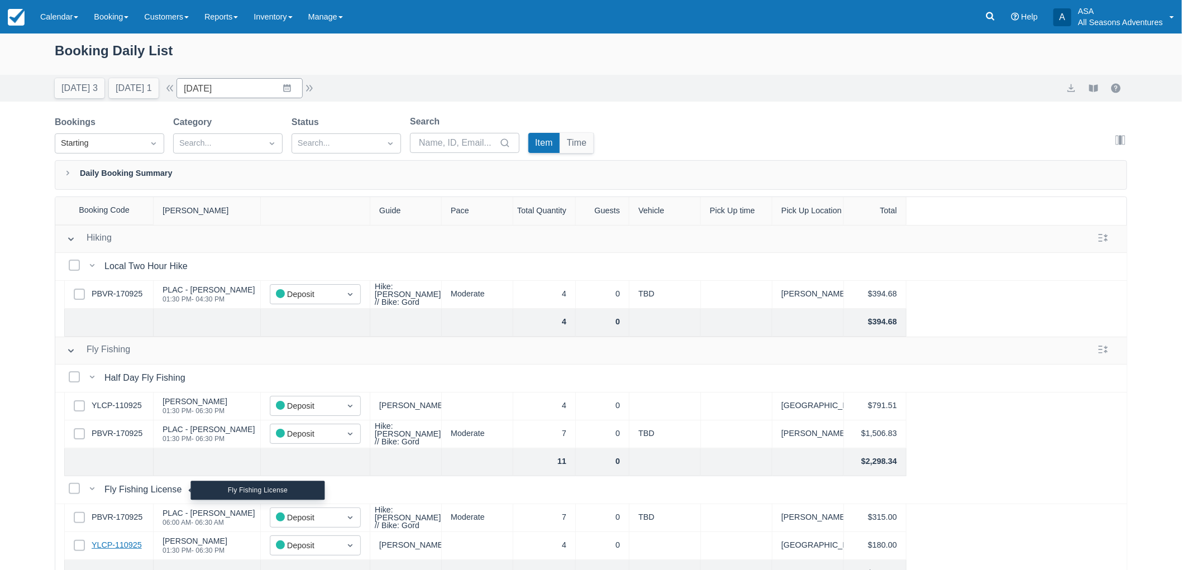
scroll to position [56, 0]
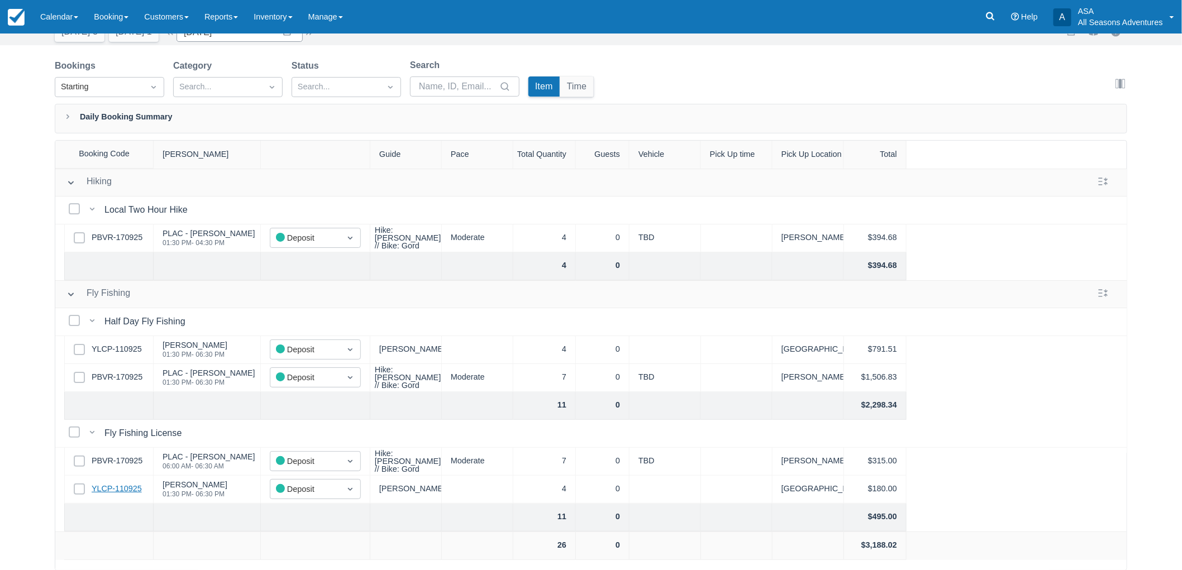
click at [120, 483] on link "YLCP-110925" at bounding box center [117, 489] width 50 height 12
click at [997, 21] on link at bounding box center [990, 17] width 26 height 34
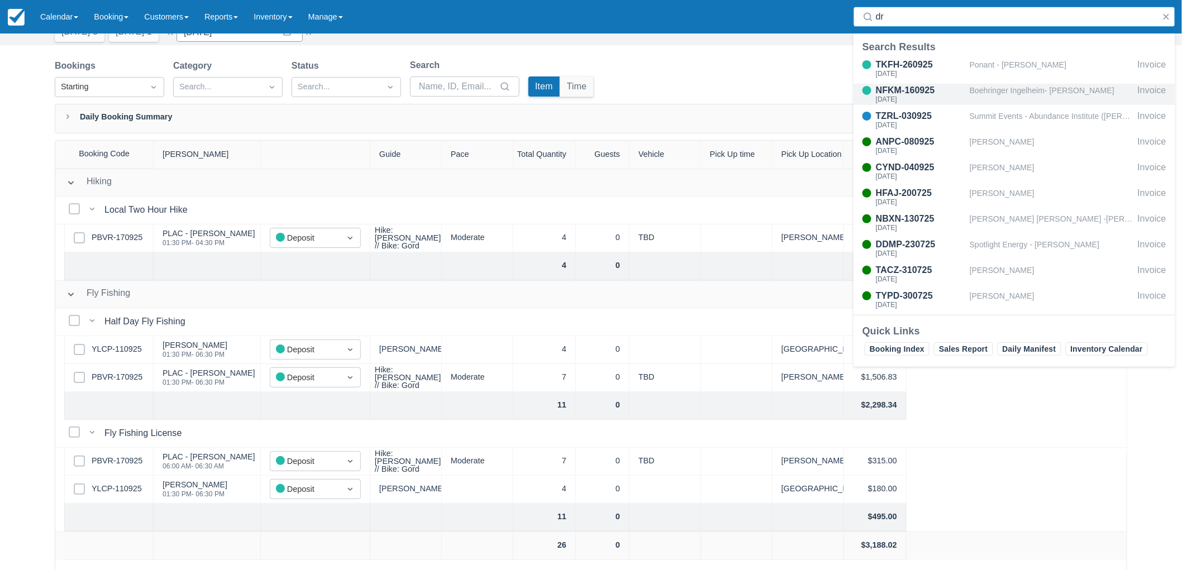
type input "dr"
click at [1029, 90] on div "Boehringer Ingelheim- Russ Drury" at bounding box center [1052, 94] width 164 height 21
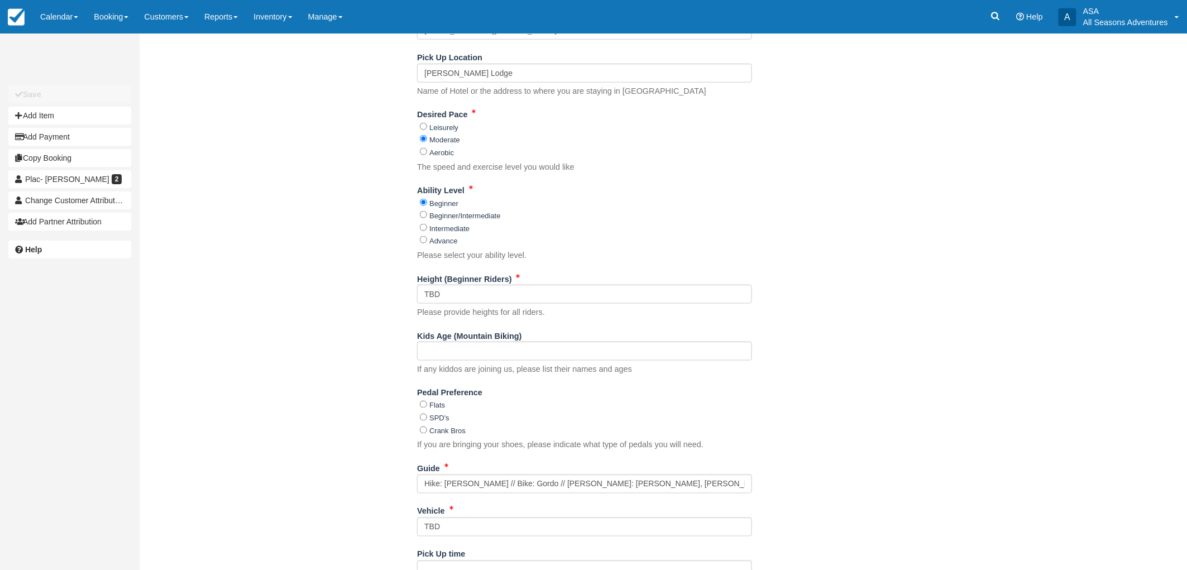
scroll to position [559, 0]
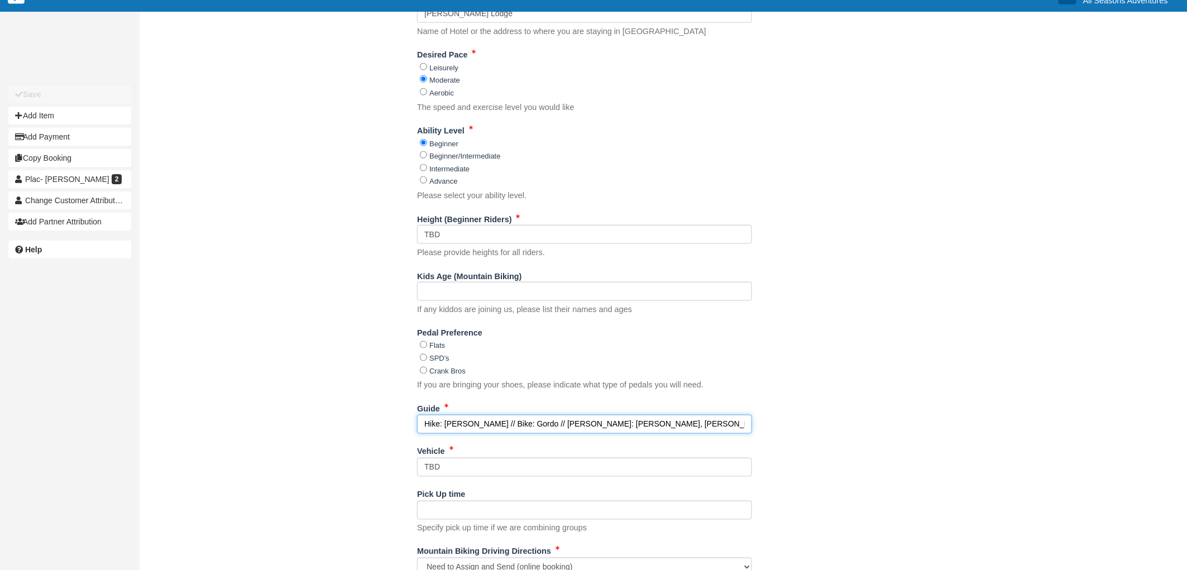
click at [727, 424] on input "Hike: Gordo, Logan // Bike: Gordo // Hike: Gordo, Shakira // Fish: Scott, Clark" at bounding box center [584, 424] width 335 height 19
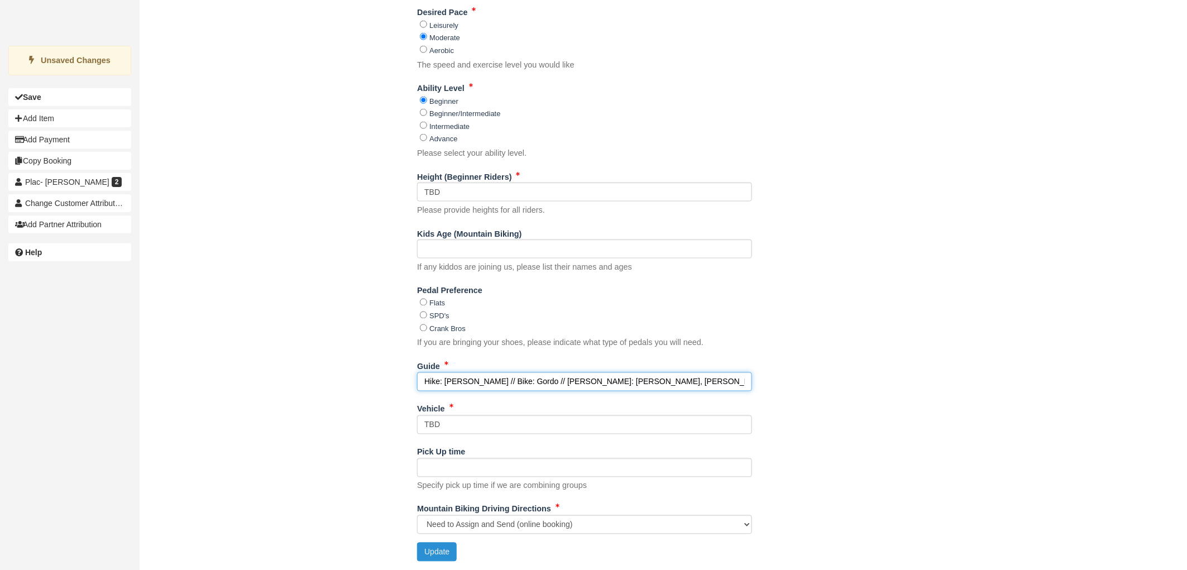
type input "Hike: Gordo, Logan // Bike: Gordo // Hike: Gordo, Shakira // Fish: Scott, Clark…"
click at [425, 552] on button "Update" at bounding box center [437, 552] width 40 height 19
type input "+17039677275"
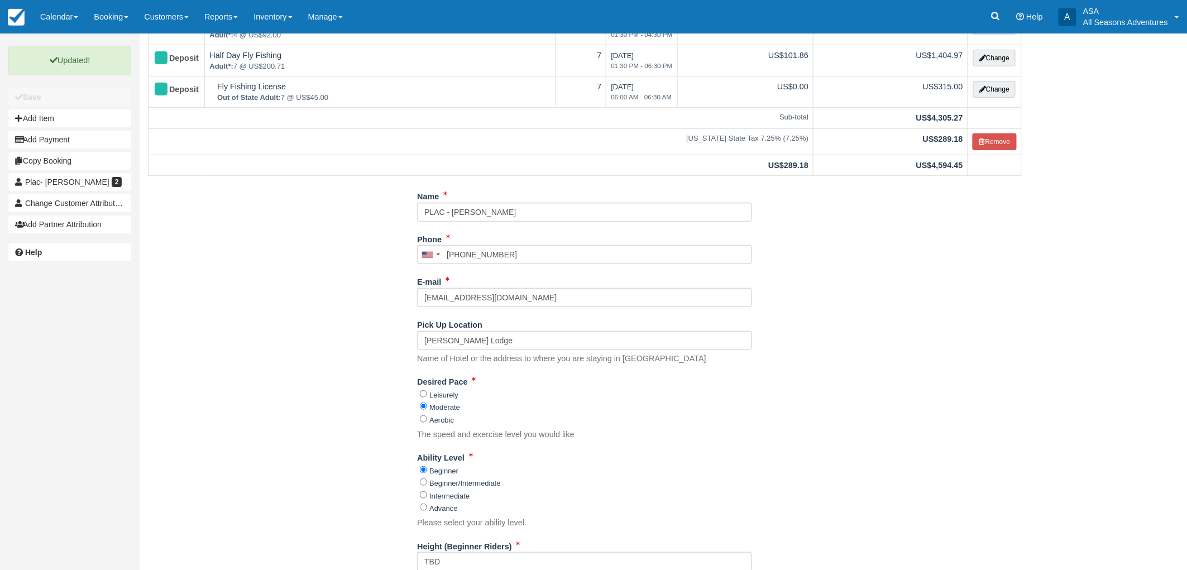
scroll to position [0, 0]
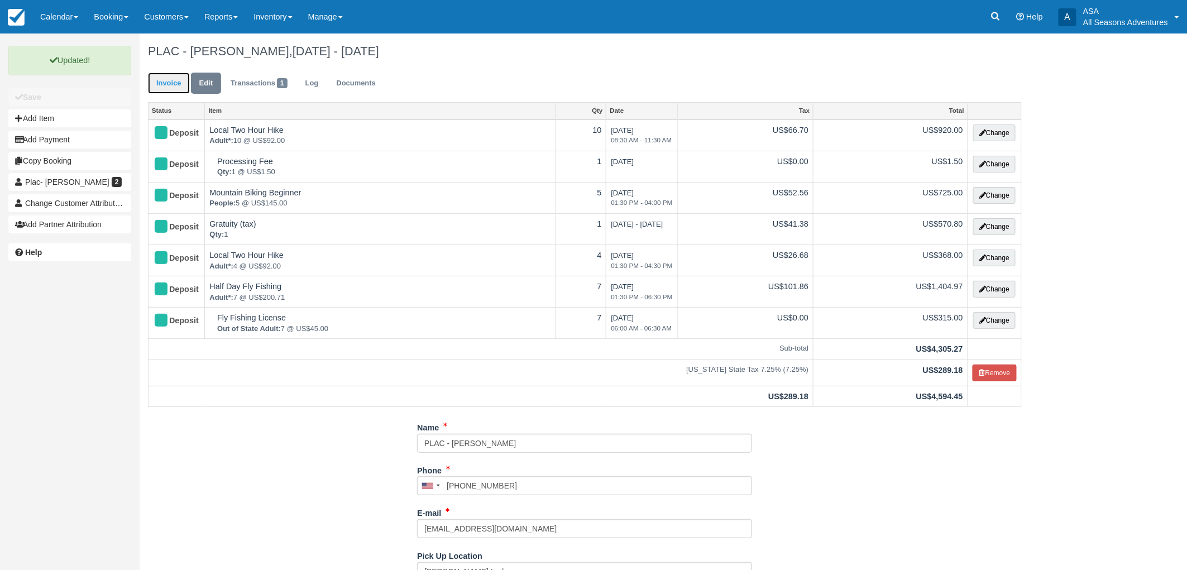
click at [168, 82] on link "Invoice" at bounding box center [169, 84] width 42 height 22
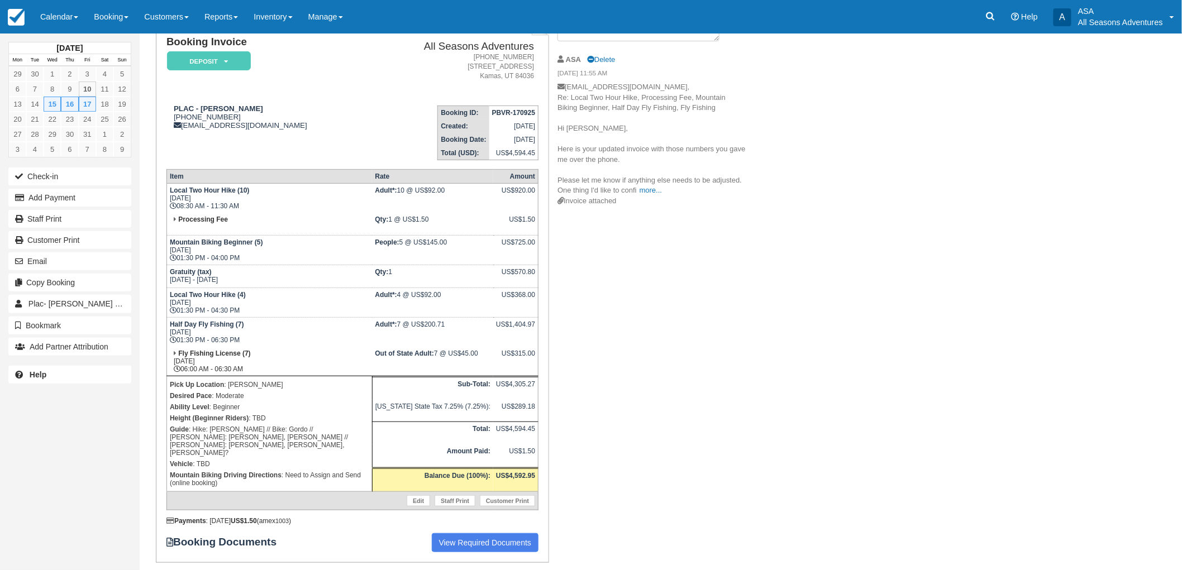
scroll to position [92, 0]
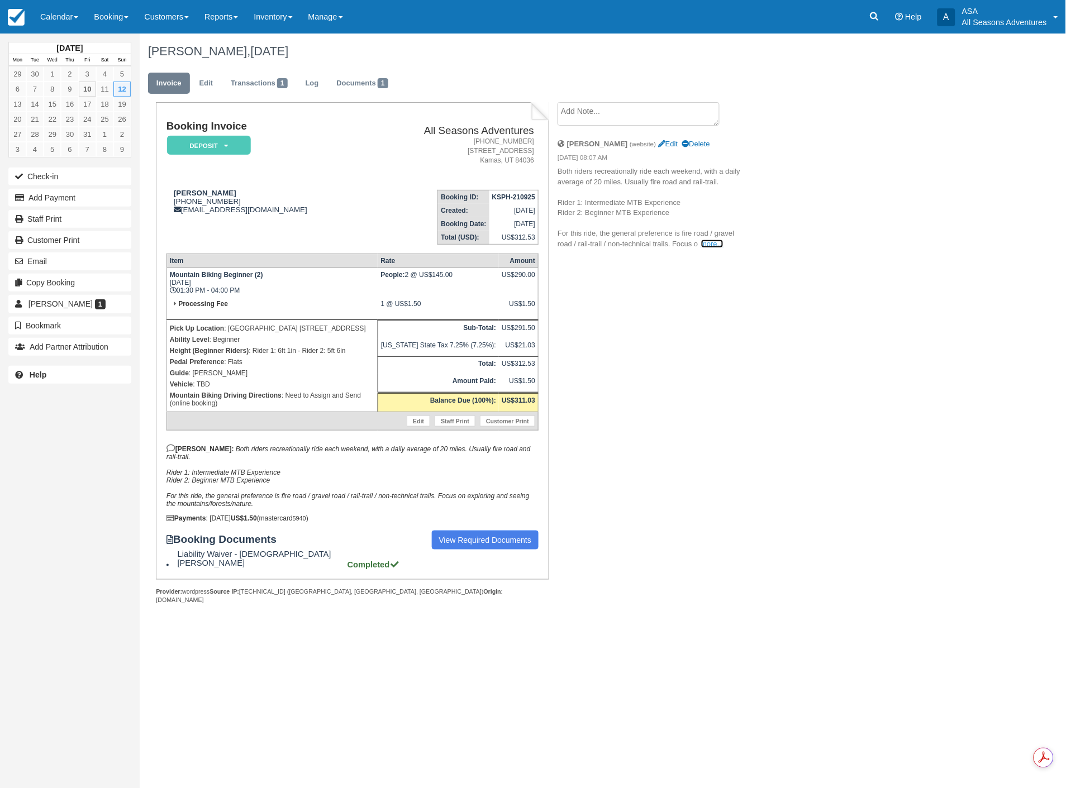
click at [708, 244] on link "more..." at bounding box center [712, 244] width 22 height 8
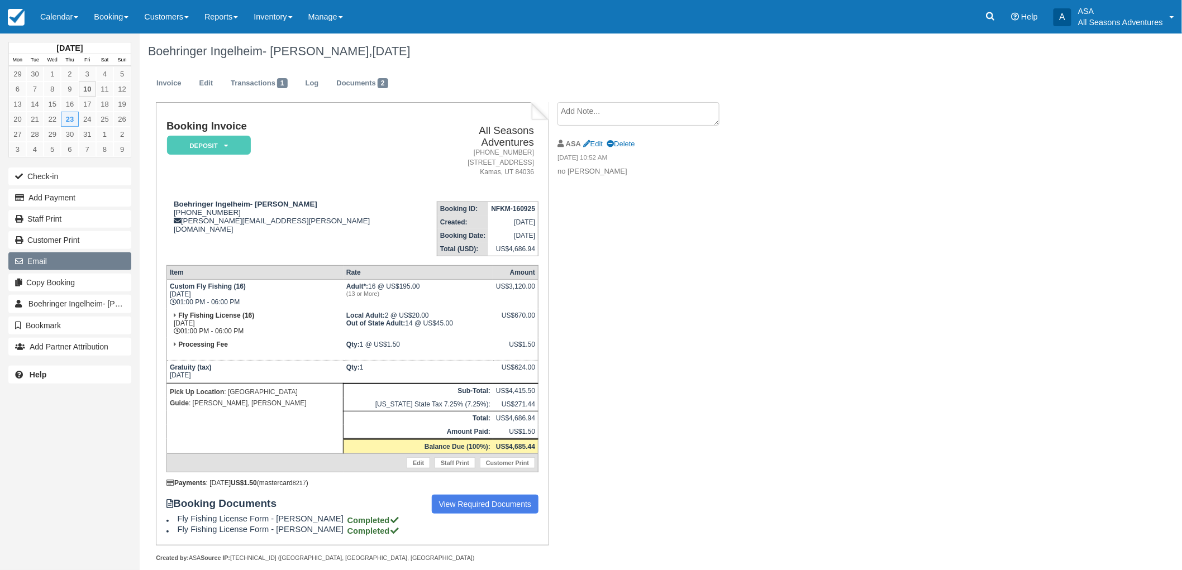
click at [80, 266] on button "Email" at bounding box center [69, 261] width 123 height 18
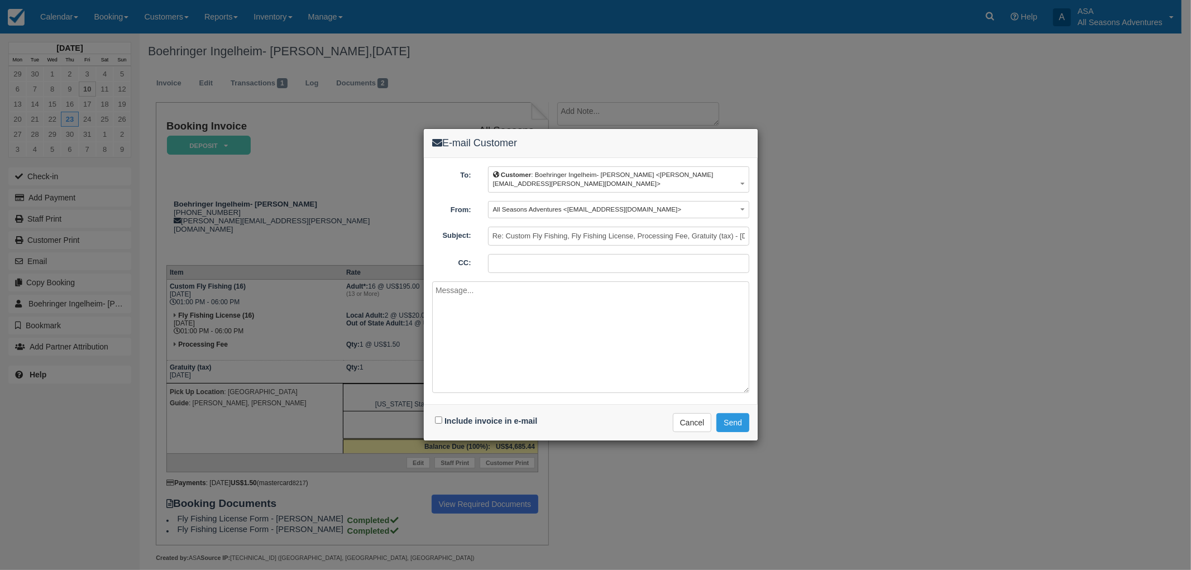
click at [432, 422] on div "Include invoice in e-mail" at bounding box center [487, 421] width 111 height 16
click at [438, 421] on input "Include invoice in e-mail" at bounding box center [438, 420] width 7 height 7
checkbox input "true"
click at [737, 415] on button "Send" at bounding box center [733, 422] width 33 height 19
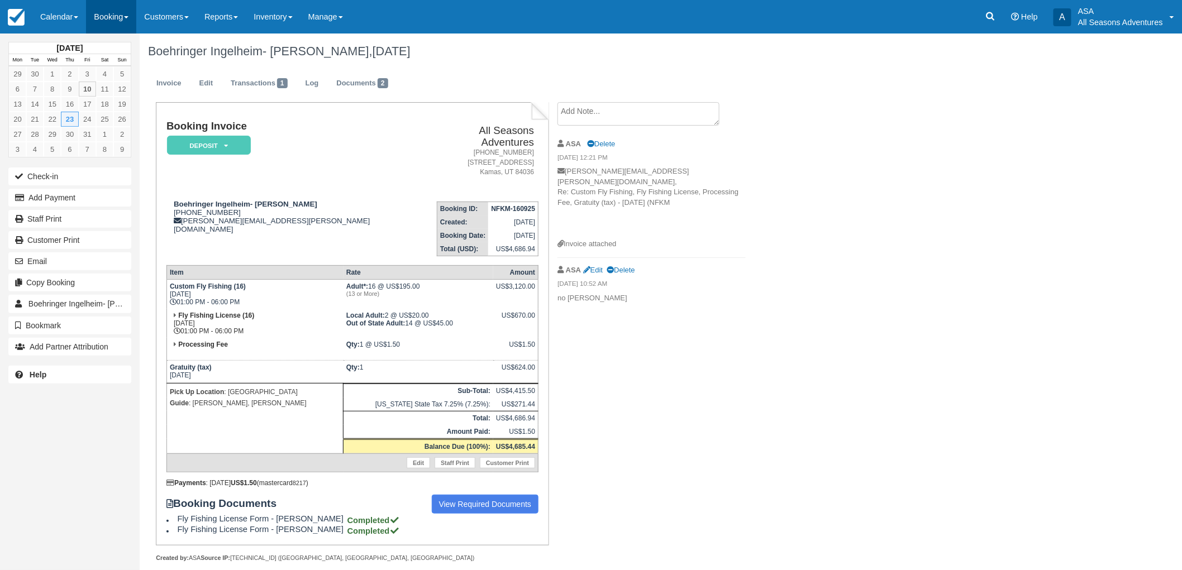
click at [89, 18] on link "Booking" at bounding box center [111, 17] width 50 height 34
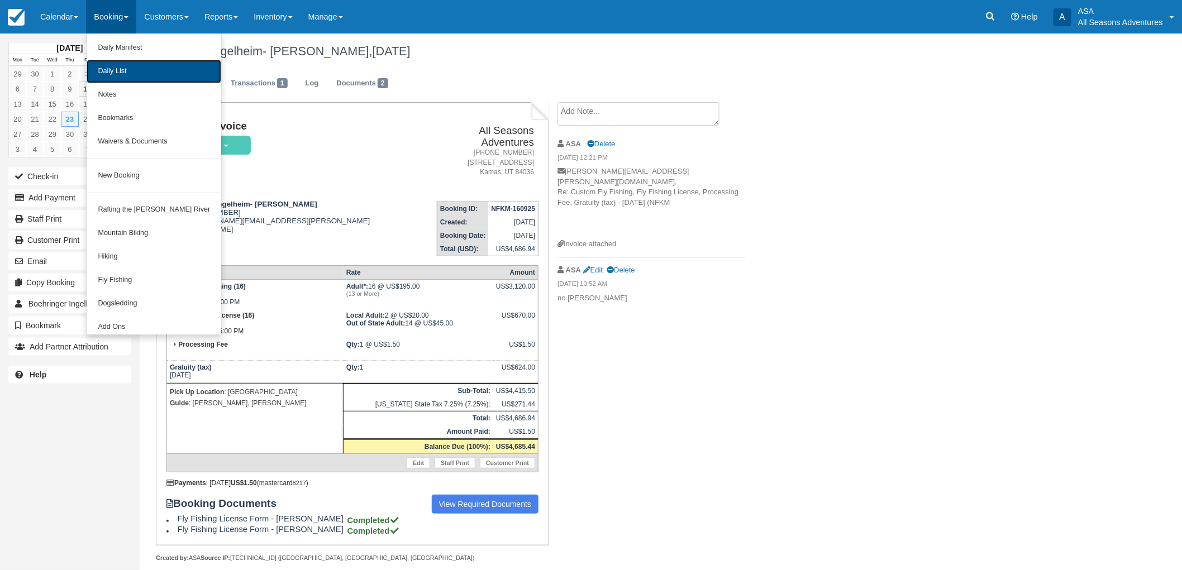
click at [119, 73] on link "Daily List" at bounding box center [154, 71] width 135 height 23
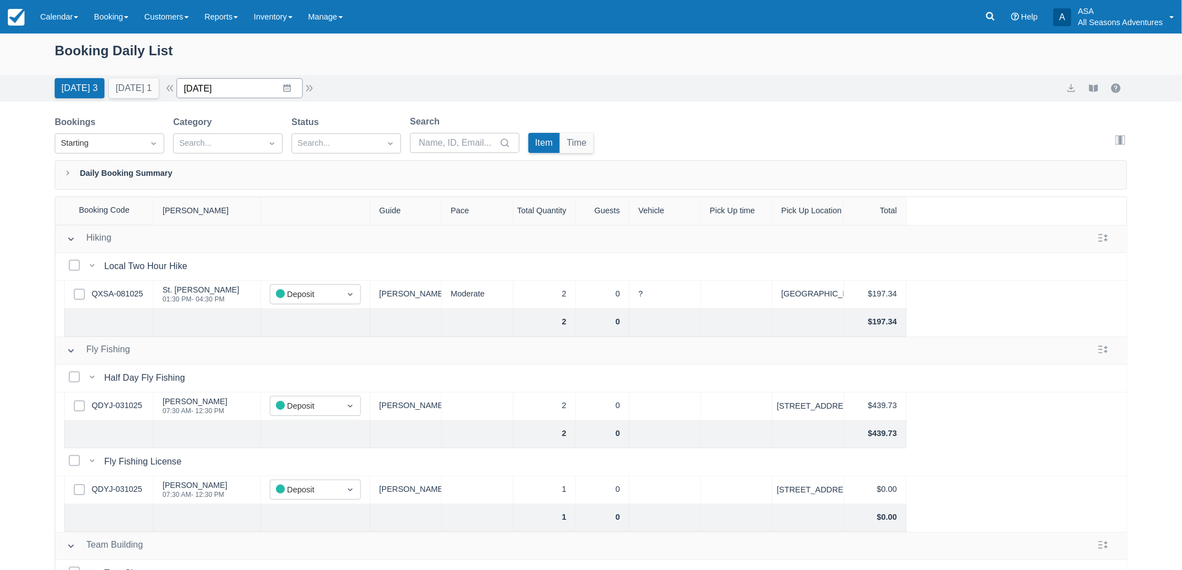
click at [254, 82] on input "10/10/25" at bounding box center [239, 88] width 126 height 20
click at [319, 221] on td "17" at bounding box center [309, 216] width 22 height 21
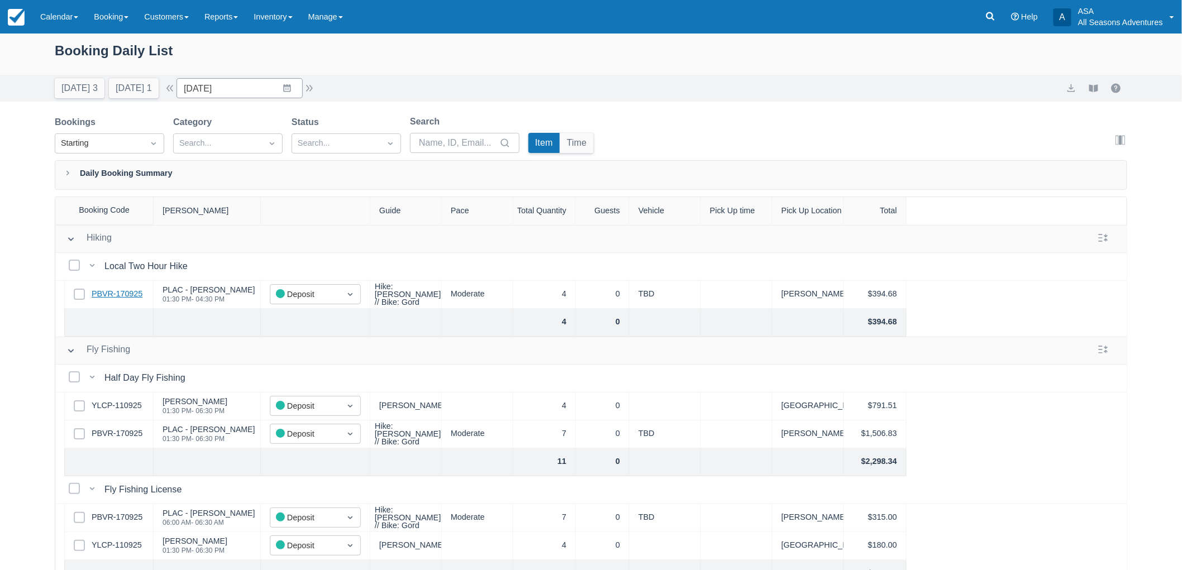
click at [120, 294] on link "PBVR-170925" at bounding box center [117, 294] width 51 height 12
click at [82, 85] on button "Today 3" at bounding box center [80, 88] width 50 height 20
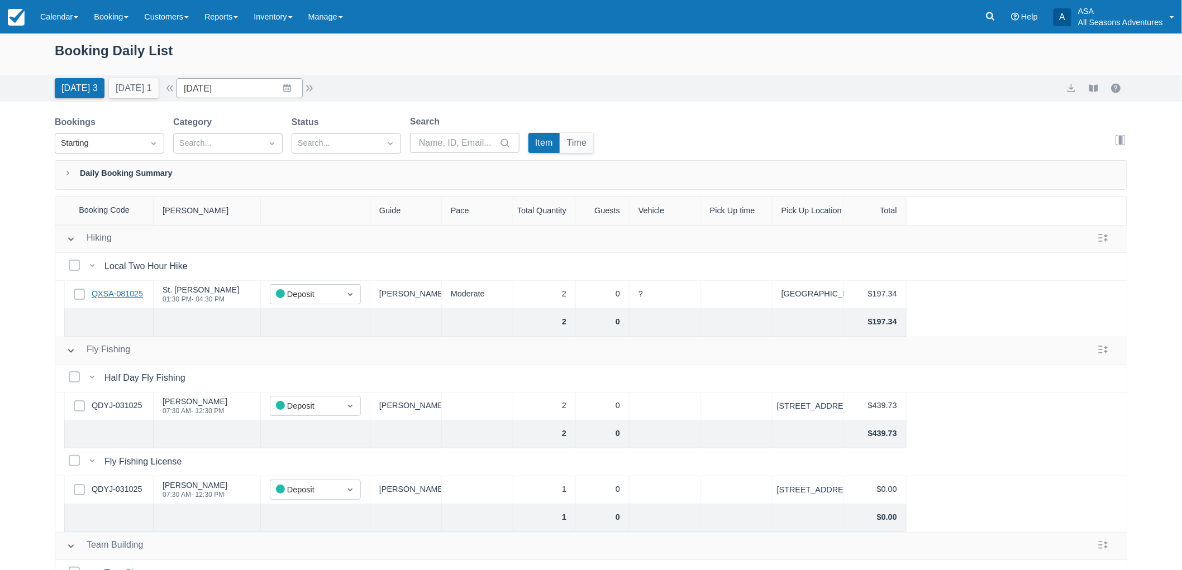
click at [117, 298] on link "QXSA-081025" at bounding box center [117, 294] width 51 height 12
click at [251, 93] on input "10/10/25" at bounding box center [239, 88] width 126 height 20
click at [292, 240] on td "23" at bounding box center [287, 237] width 22 height 21
type input "10/23/25"
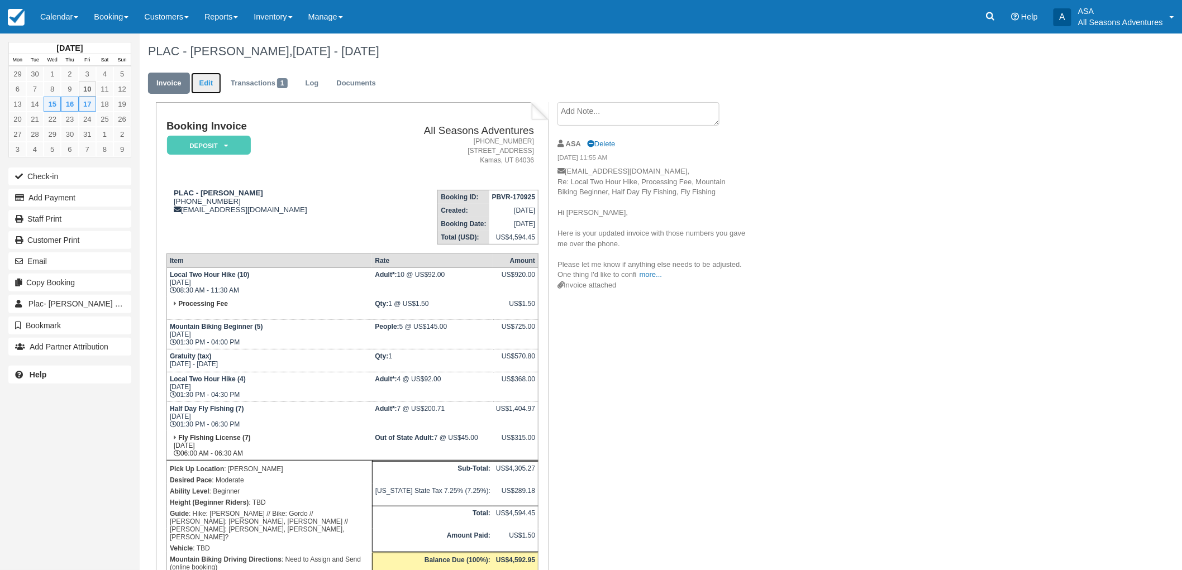
click at [214, 77] on link "Edit" at bounding box center [206, 84] width 30 height 22
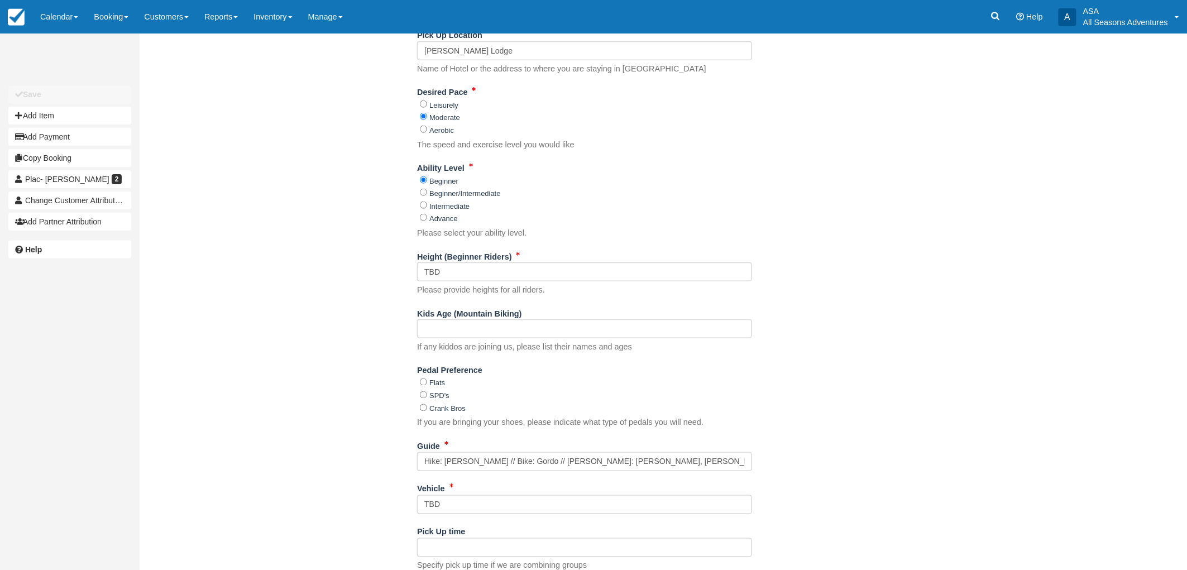
scroll to position [604, 0]
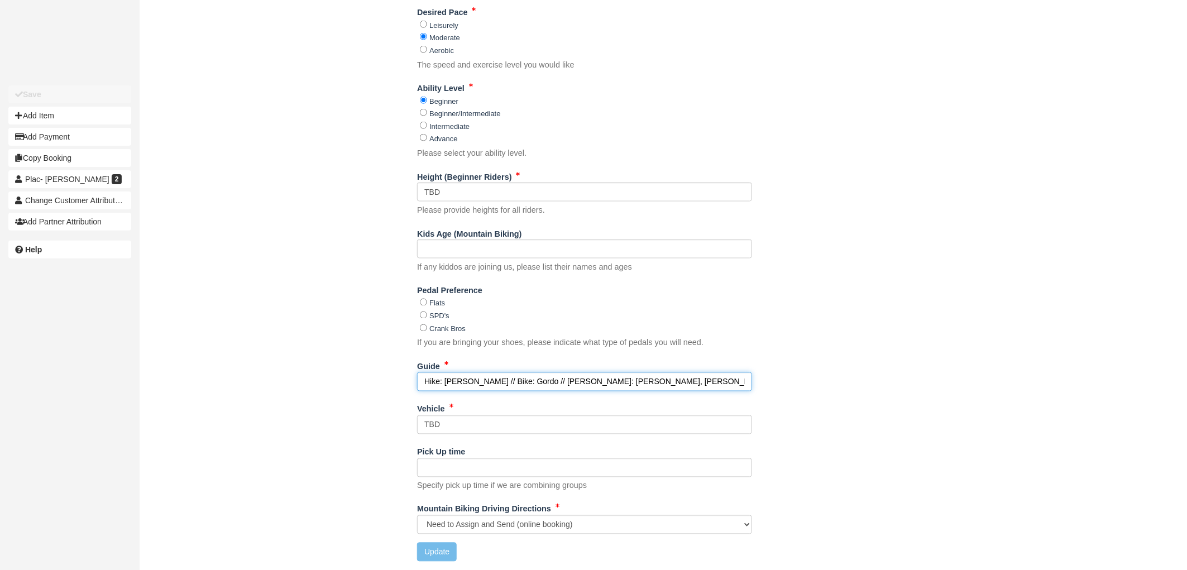
click at [731, 385] on input "Hike: Gordo, Logan // Bike: Gordo // Hike: Gordo, Shakira // Fish: Scott, Clark…" at bounding box center [584, 382] width 335 height 19
type input "Hike: Gordo, Logan // Bike: Gordo // Hike: Gordo, Shakira // Fish: Scott, Clark…"
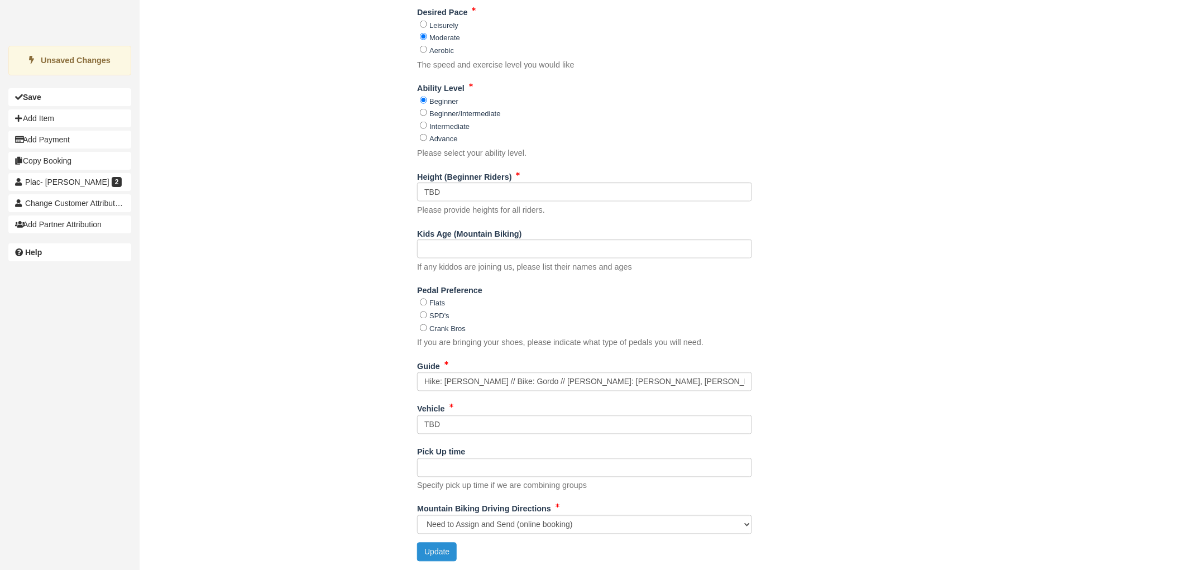
click at [424, 551] on button "Update" at bounding box center [437, 552] width 40 height 19
type input "+17039677275"
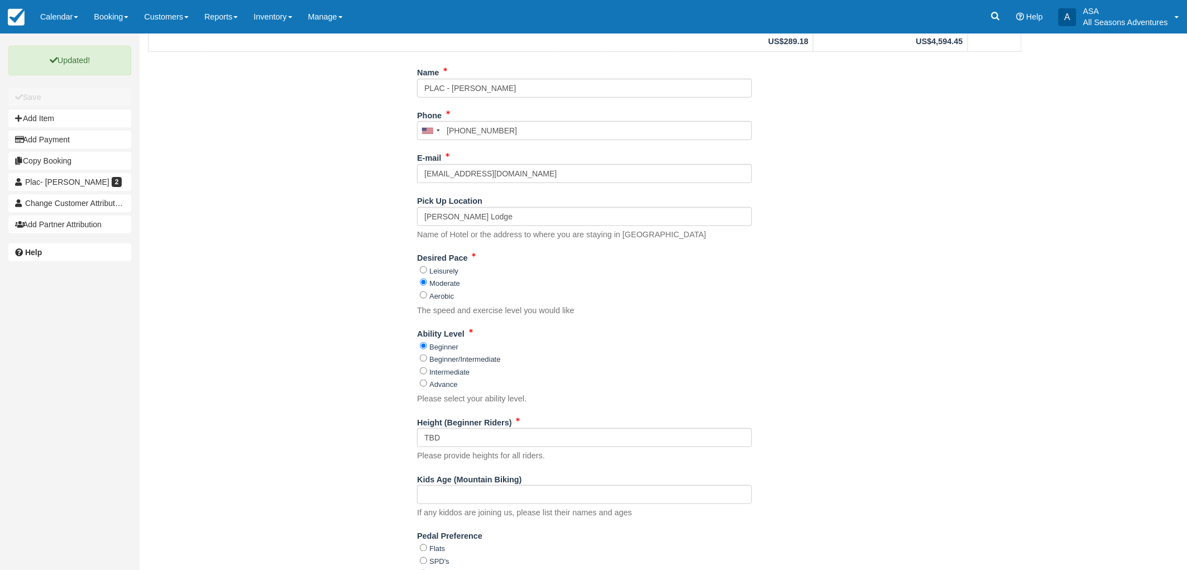
scroll to position [0, 0]
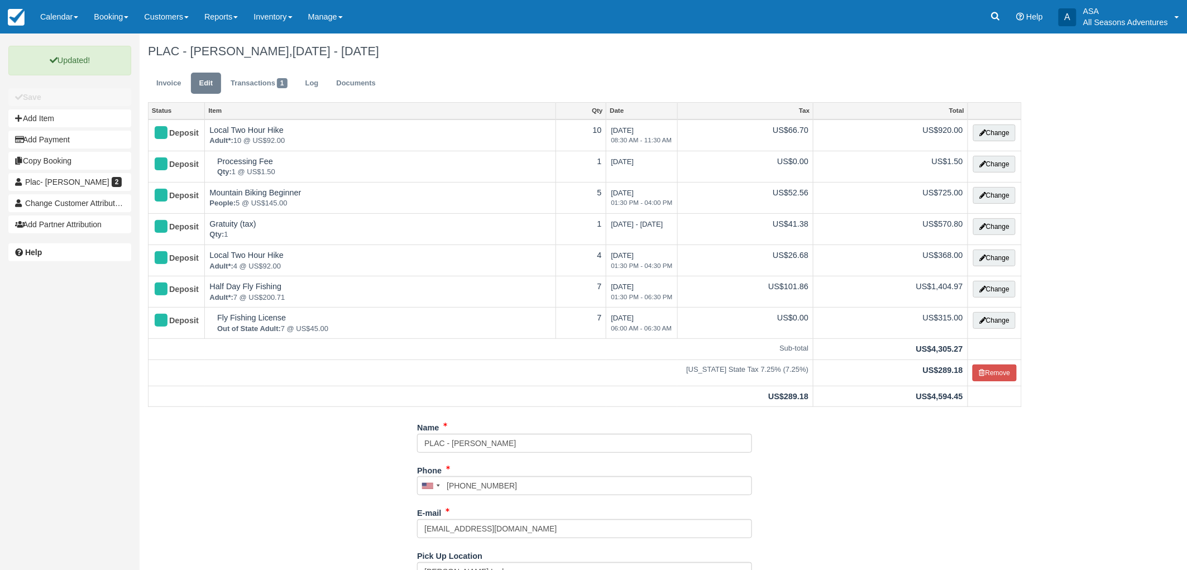
click at [179, 65] on div "PLAC - Kim Condon, Oct 15 - Oct 17 2025" at bounding box center [585, 52] width 891 height 36
click at [165, 89] on link "Invoice" at bounding box center [169, 84] width 42 height 22
